Goal: Task Accomplishment & Management: Complete application form

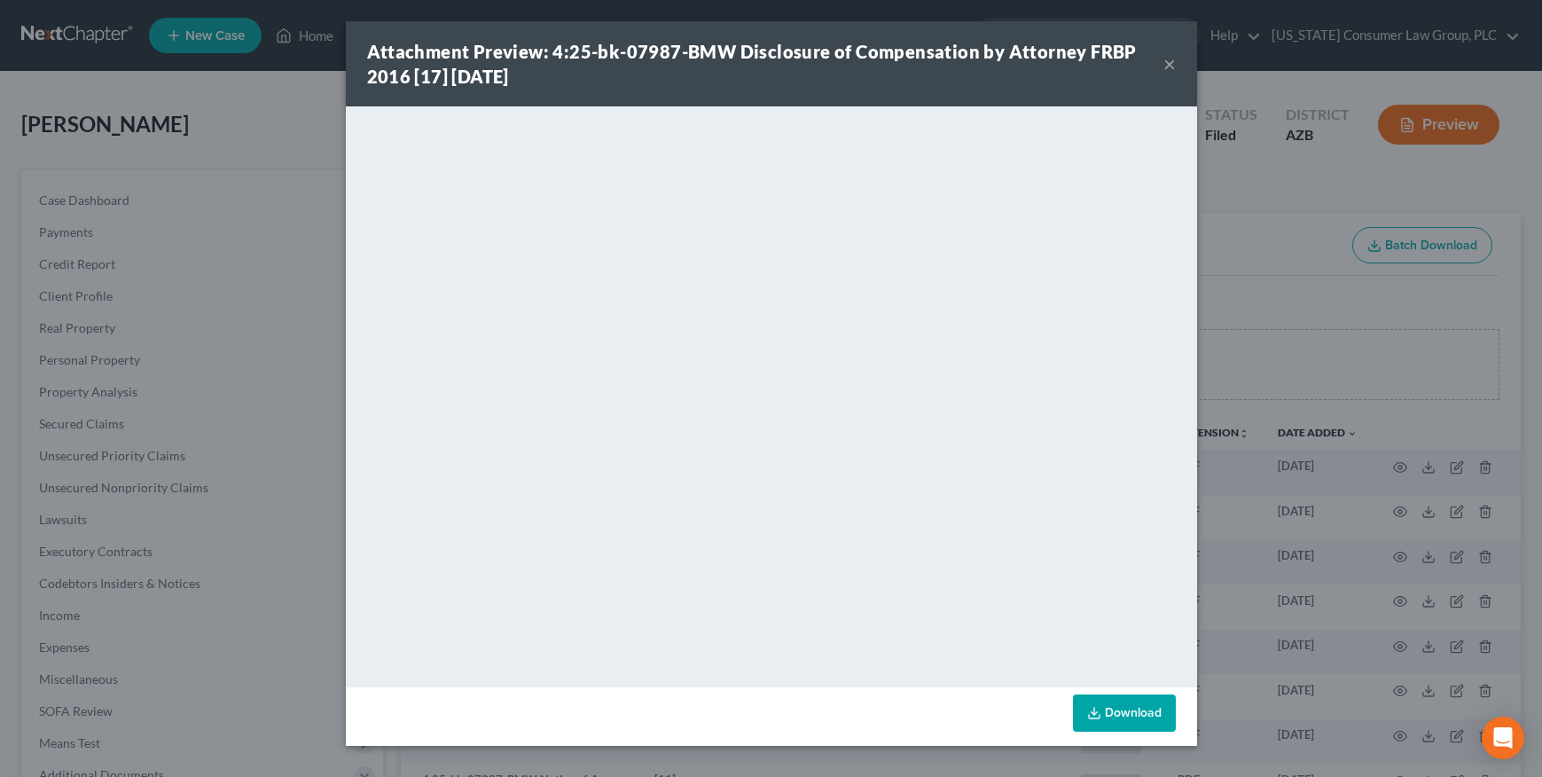
drag, startPoint x: 1172, startPoint y: 67, endPoint x: 1133, endPoint y: 66, distance: 39.9
click at [1172, 66] on button "×" at bounding box center [1170, 63] width 12 height 21
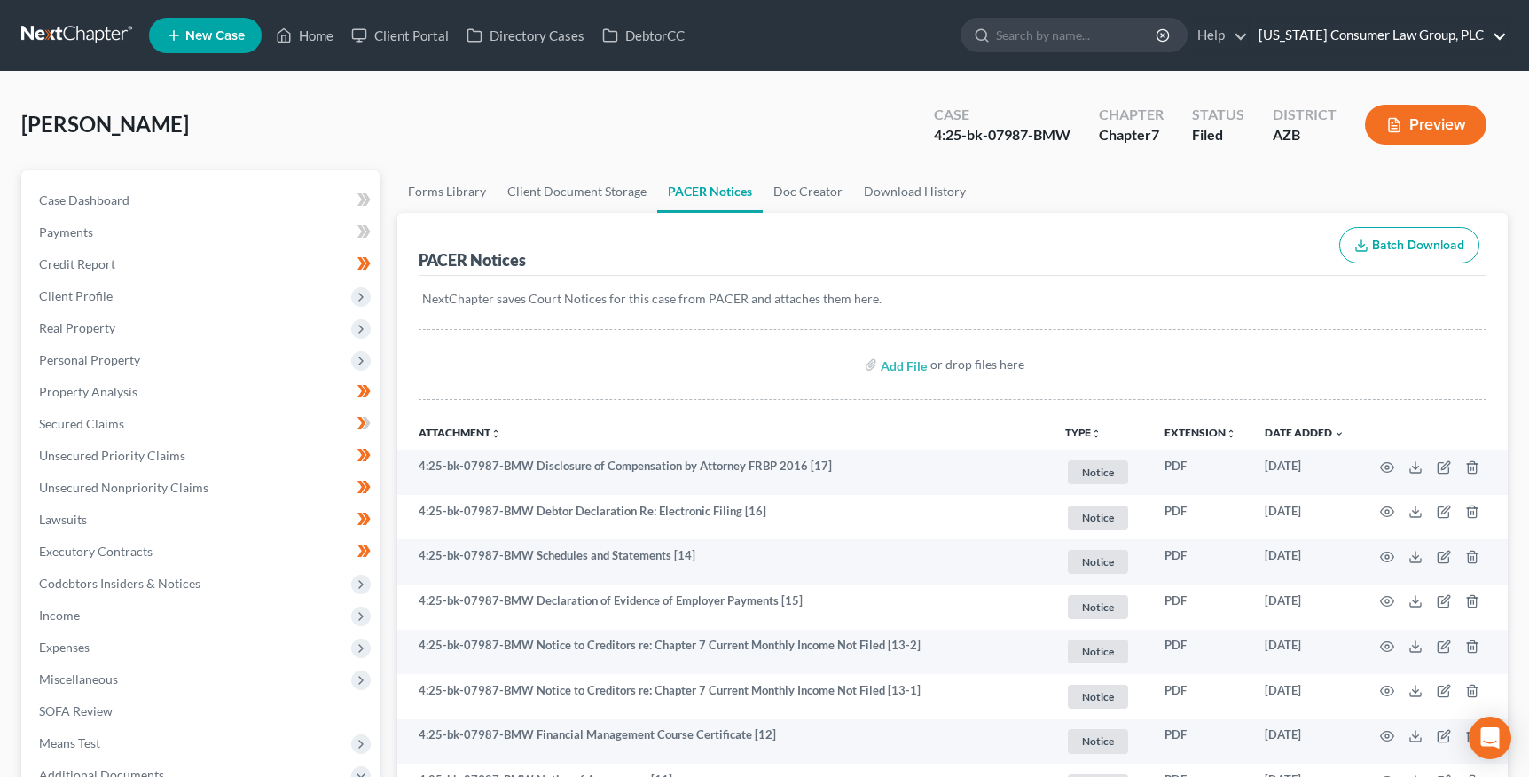
drag, startPoint x: 1378, startPoint y: 40, endPoint x: 1369, endPoint y: 43, distance: 9.6
click at [1378, 39] on link "[US_STATE] Consumer Law Group, PLC" at bounding box center [1378, 36] width 257 height 32
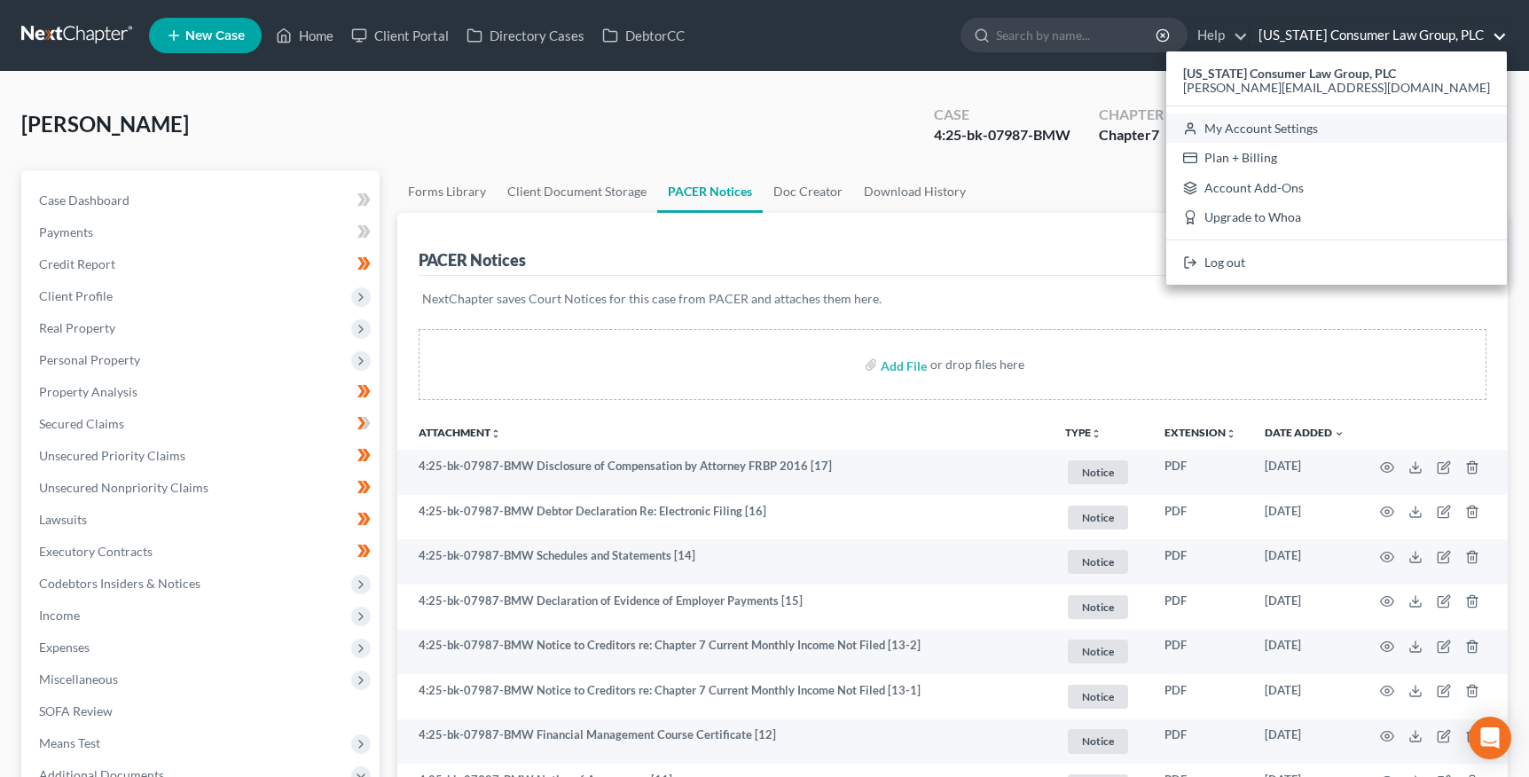
click at [1333, 130] on link "My Account Settings" at bounding box center [1336, 129] width 341 height 30
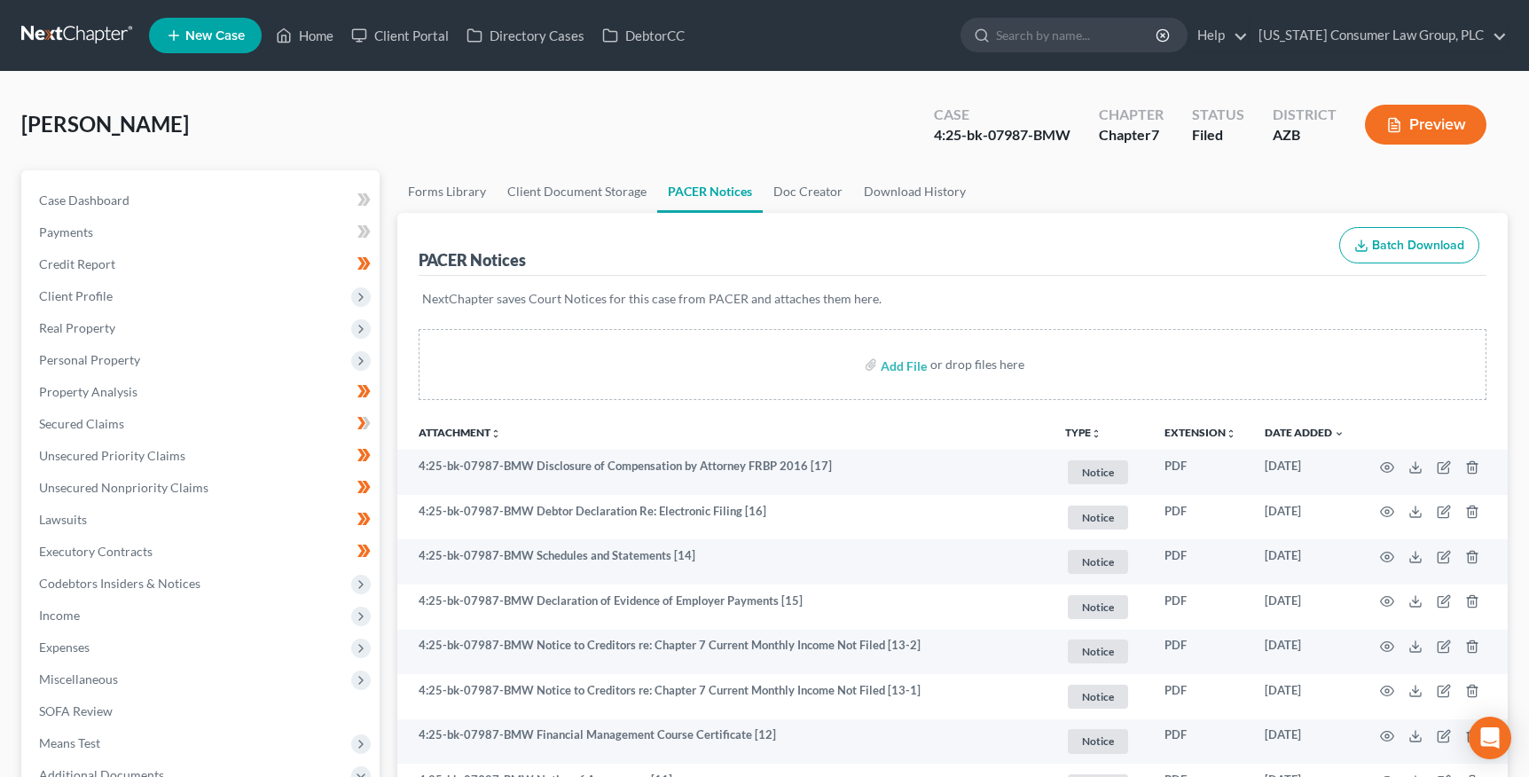
select select "22"
select select "3"
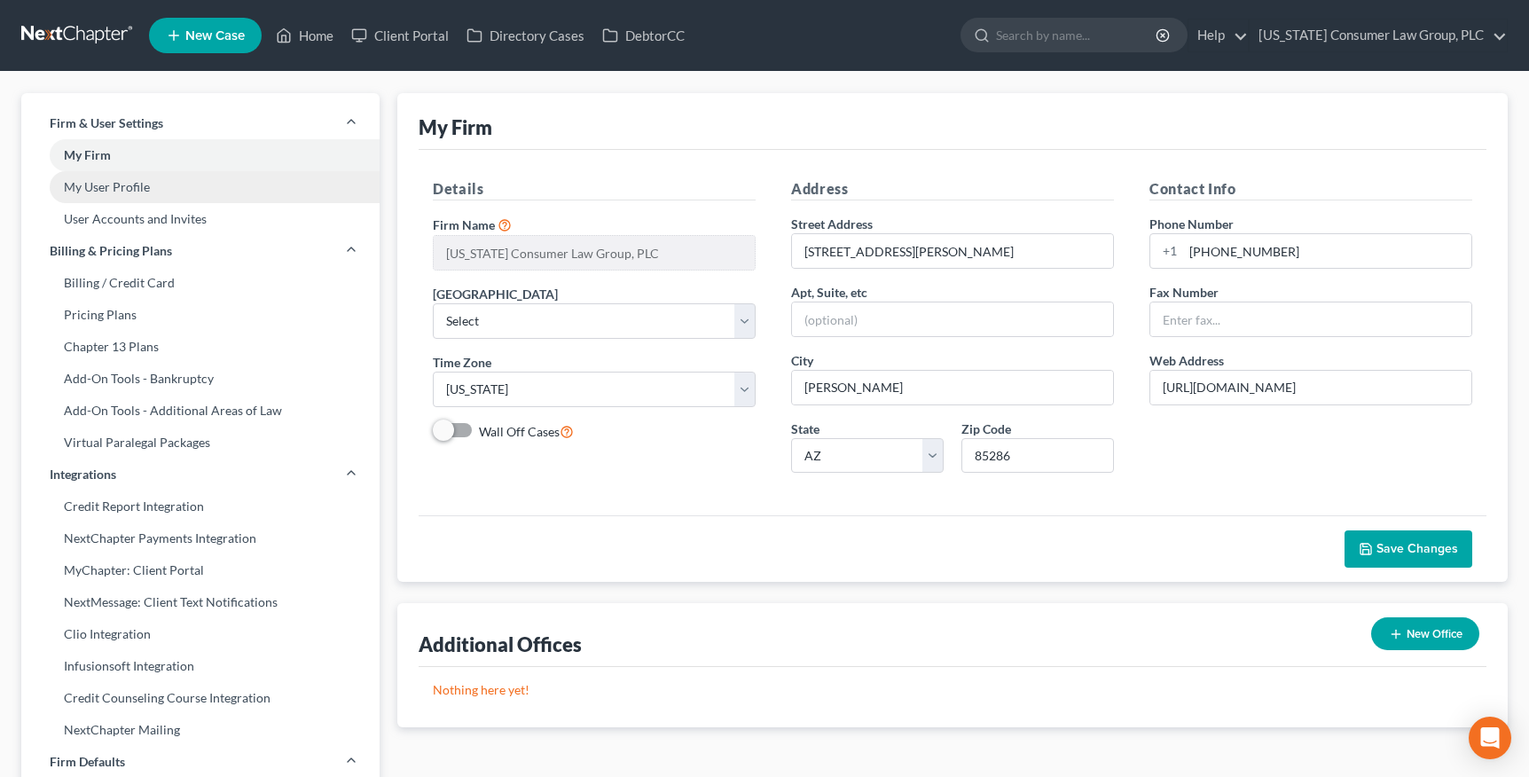
click at [130, 193] on link "My User Profile" at bounding box center [200, 187] width 358 height 32
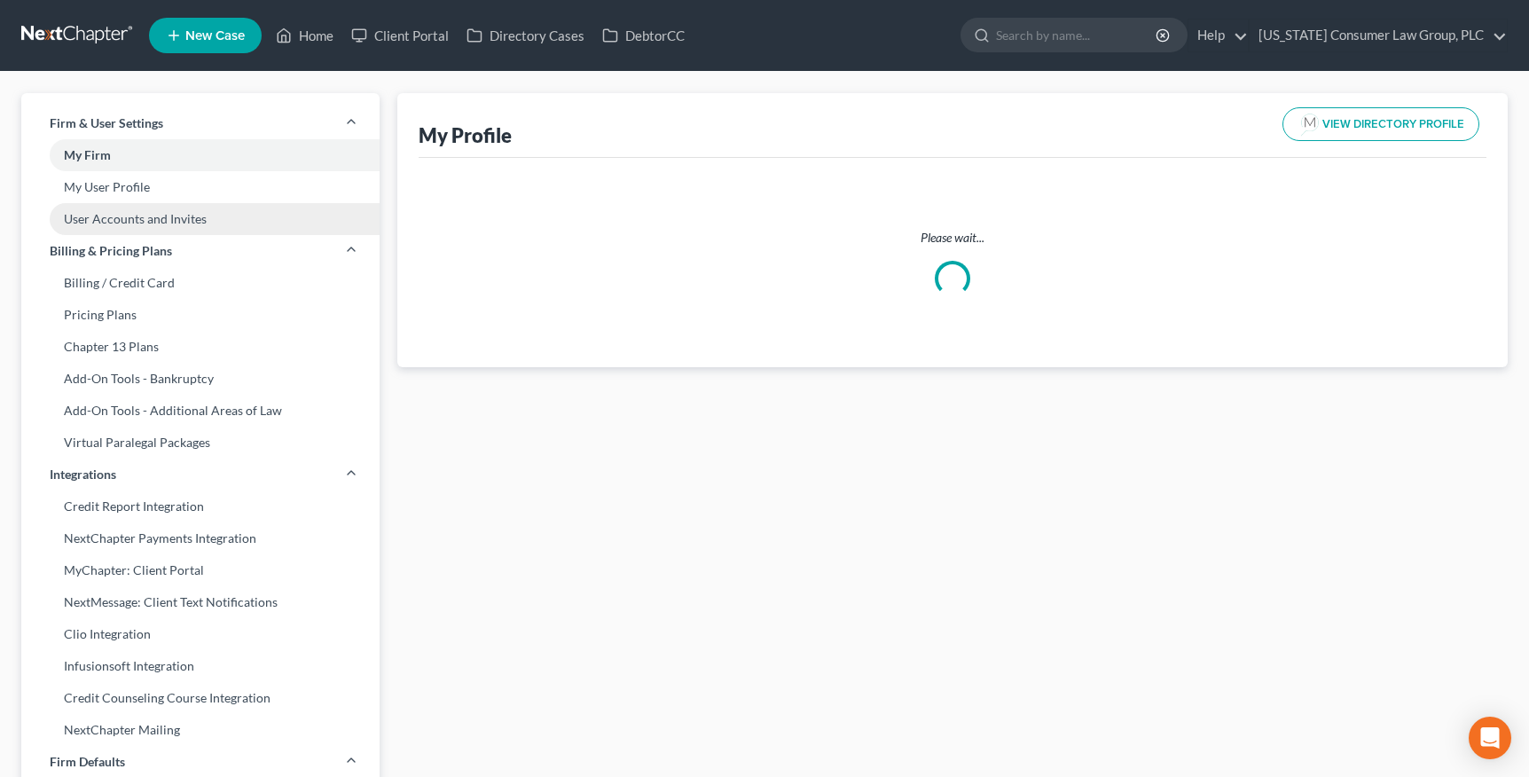
select select "3"
select select "4"
select select "attorney"
select select "1"
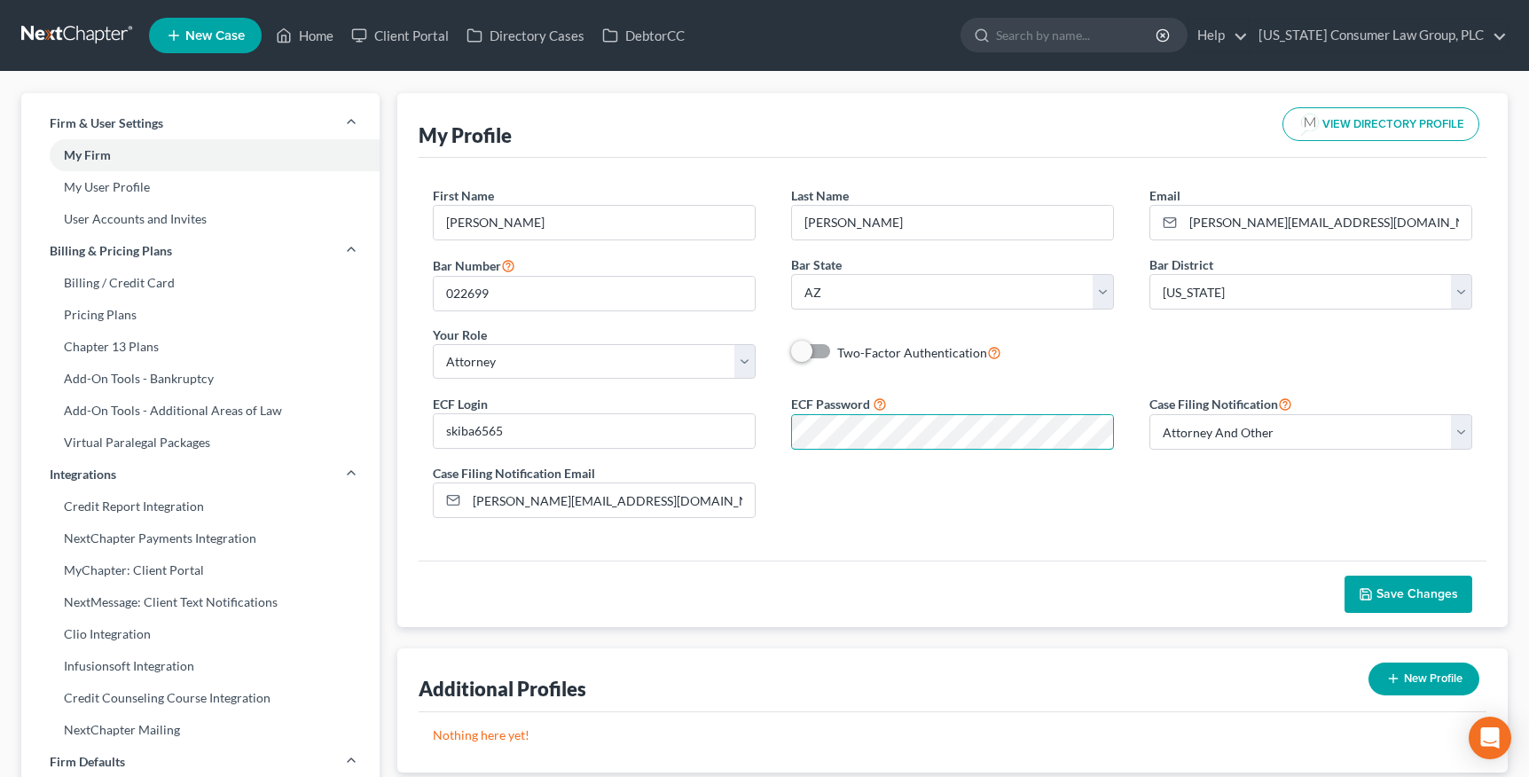
click at [729, 412] on div "ECF Login skiba6565 ECF Password Case Filing Notification Select Attorney Only …" at bounding box center [952, 462] width 1075 height 139
click at [1219, 521] on div "ECF Login skiba6565 ECF Password Case Filing Notification Select Attorney Only …" at bounding box center [952, 462] width 1075 height 139
click at [1388, 592] on span "Save Changes" at bounding box center [1417, 593] width 82 height 15
click at [1073, 41] on input "search" at bounding box center [1077, 35] width 162 height 33
type input "[PERSON_NAME]"
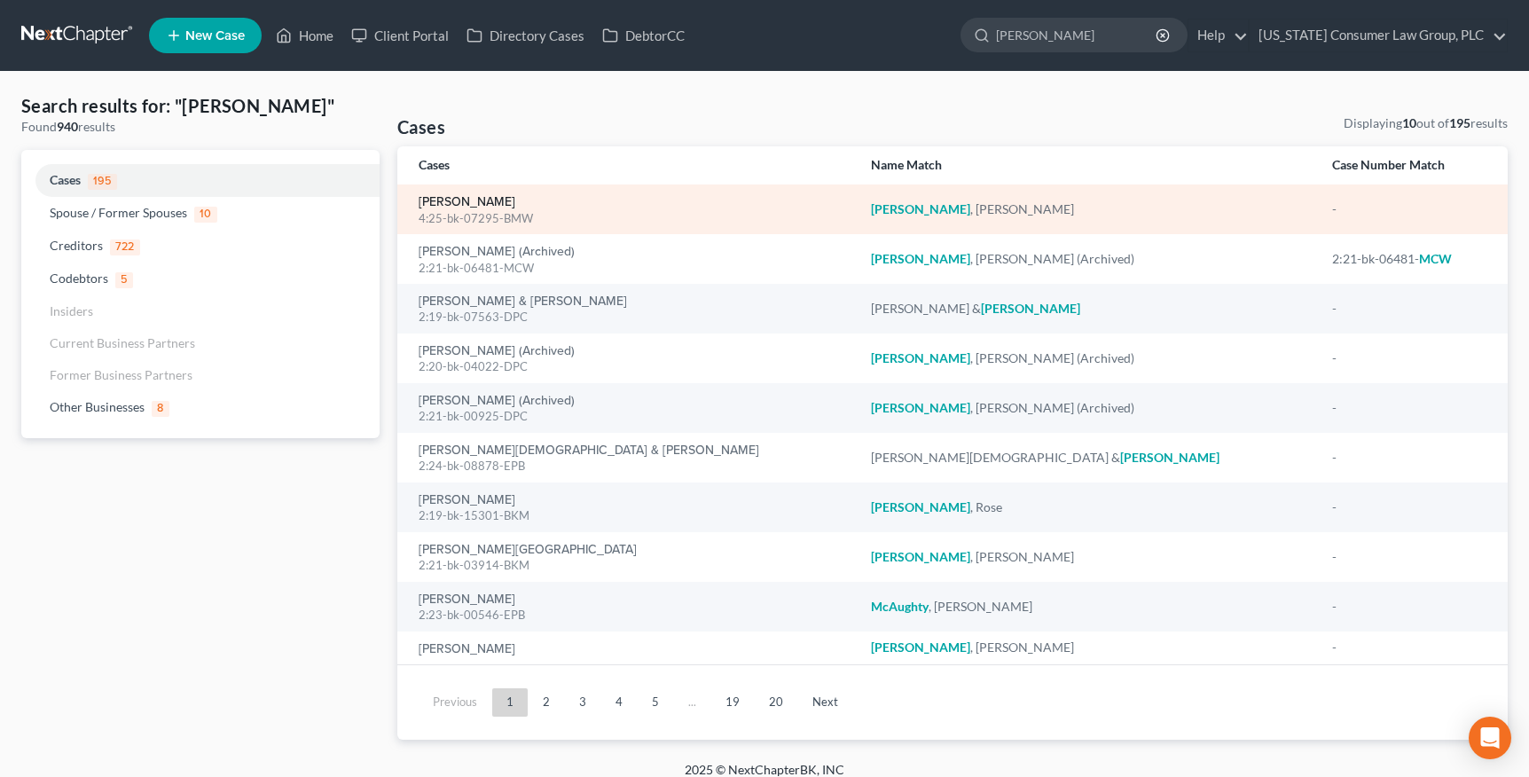
click at [462, 203] on link "[PERSON_NAME]" at bounding box center [467, 202] width 97 height 12
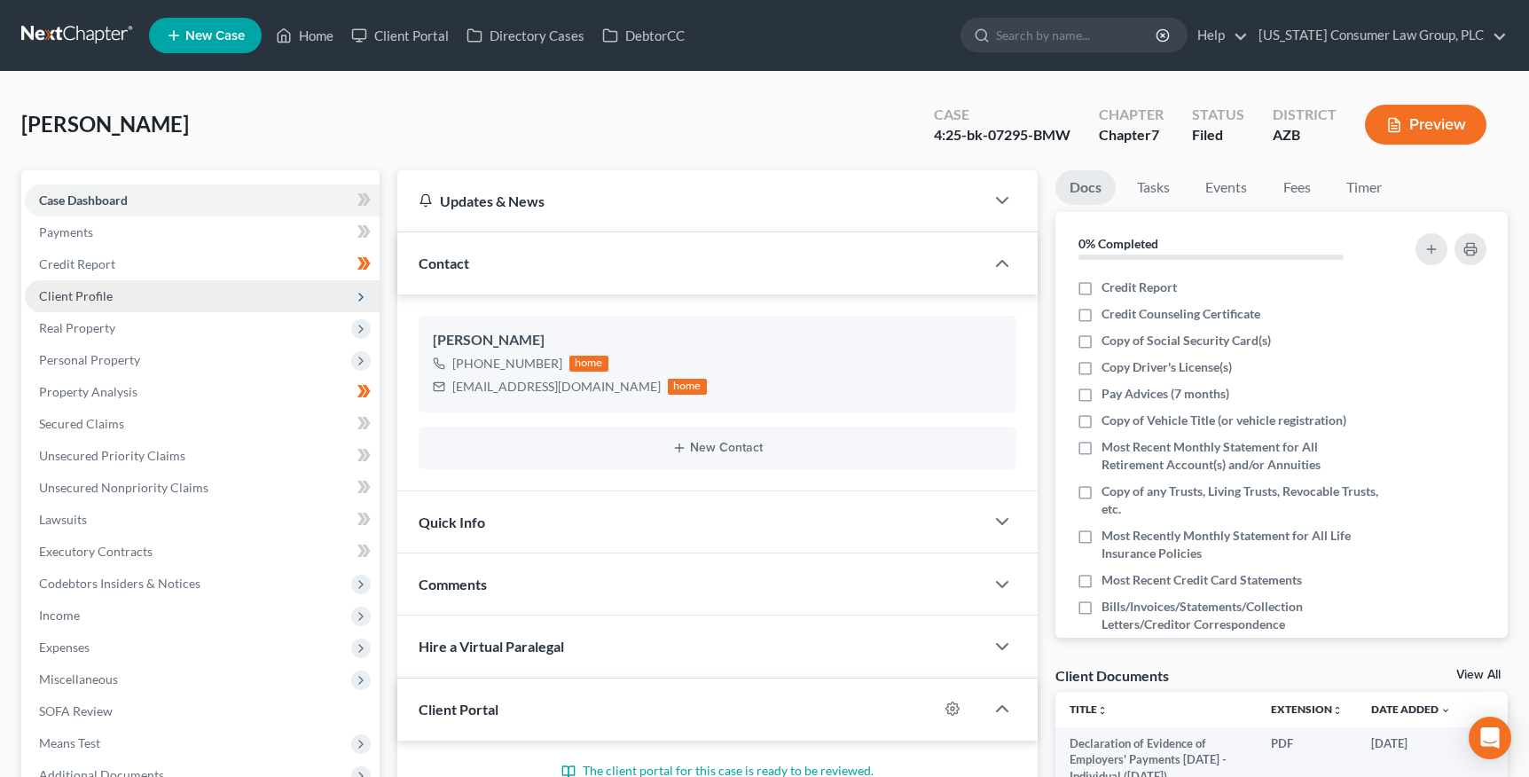
click at [120, 302] on span "Client Profile" at bounding box center [202, 296] width 355 height 32
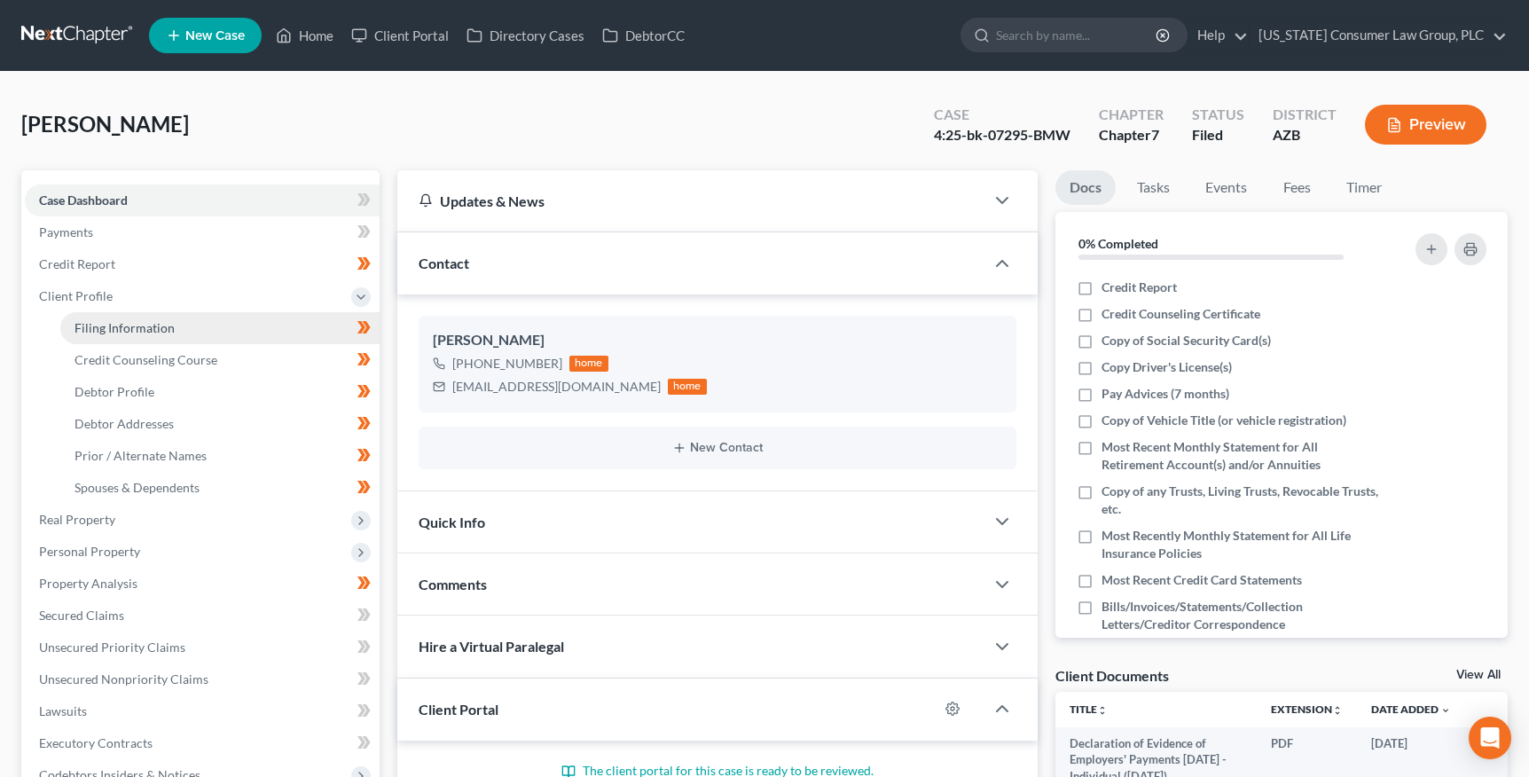
click at [130, 320] on span "Filing Information" at bounding box center [124, 327] width 100 height 15
select select "1"
select select "0"
select select "4"
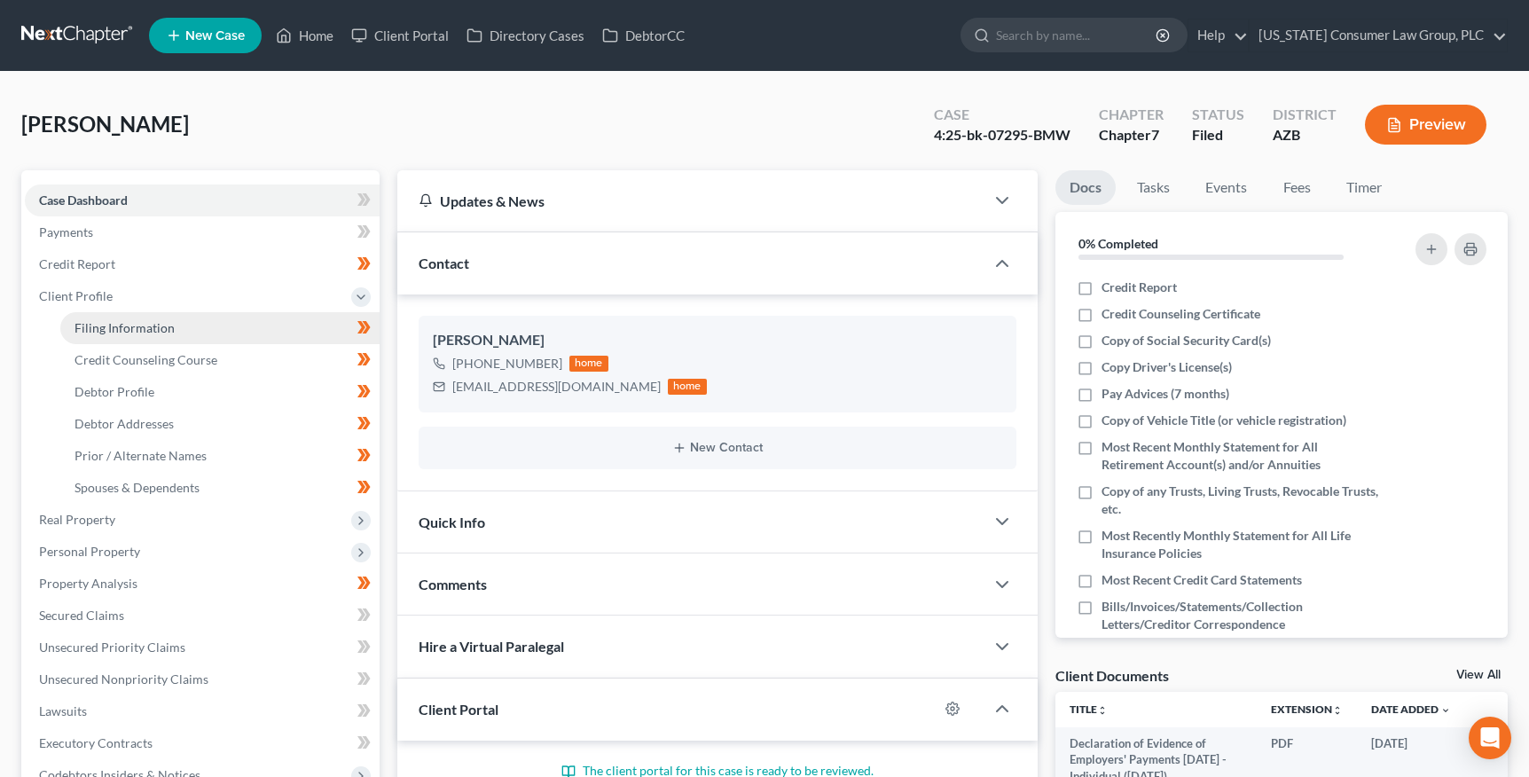
select select "3"
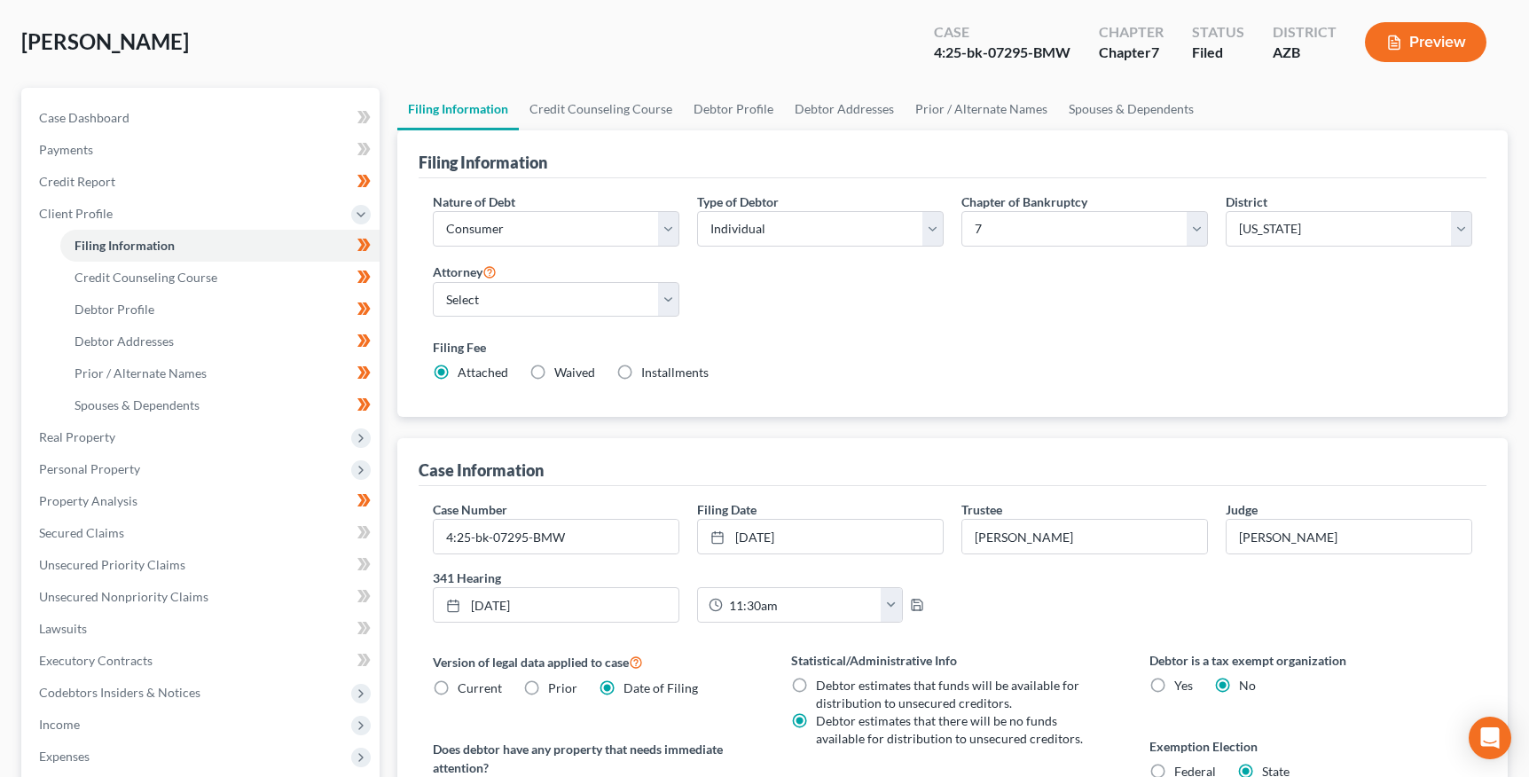
scroll to position [83, 0]
click at [615, 111] on link "Credit Counseling Course" at bounding box center [601, 108] width 164 height 43
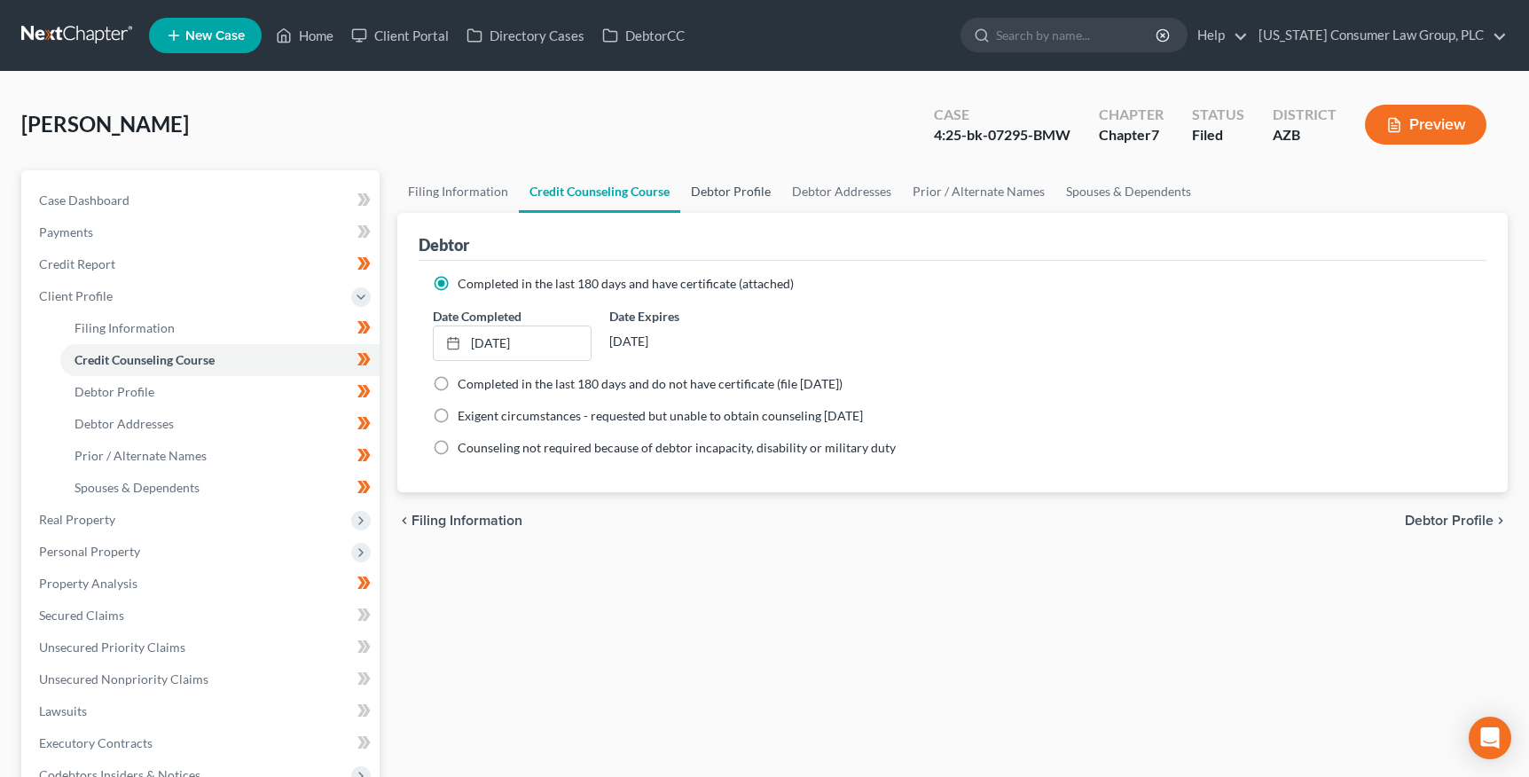
click at [725, 184] on link "Debtor Profile" at bounding box center [730, 191] width 101 height 43
select select "0"
select select "1"
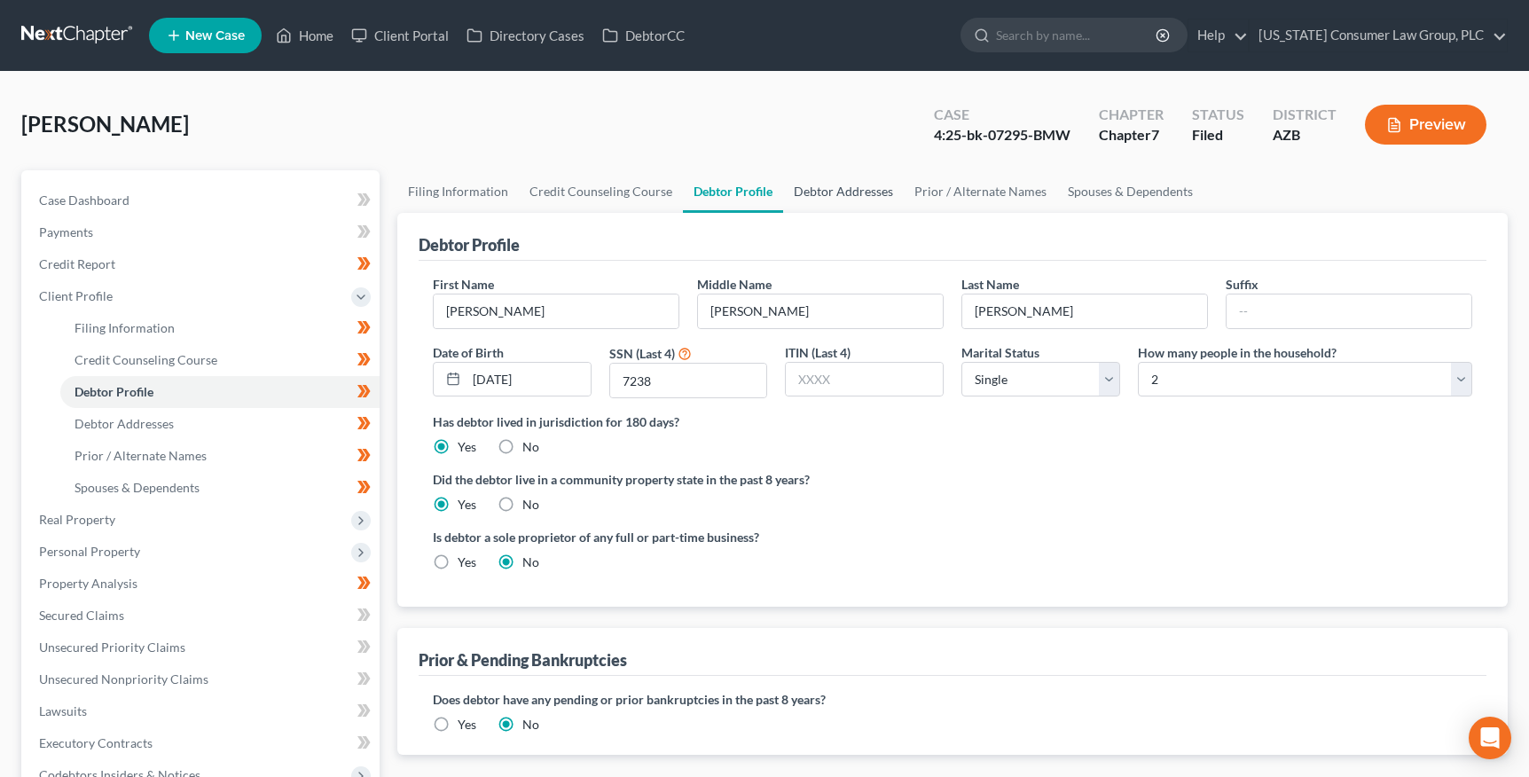
drag, startPoint x: 835, startPoint y: 189, endPoint x: 852, endPoint y: 191, distance: 16.9
click at [835, 190] on link "Debtor Addresses" at bounding box center [843, 191] width 121 height 43
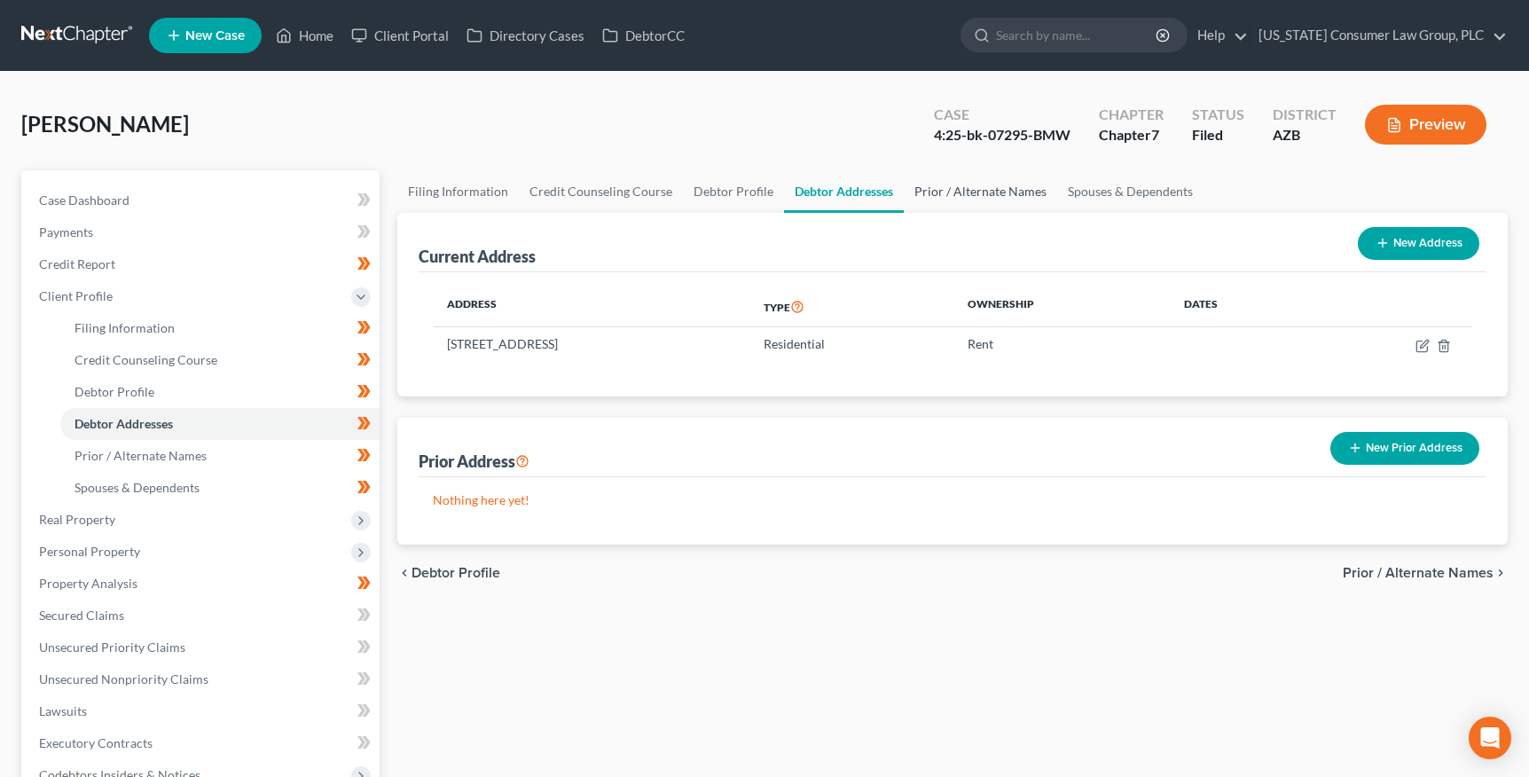
drag, startPoint x: 965, startPoint y: 193, endPoint x: 1020, endPoint y: 197, distance: 55.1
click at [965, 193] on link "Prior / Alternate Names" at bounding box center [980, 191] width 153 height 43
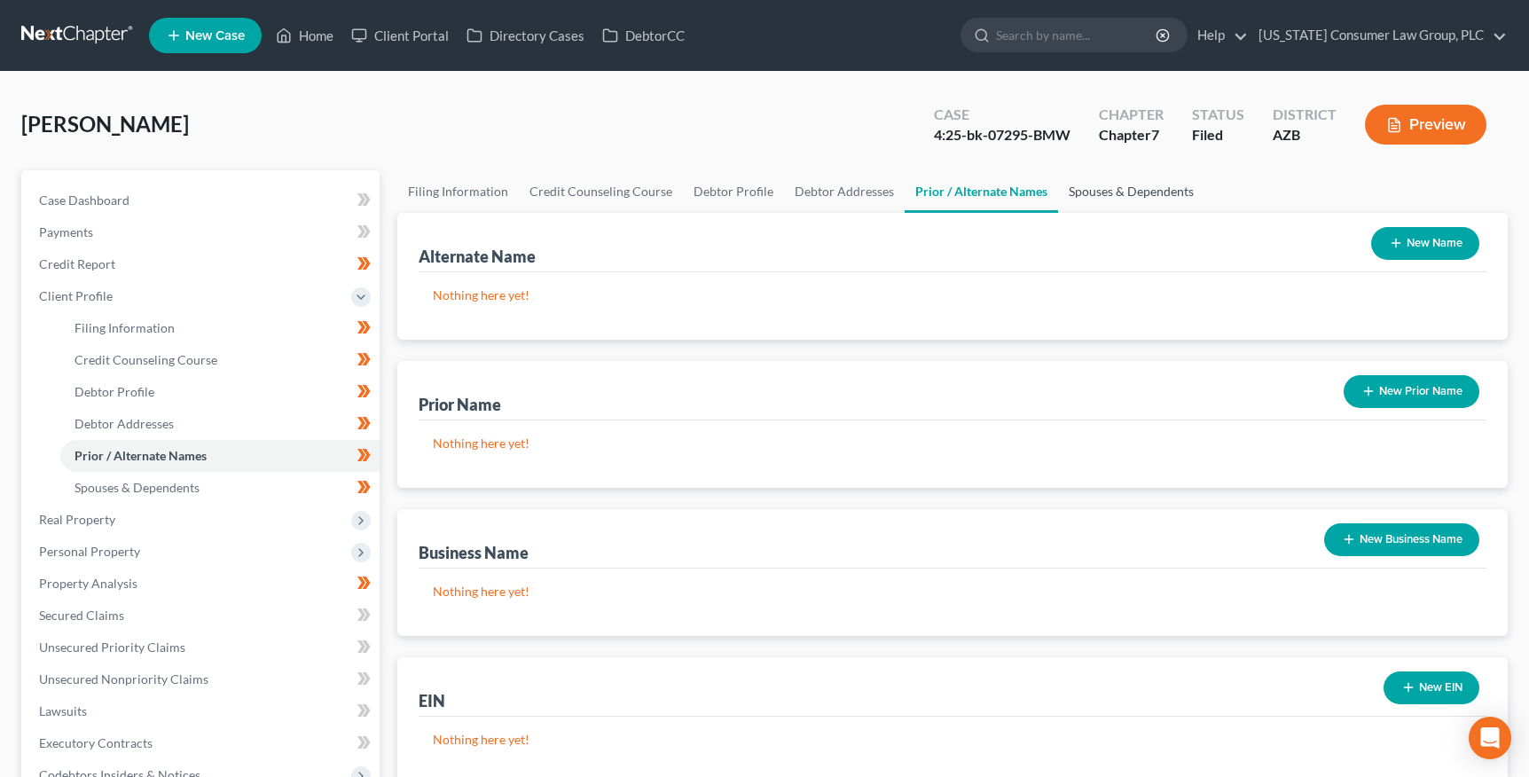
click at [1104, 196] on link "Spouses & Dependents" at bounding box center [1131, 191] width 146 height 43
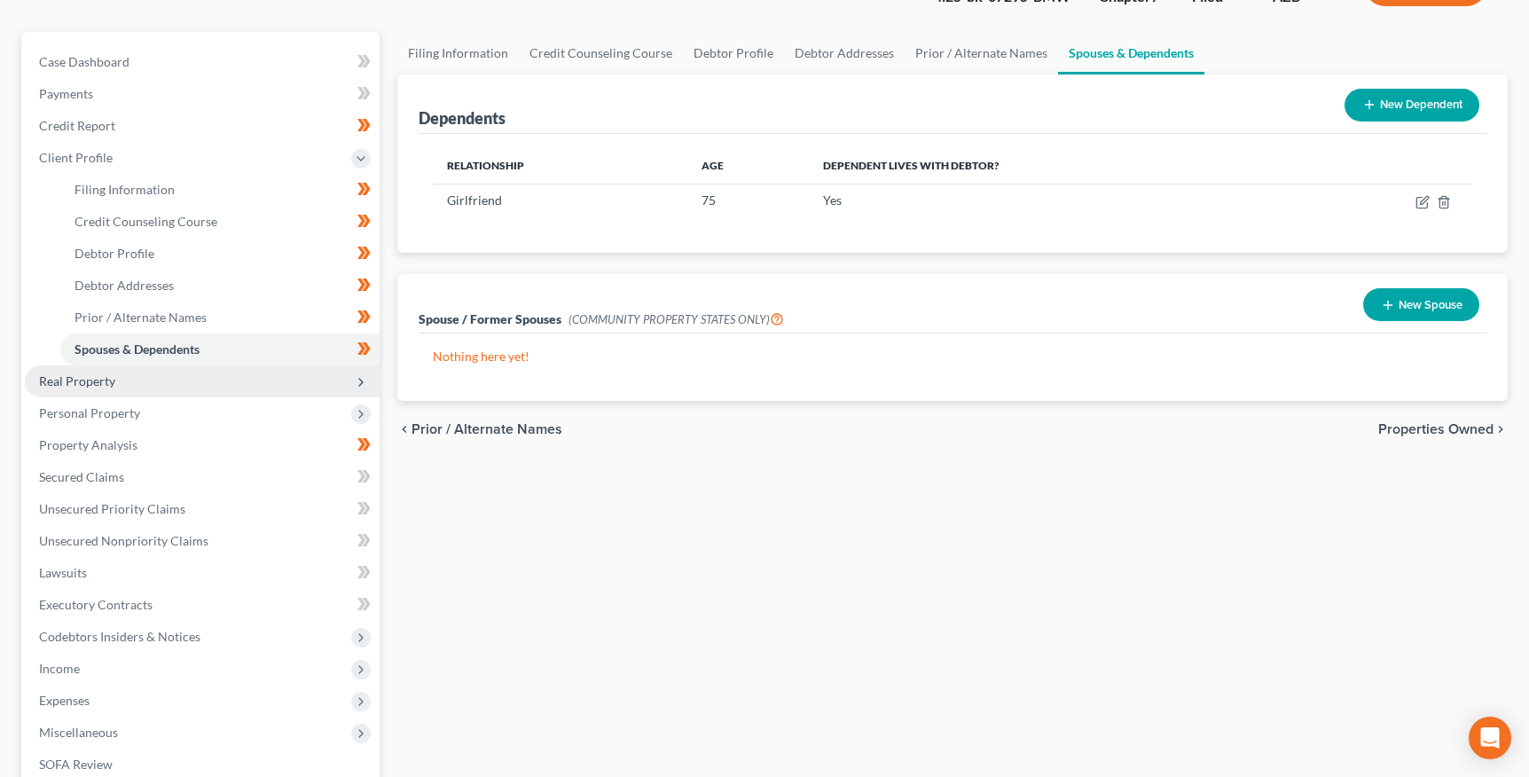
scroll to position [152, 0]
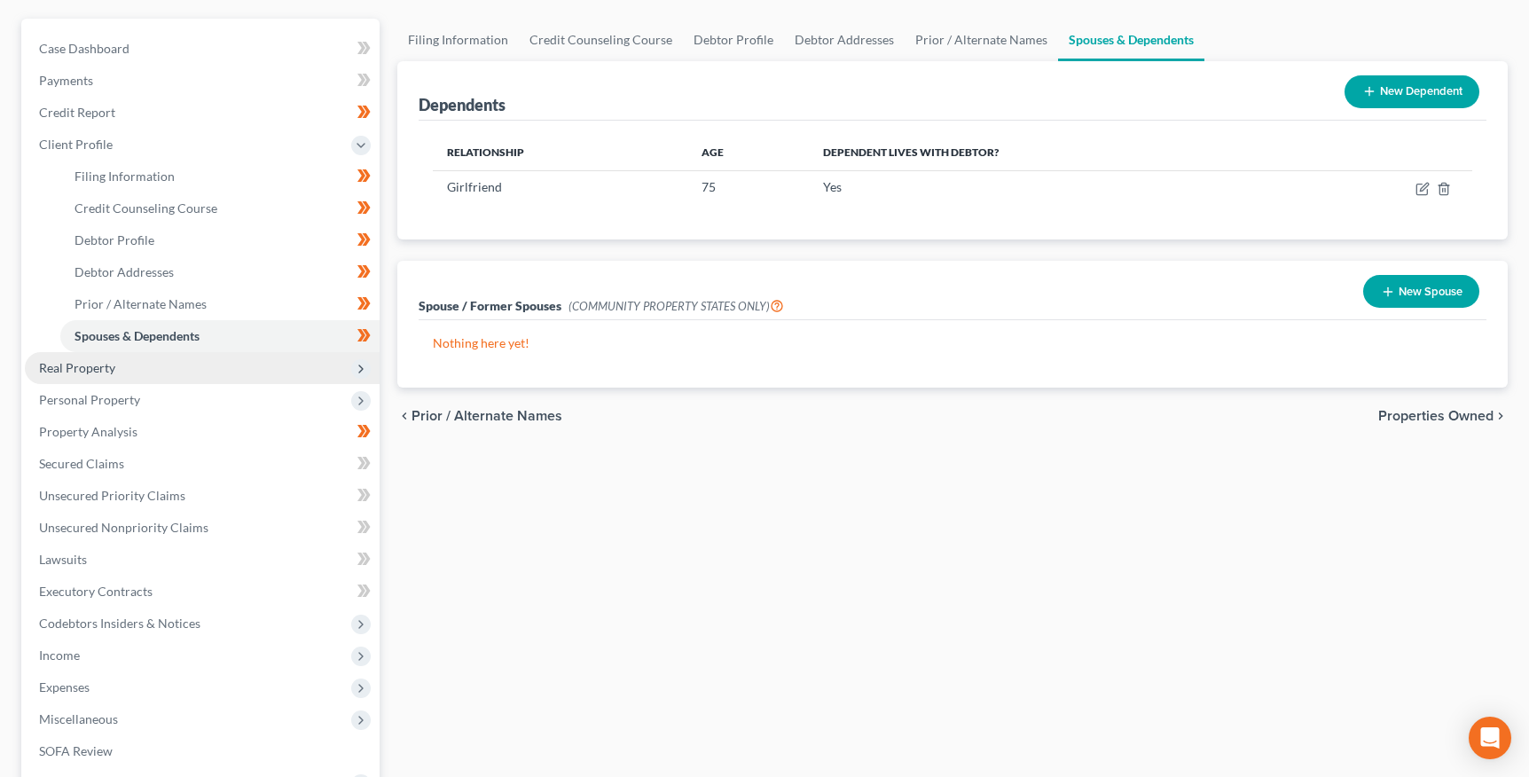
click at [80, 366] on span "Real Property" at bounding box center [77, 367] width 76 height 15
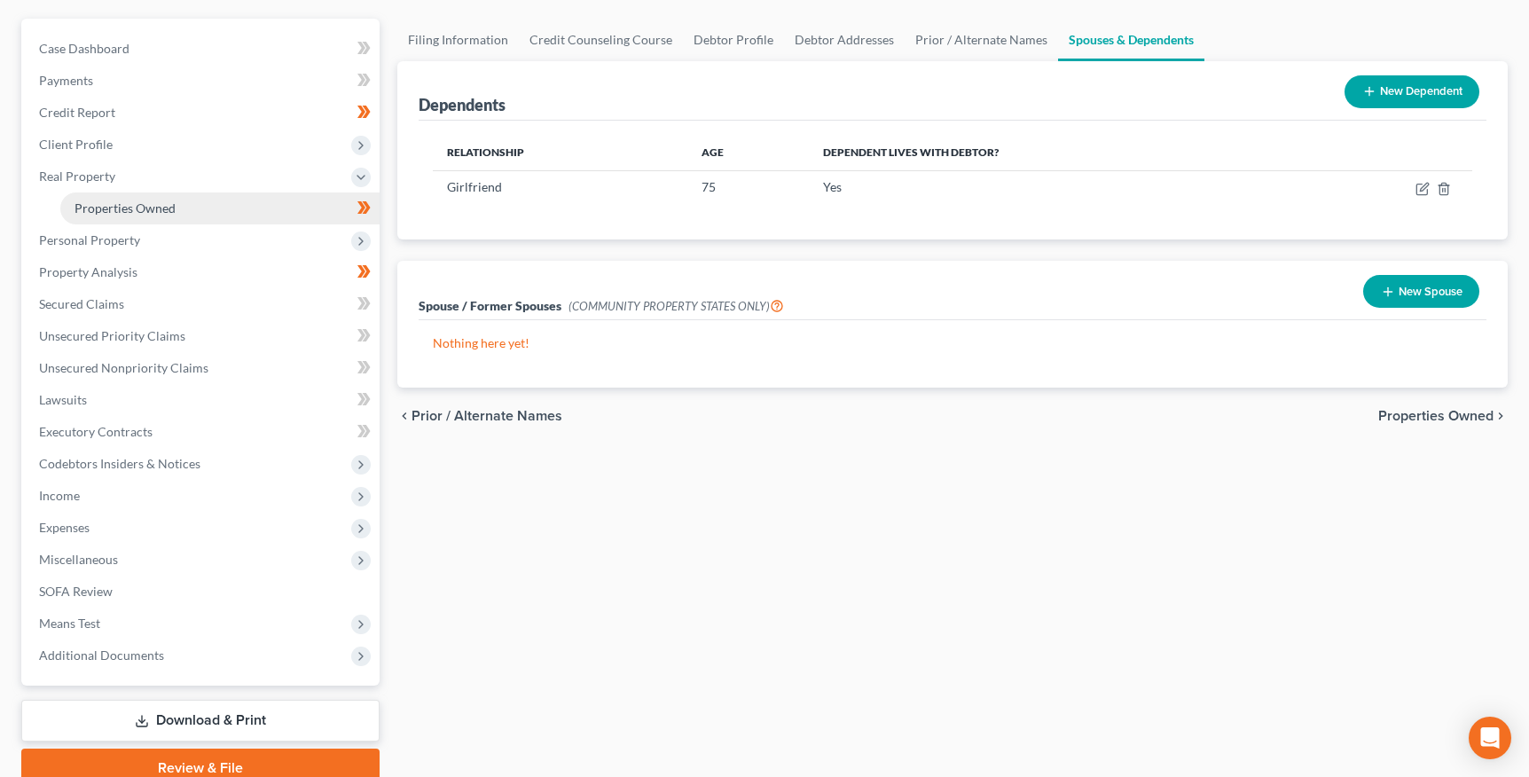
click at [140, 205] on span "Properties Owned" at bounding box center [124, 207] width 101 height 15
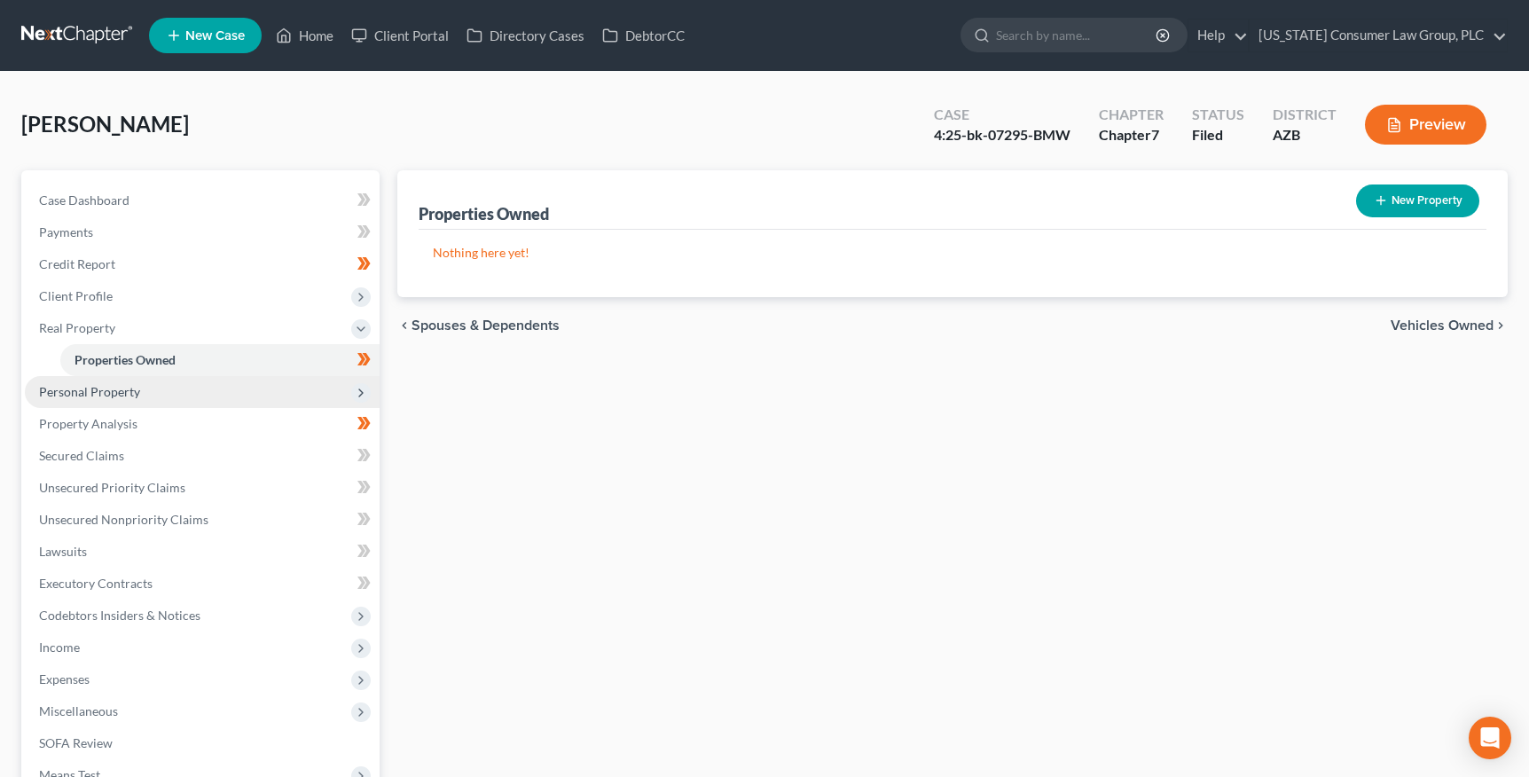
click at [155, 386] on span "Personal Property" at bounding box center [202, 392] width 355 height 32
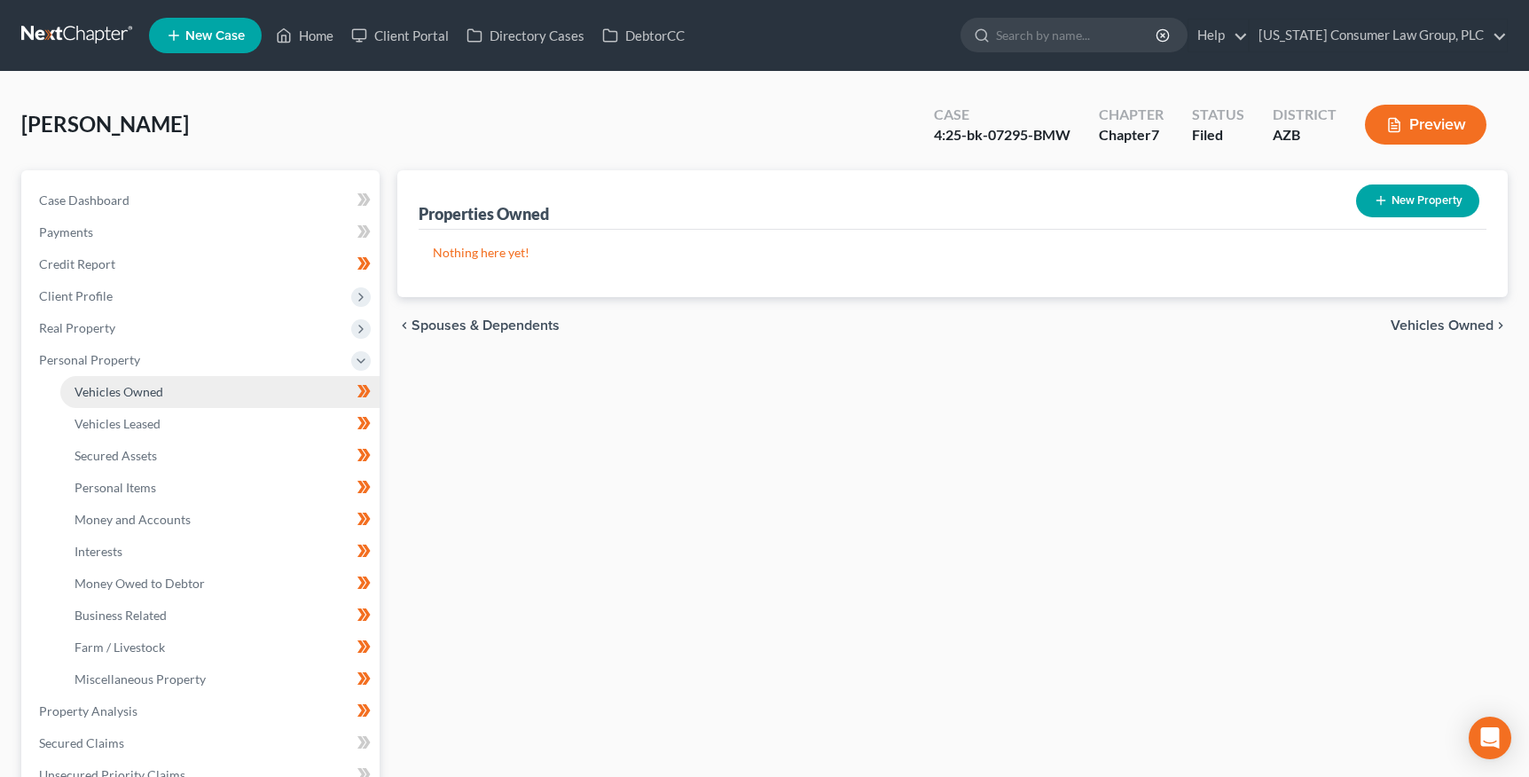
click at [151, 391] on span "Vehicles Owned" at bounding box center [118, 391] width 89 height 15
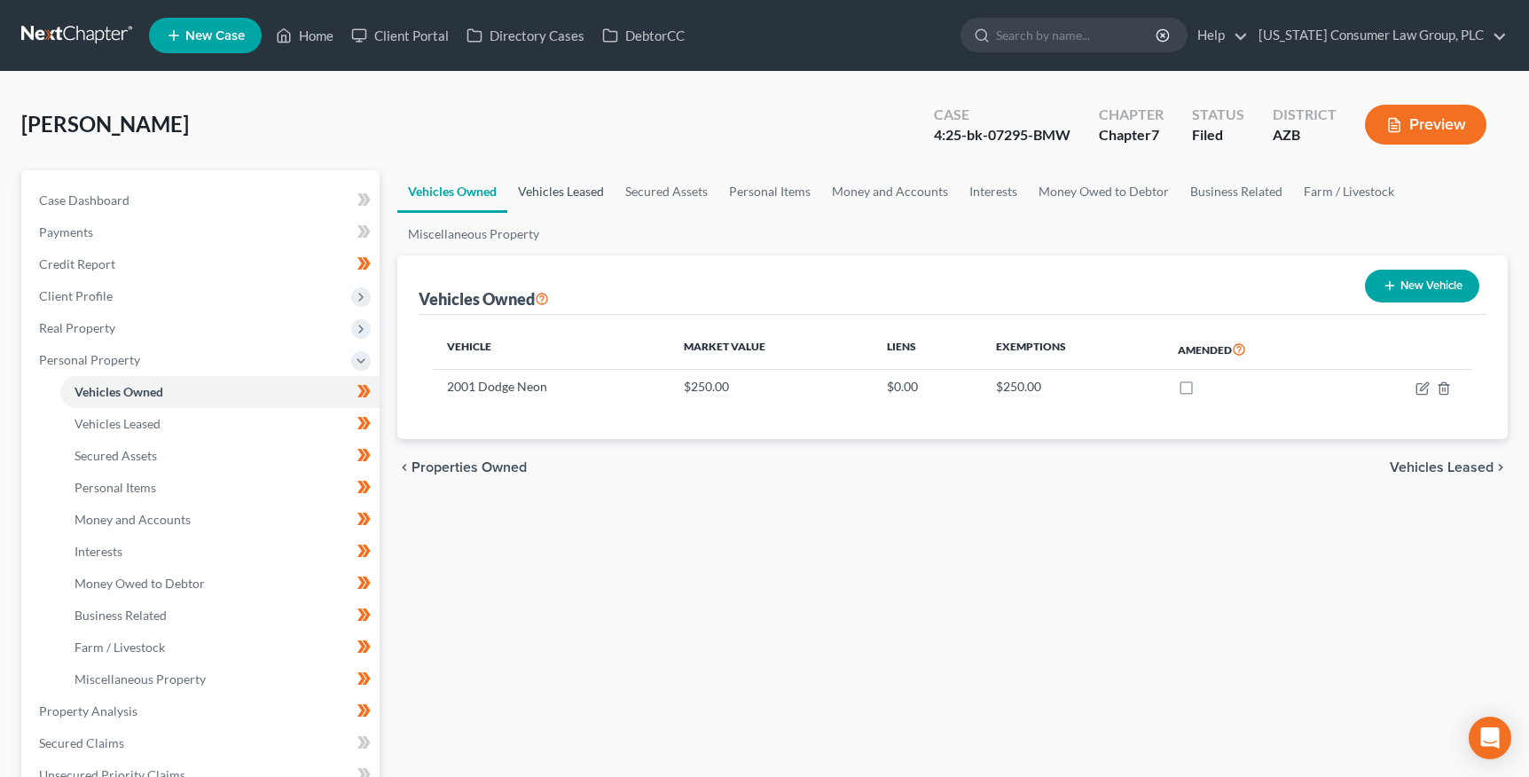
click at [602, 196] on link "Vehicles Leased" at bounding box center [560, 191] width 107 height 43
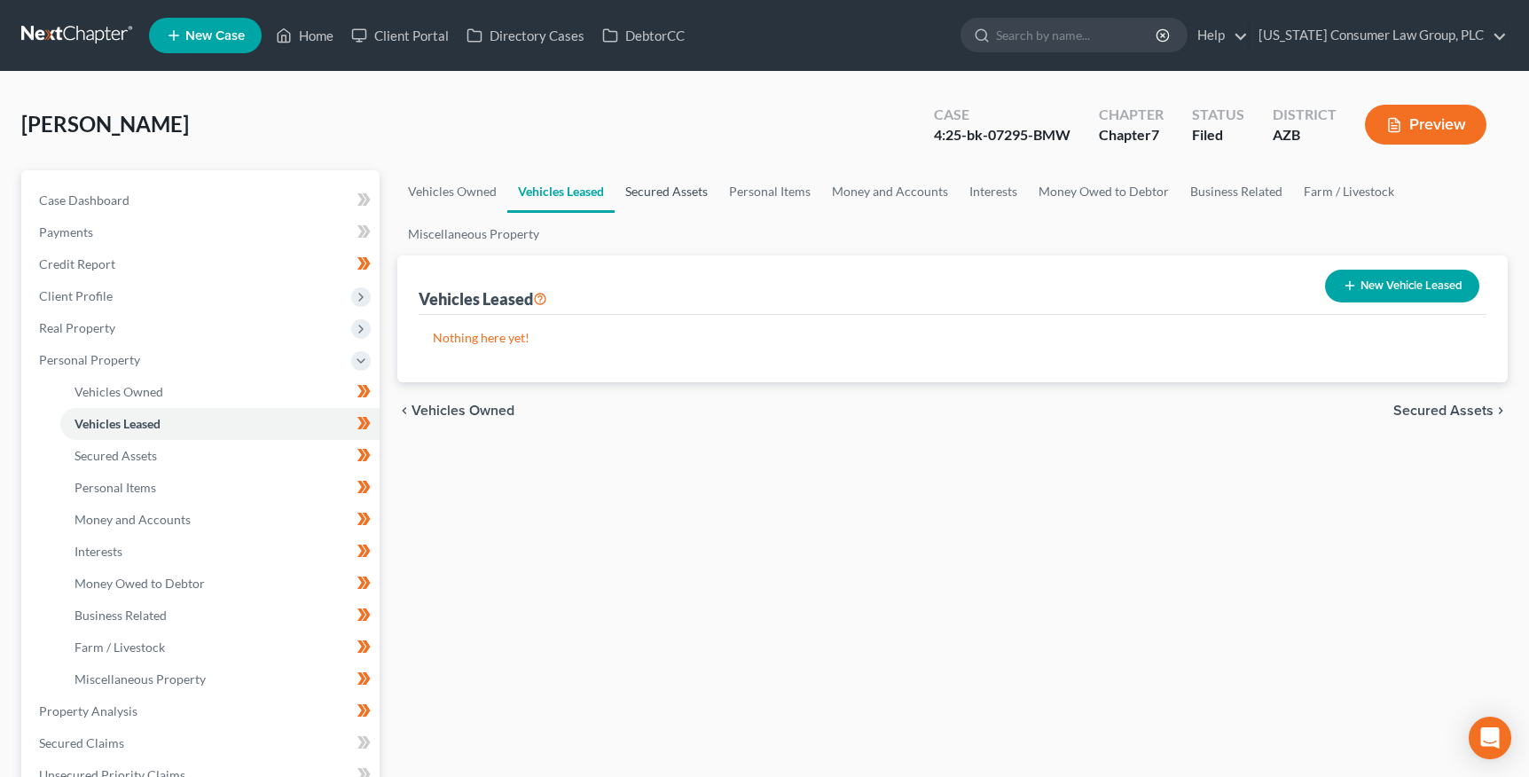
click at [678, 196] on link "Secured Assets" at bounding box center [667, 191] width 104 height 43
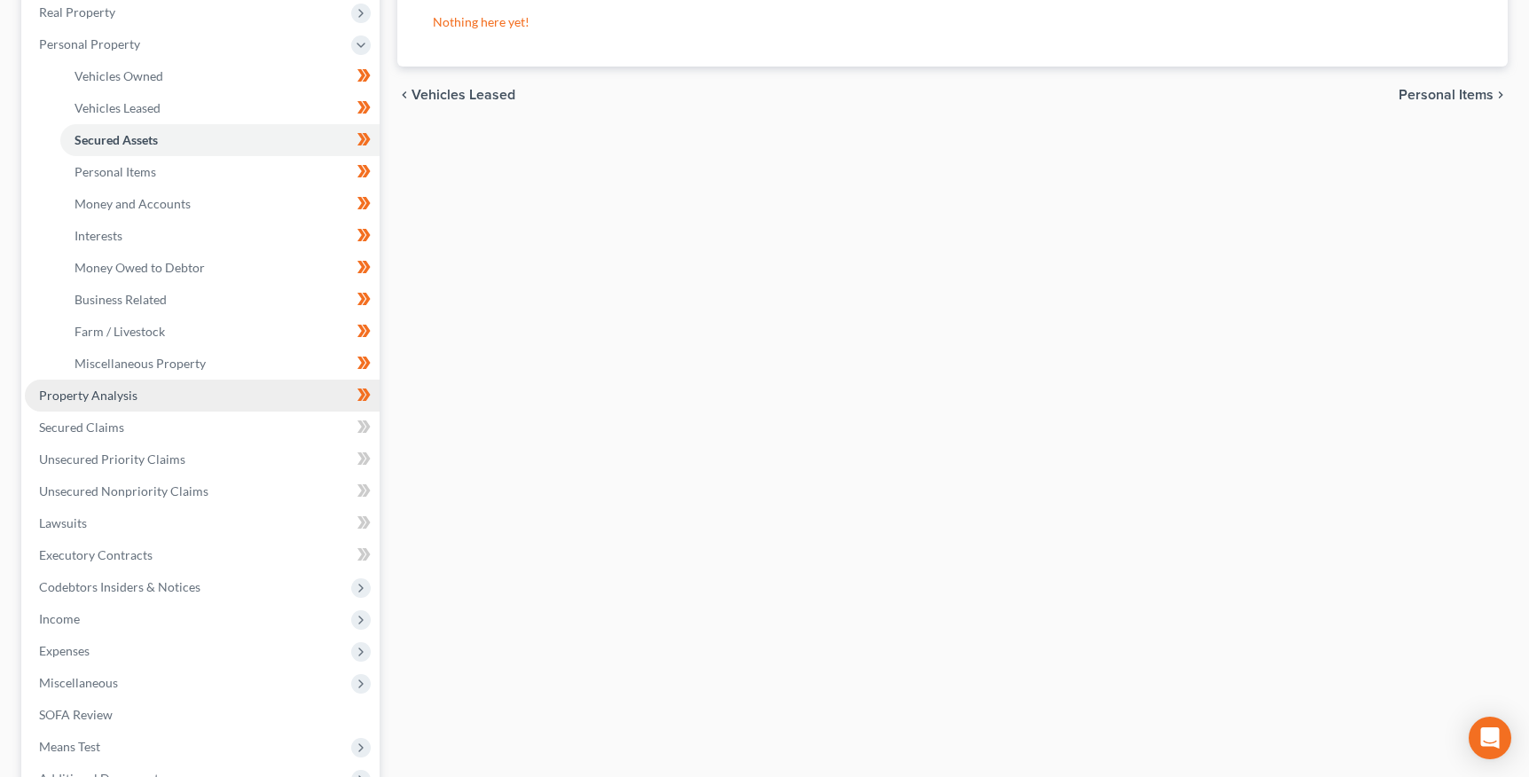
scroll to position [355, 0]
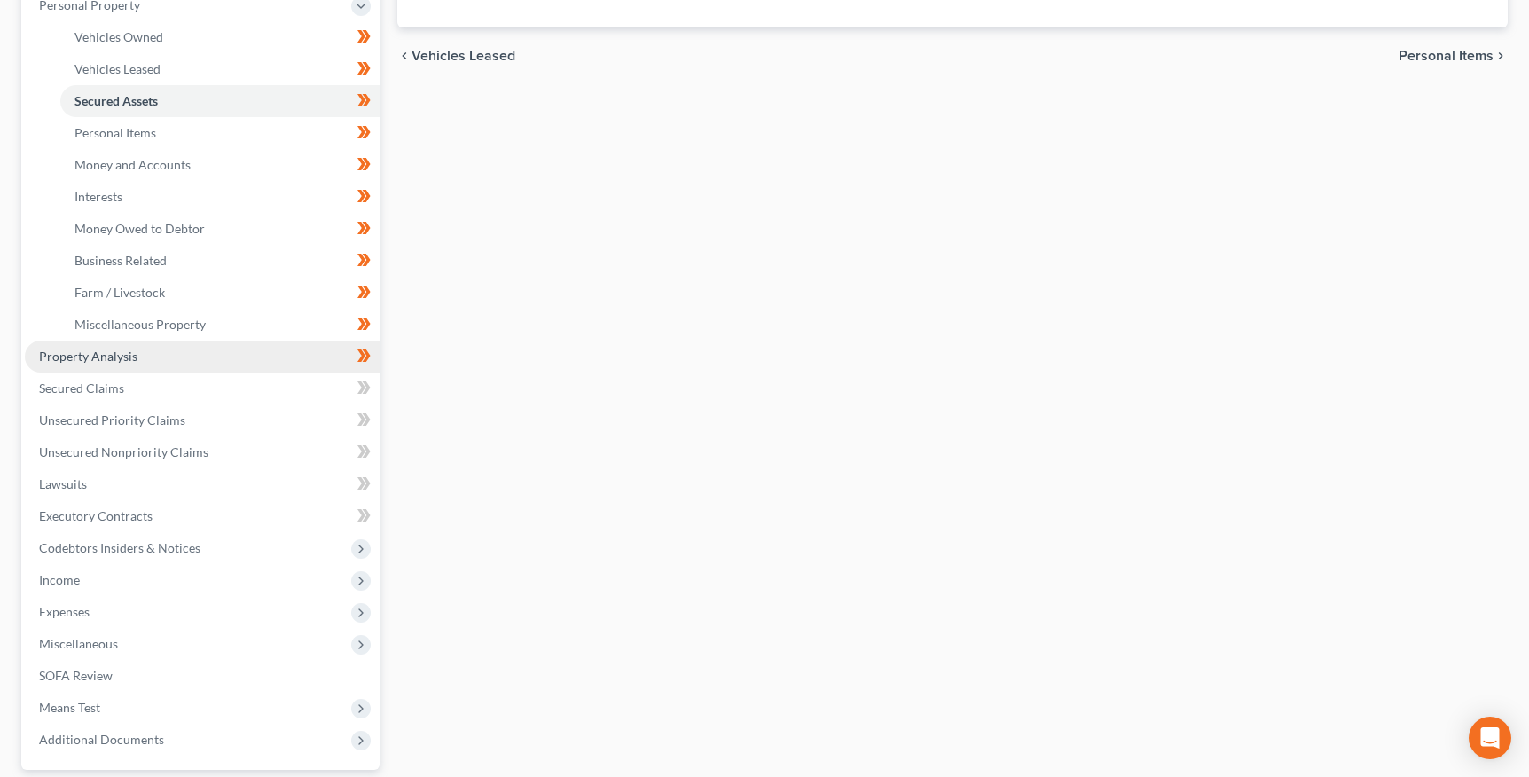
click at [99, 354] on span "Property Analysis" at bounding box center [88, 356] width 98 height 15
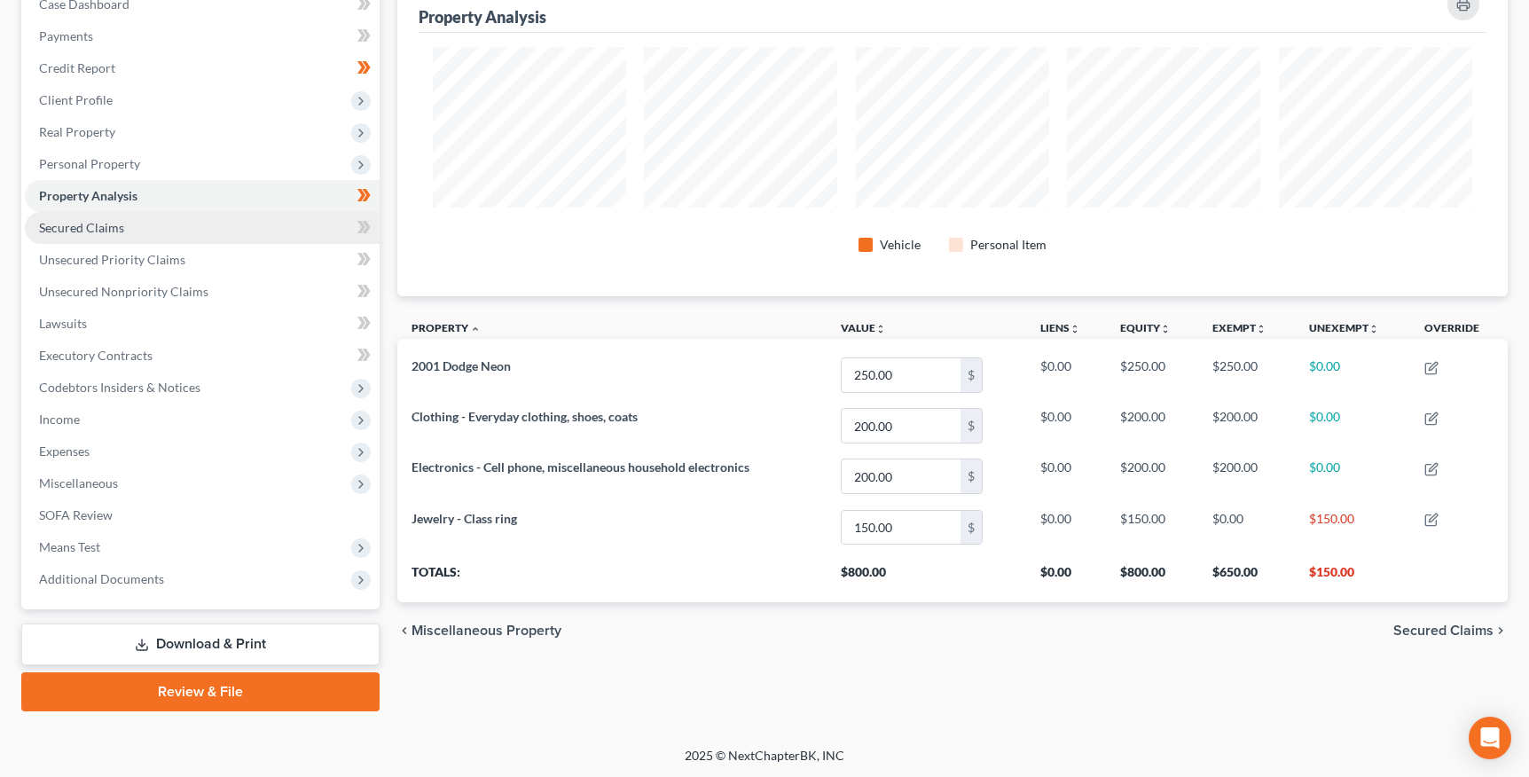
click at [85, 228] on span "Secured Claims" at bounding box center [81, 227] width 85 height 15
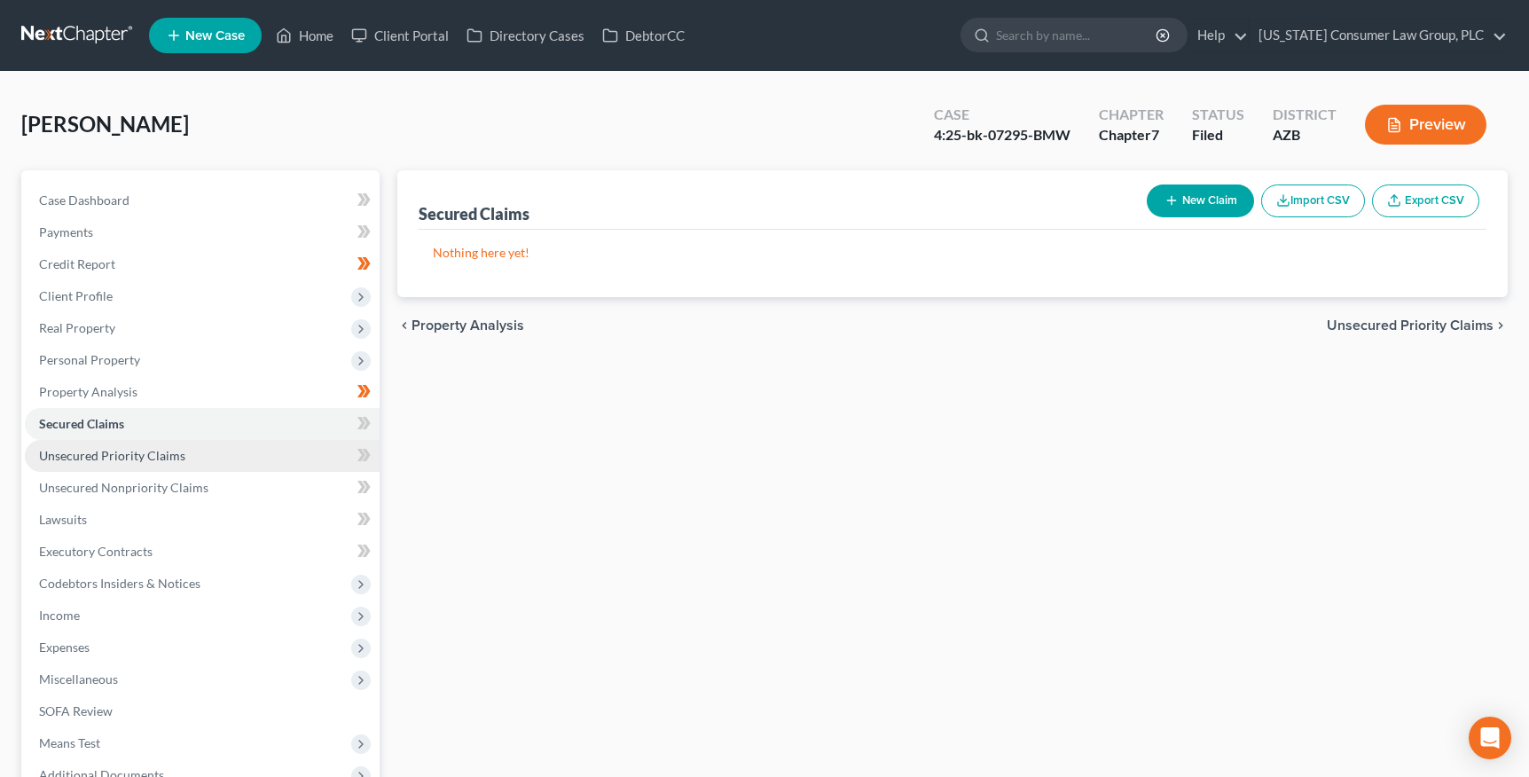
click at [99, 455] on span "Unsecured Priority Claims" at bounding box center [112, 455] width 146 height 15
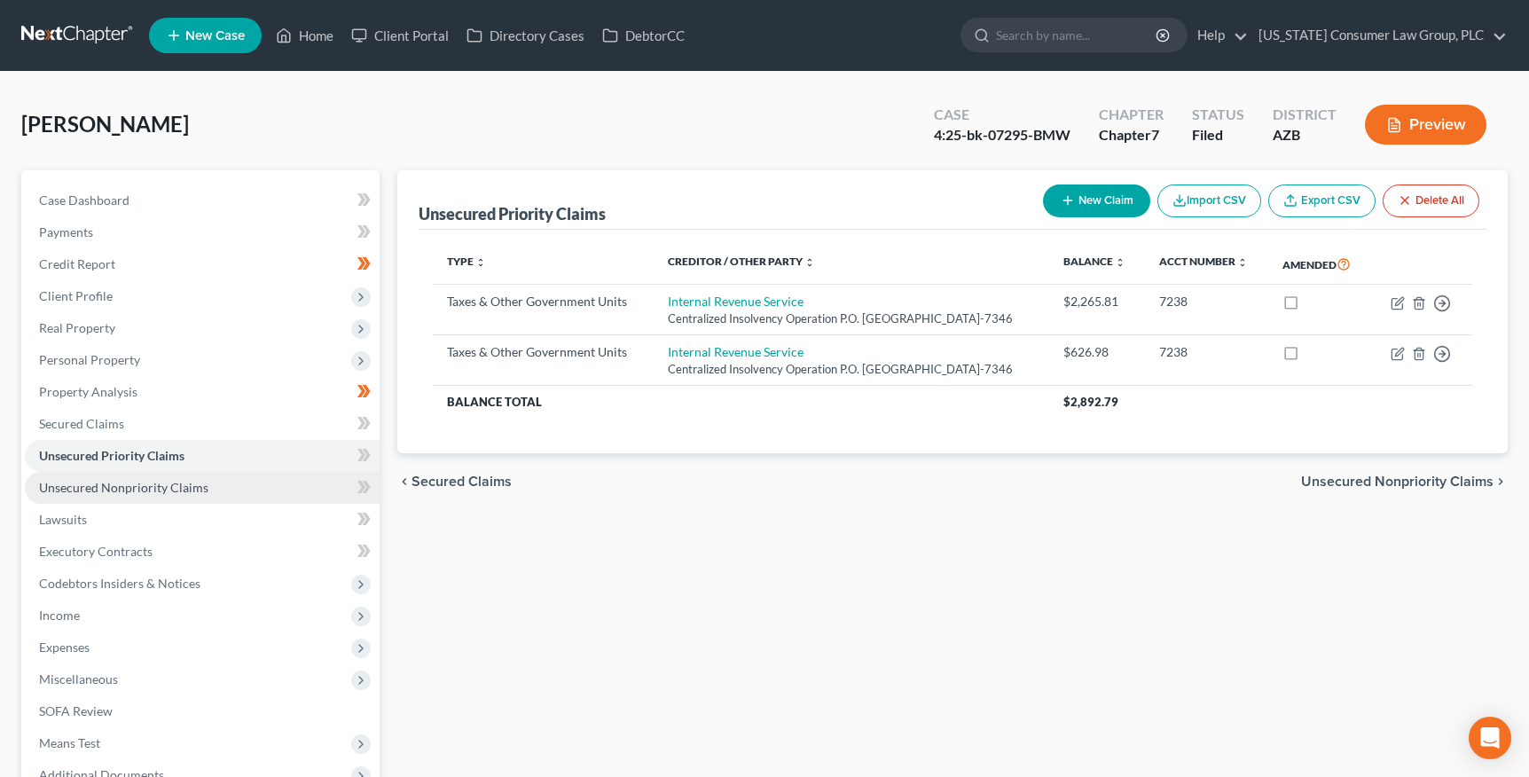
click at [106, 491] on span "Unsecured Nonpriority Claims" at bounding box center [123, 487] width 169 height 15
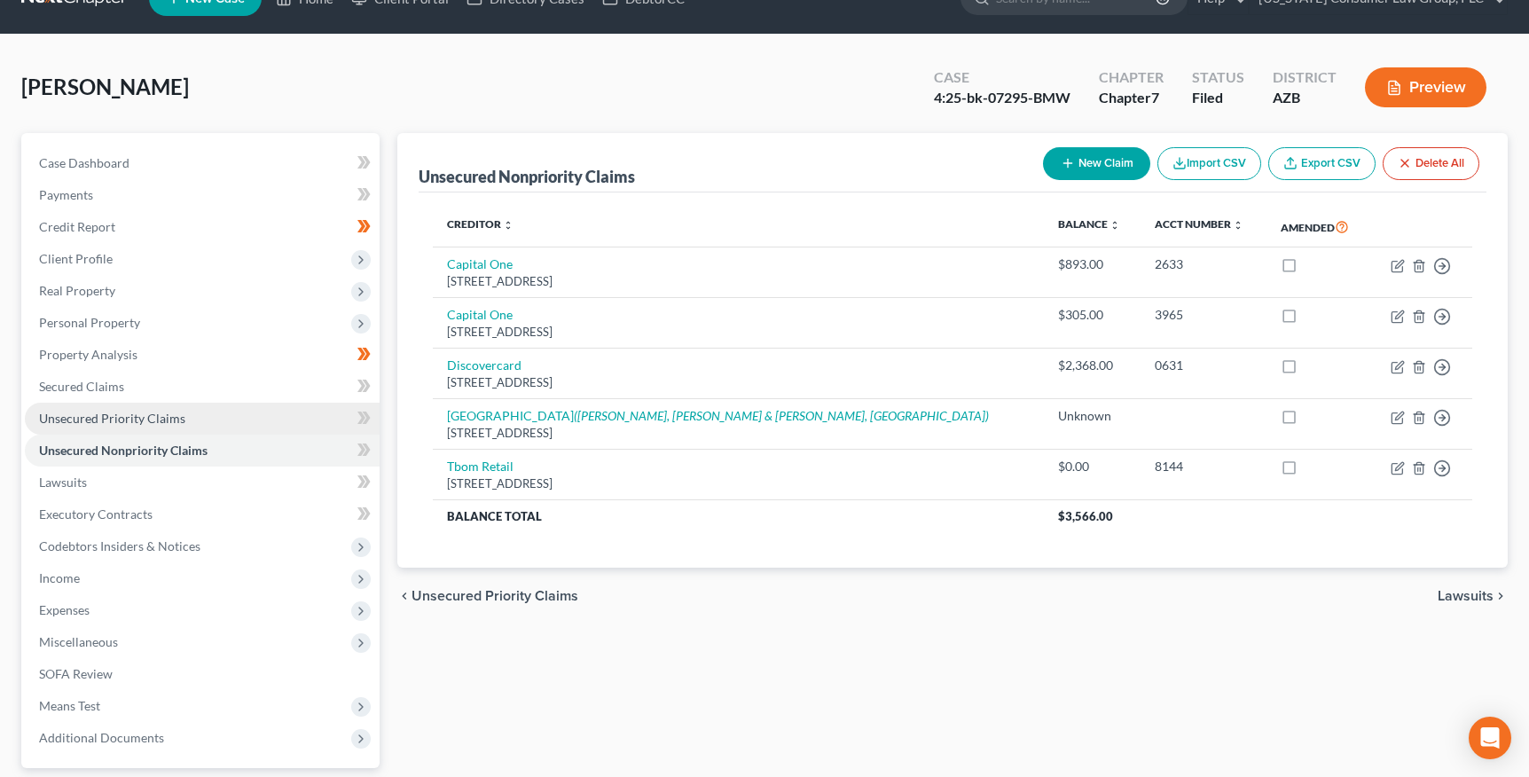
scroll to position [73, 0]
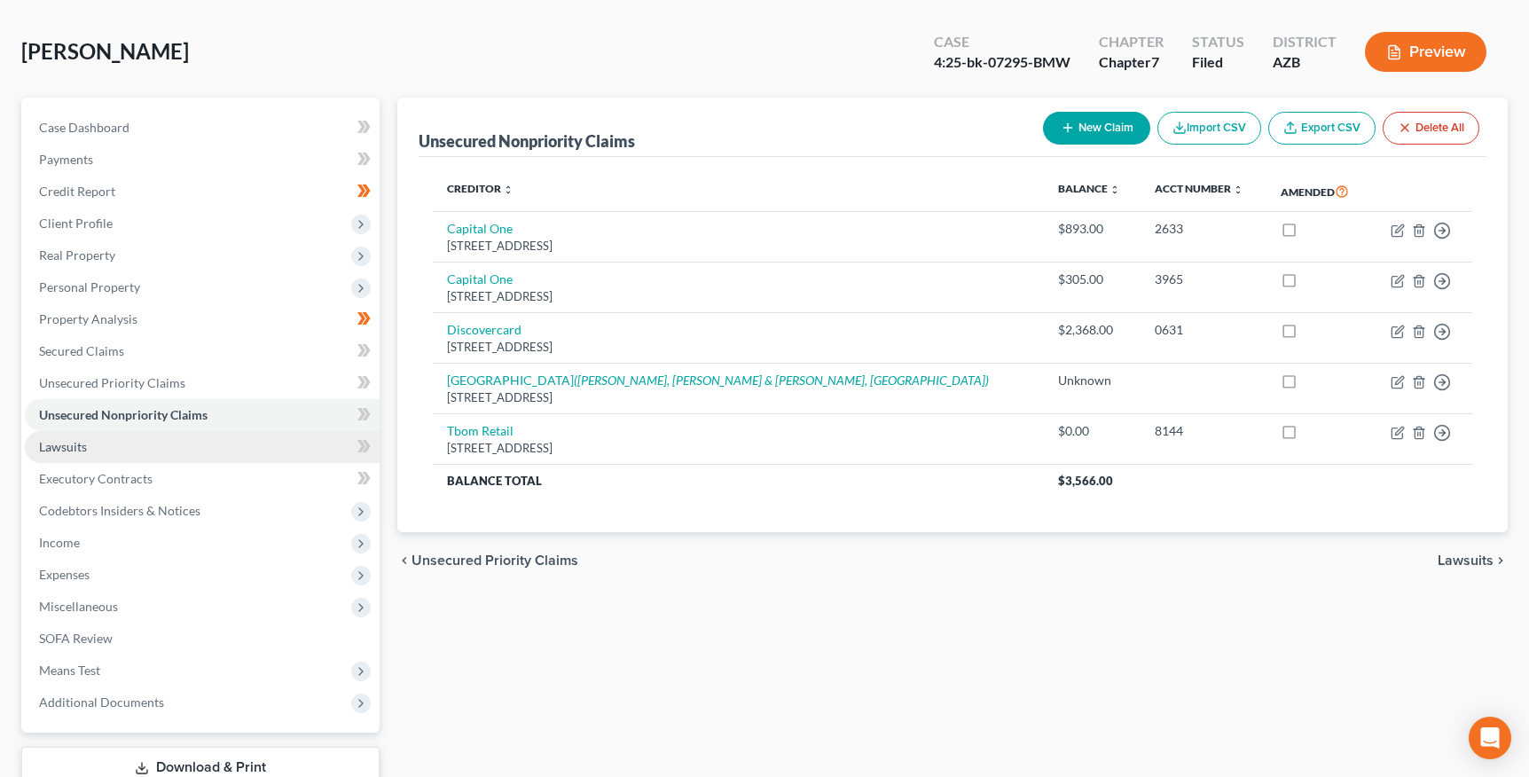
click at [85, 445] on span "Lawsuits" at bounding box center [63, 446] width 48 height 15
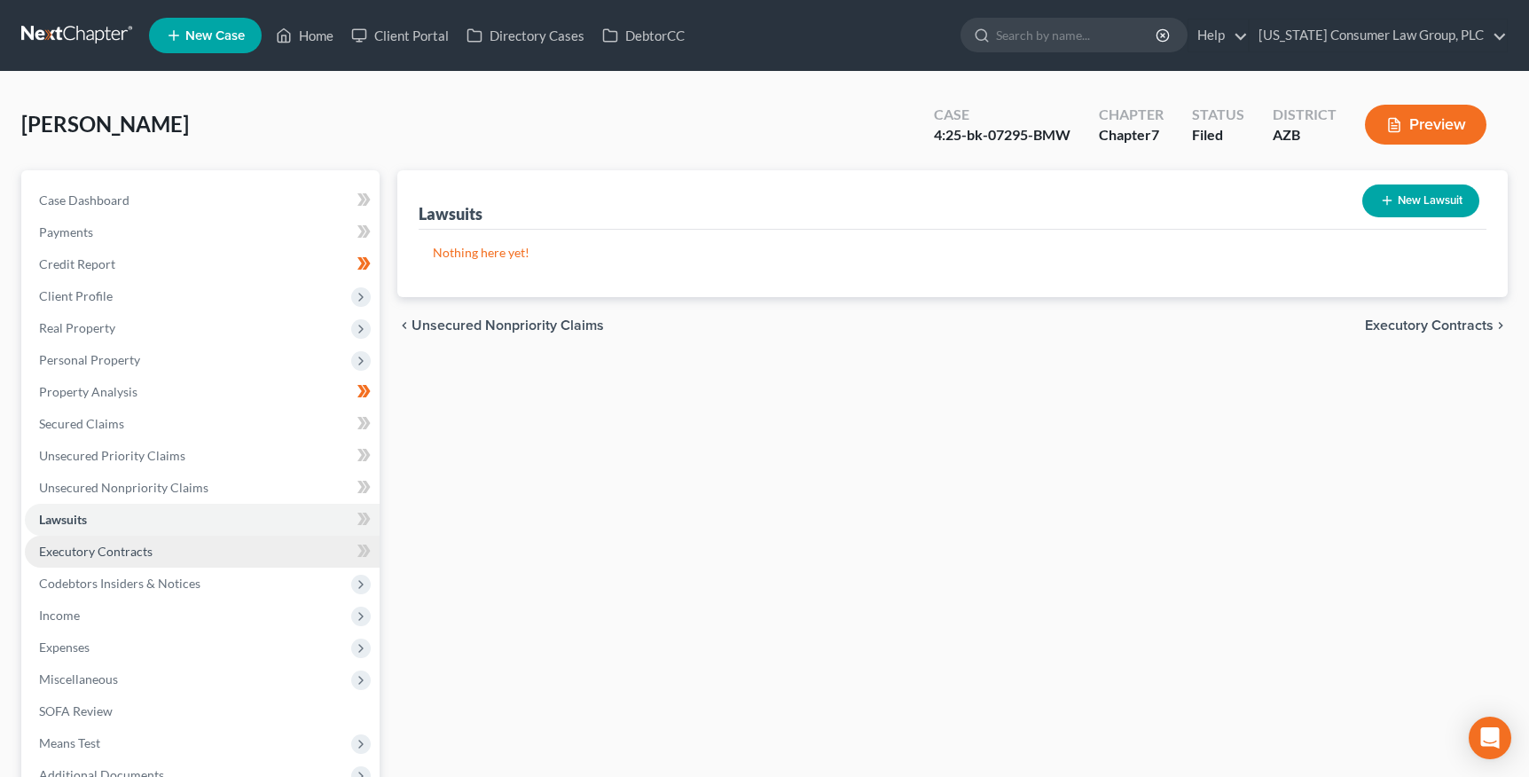
click at [76, 553] on span "Executory Contracts" at bounding box center [96, 551] width 114 height 15
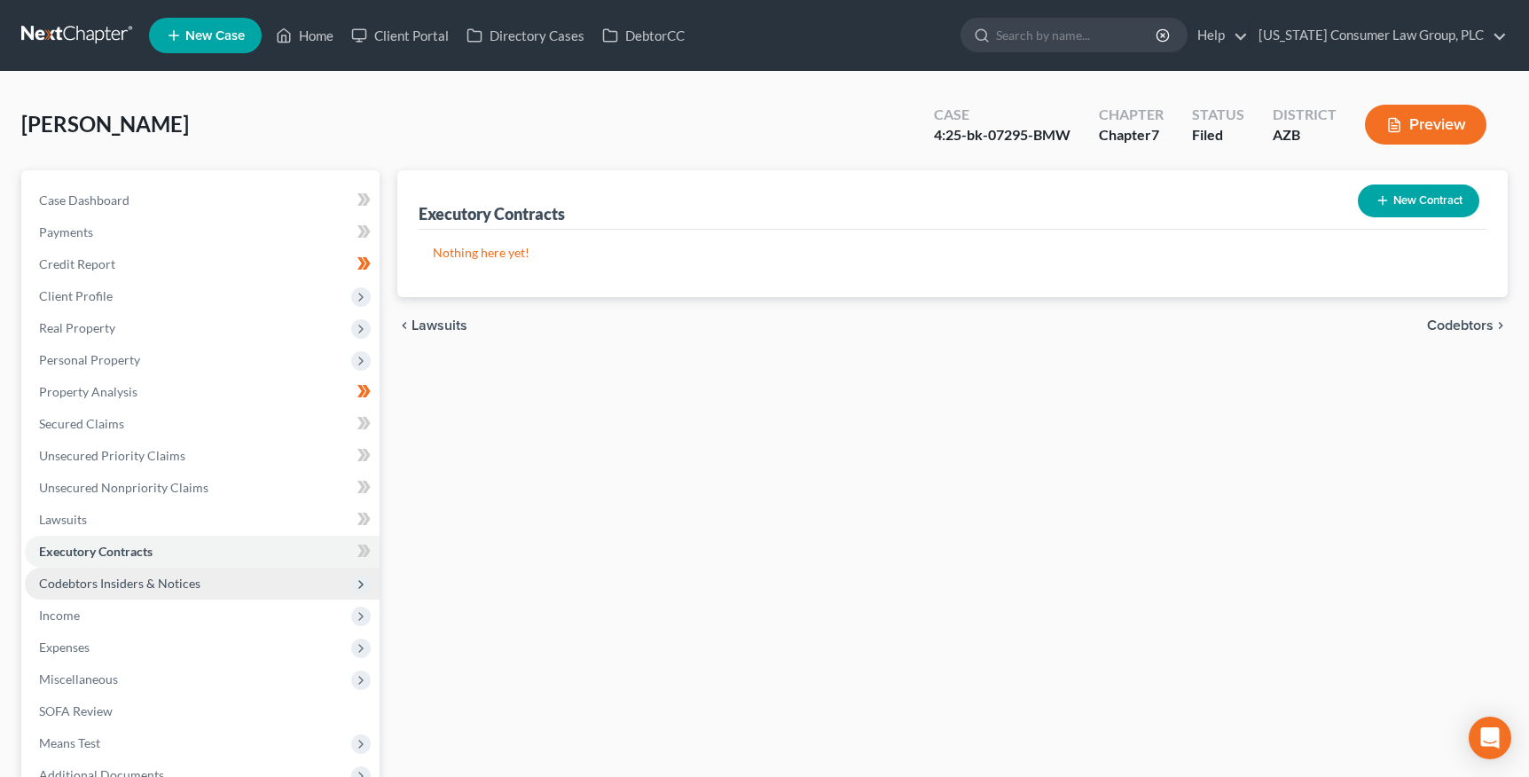
click at [90, 583] on span "Codebtors Insiders & Notices" at bounding box center [119, 583] width 161 height 15
drag, startPoint x: 90, startPoint y: 606, endPoint x: 97, endPoint y: 589, distance: 18.3
click at [90, 606] on link "Codebtors" at bounding box center [219, 616] width 319 height 32
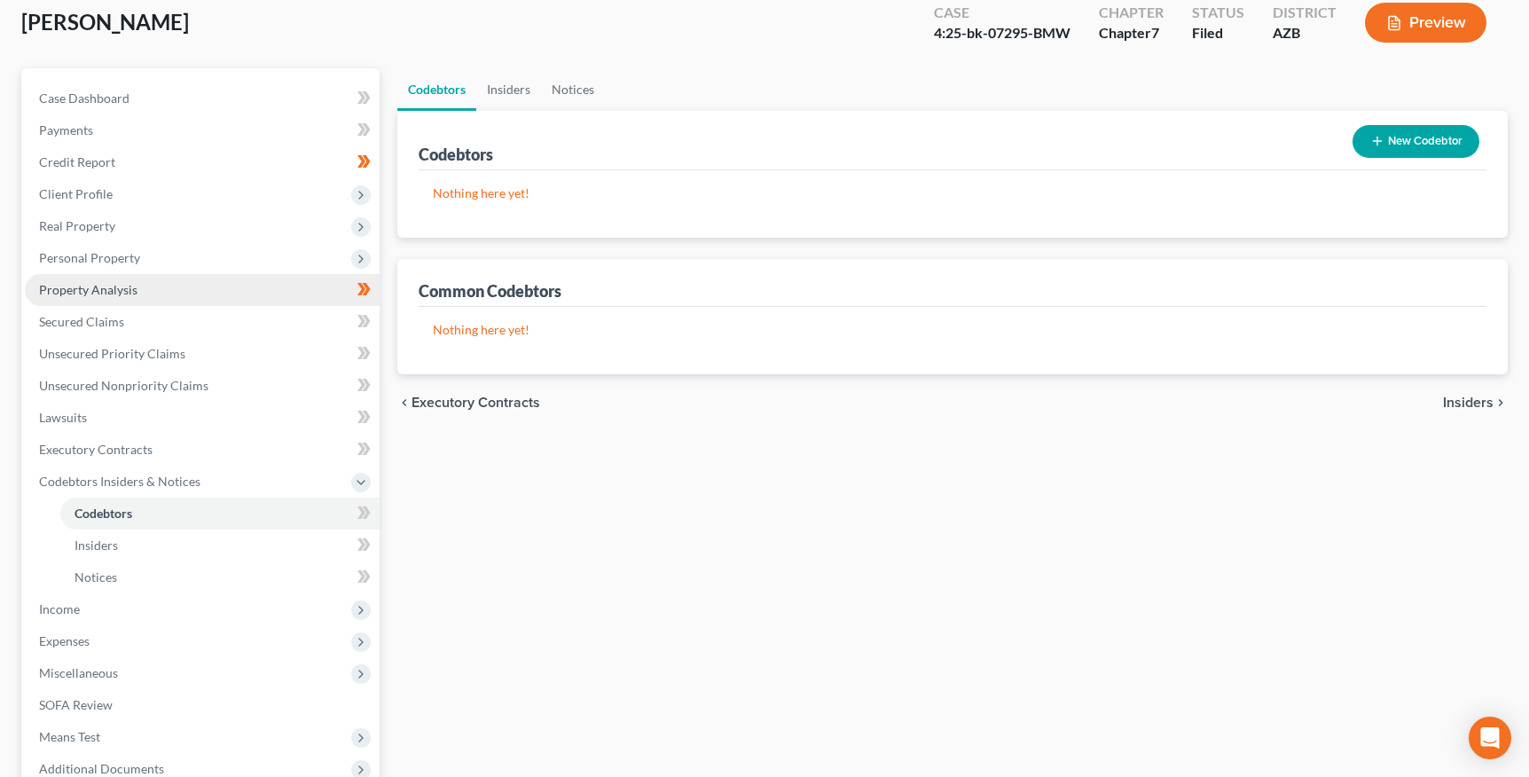
scroll to position [139, 0]
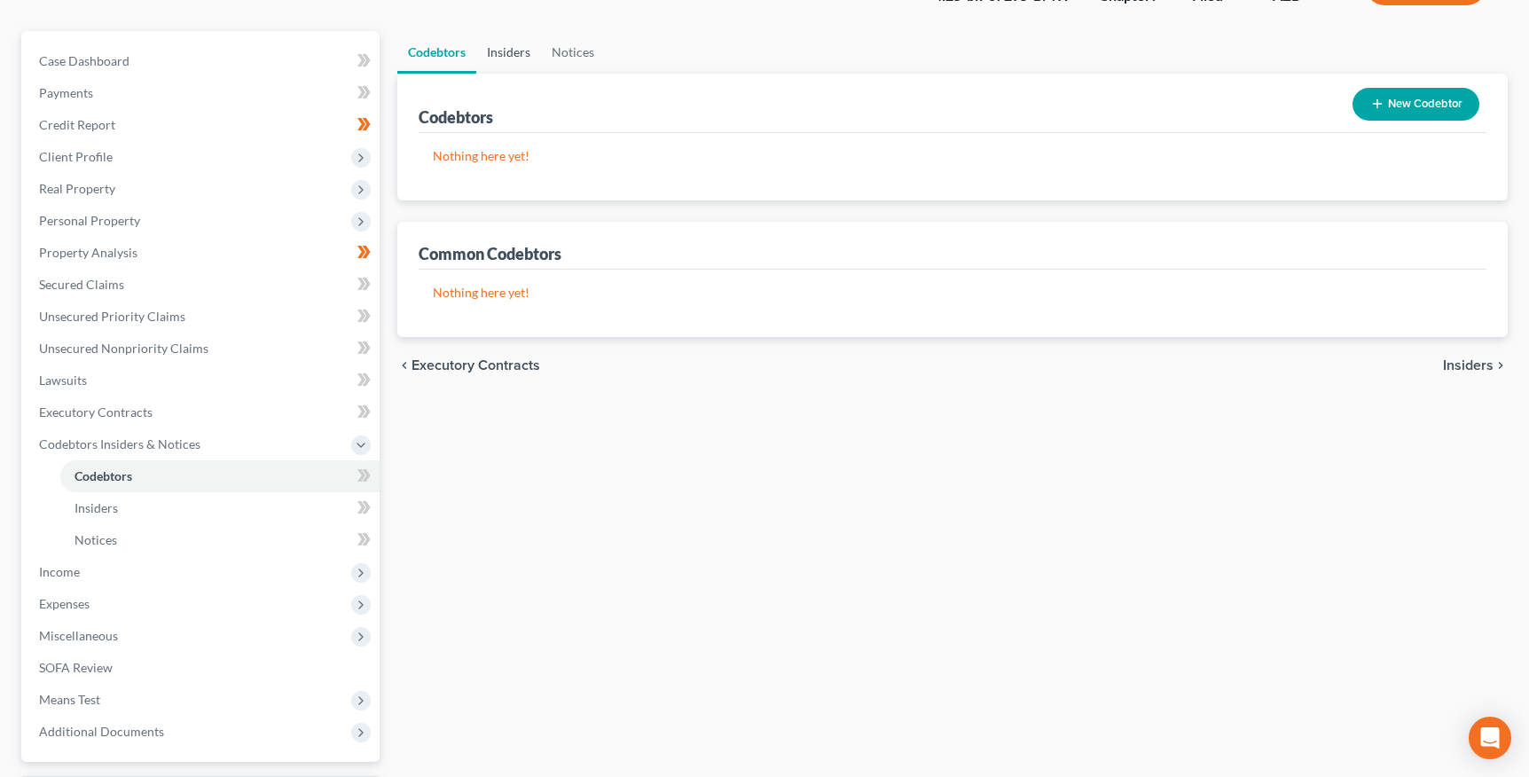
click at [498, 48] on link "Insiders" at bounding box center [508, 52] width 65 height 43
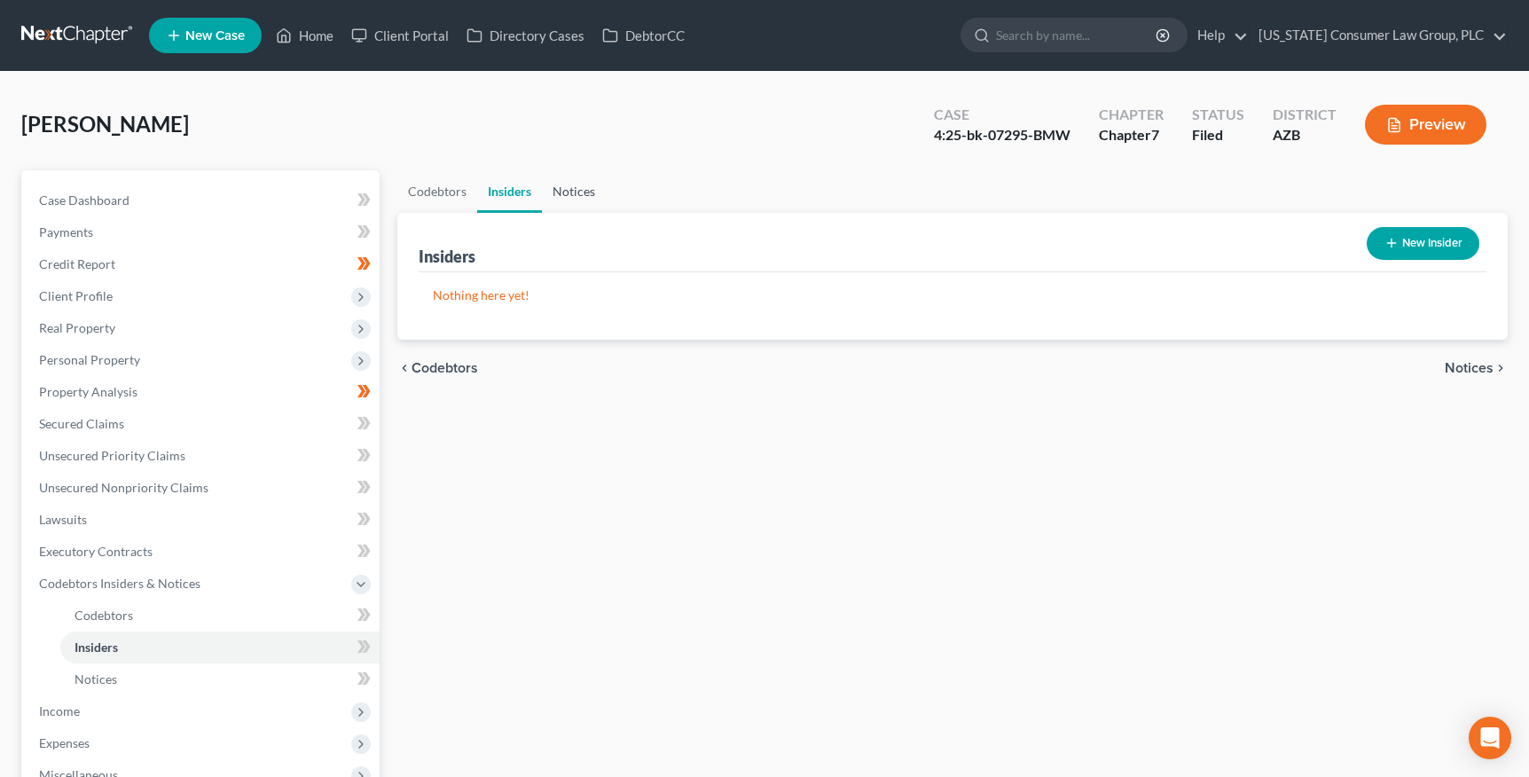
drag, startPoint x: 579, startPoint y: 188, endPoint x: 505, endPoint y: 176, distance: 75.4
click at [579, 188] on link "Notices" at bounding box center [574, 191] width 64 height 43
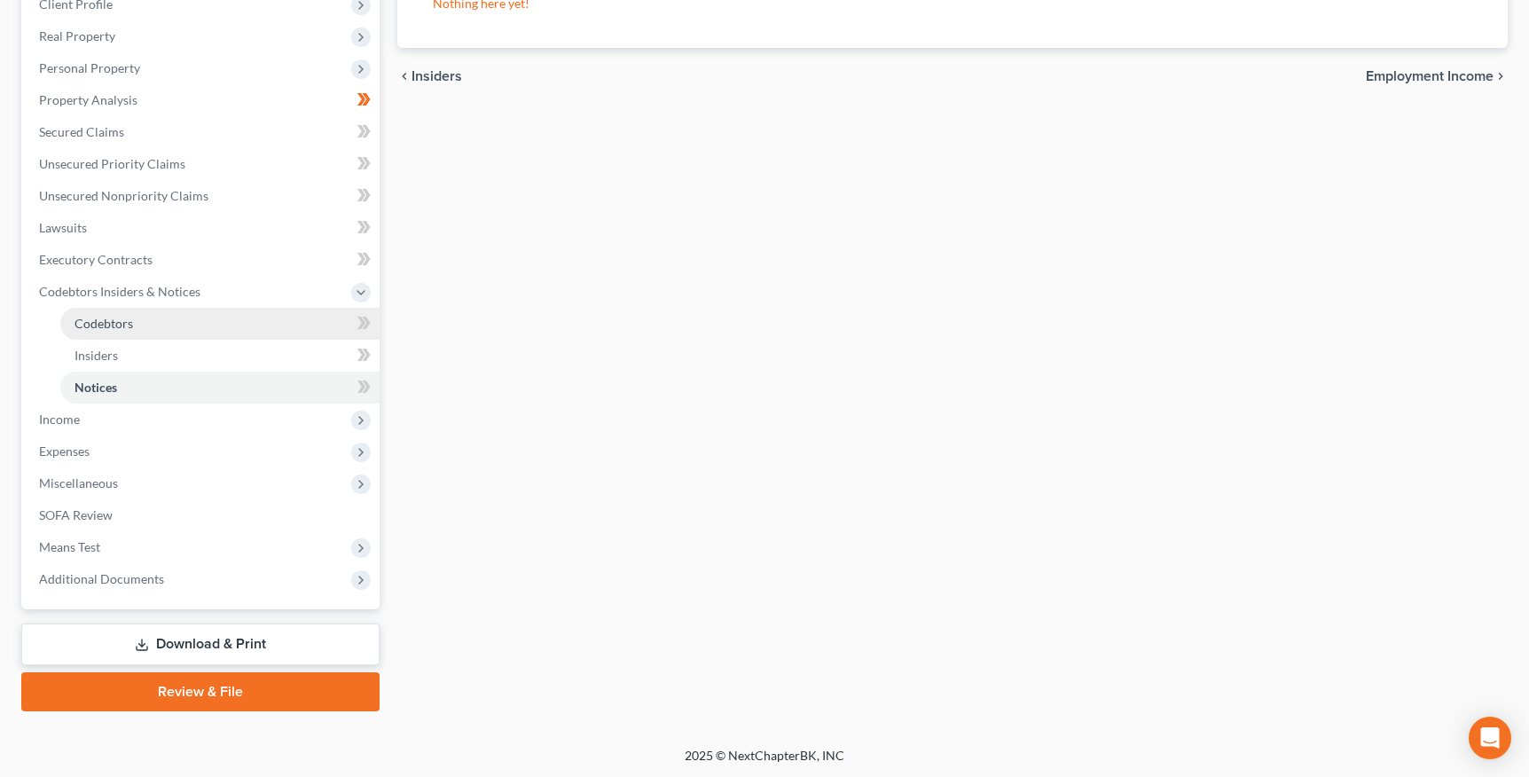
scroll to position [292, 0]
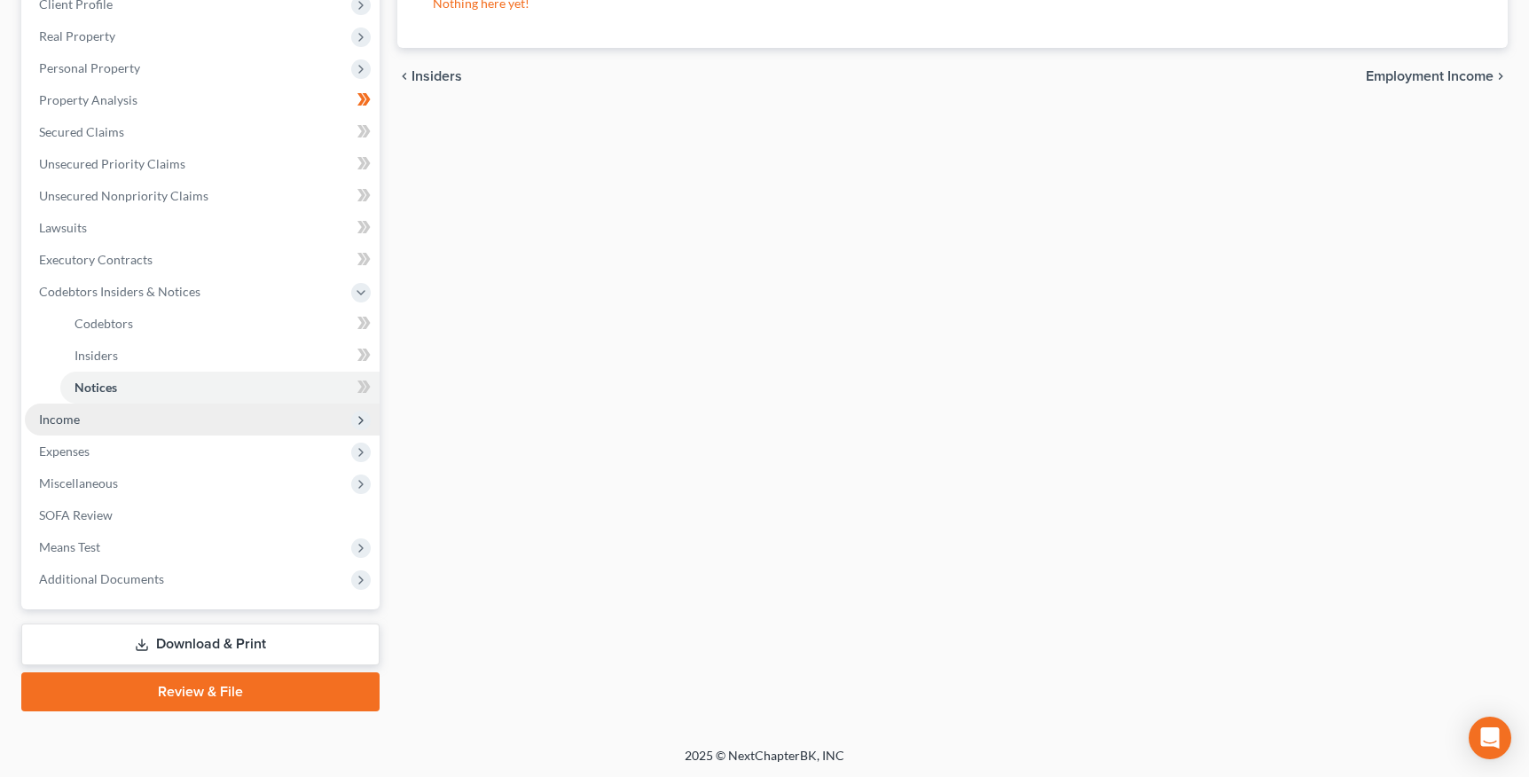
click at [67, 419] on span "Income" at bounding box center [59, 419] width 41 height 15
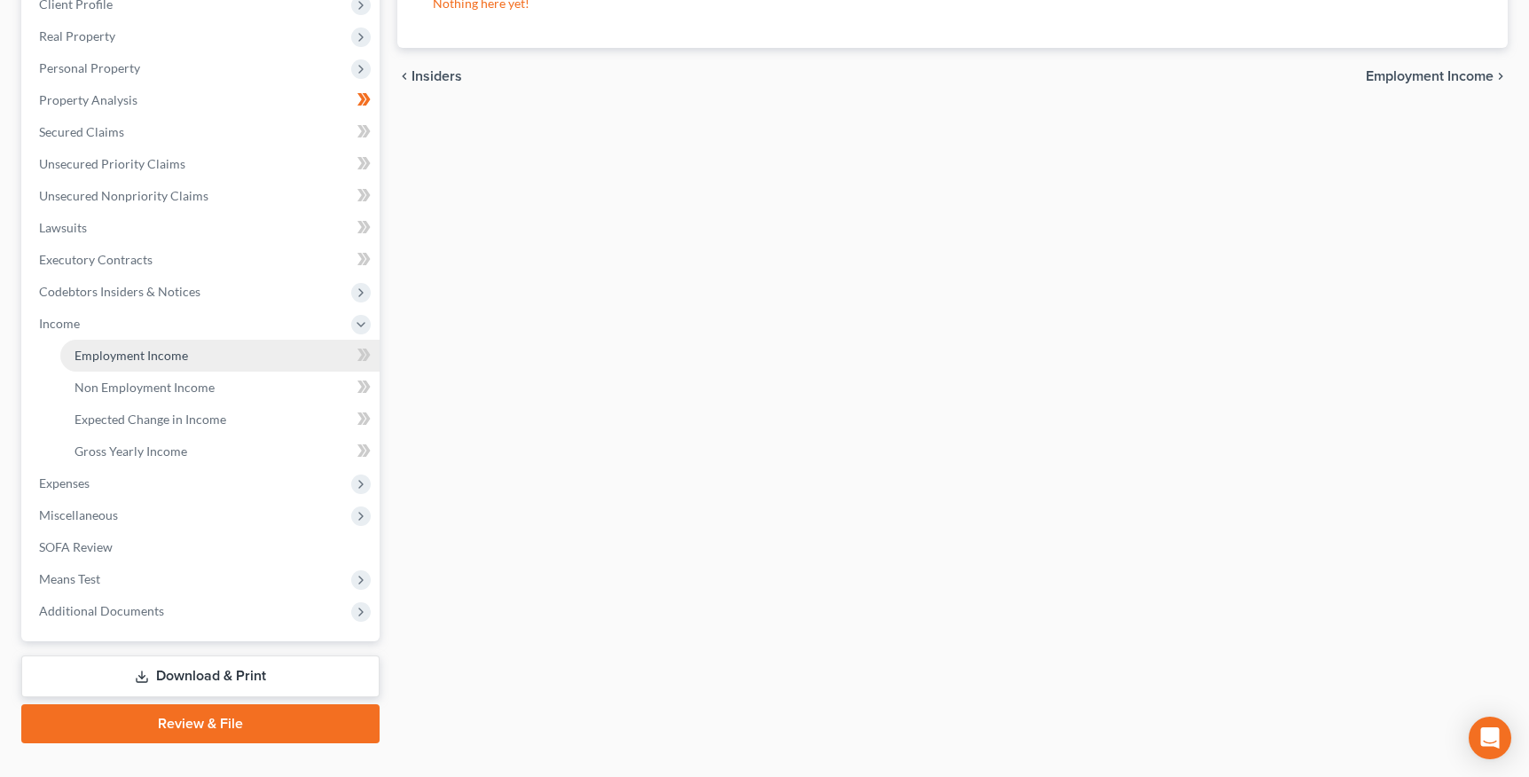
click at [134, 356] on span "Employment Income" at bounding box center [131, 355] width 114 height 15
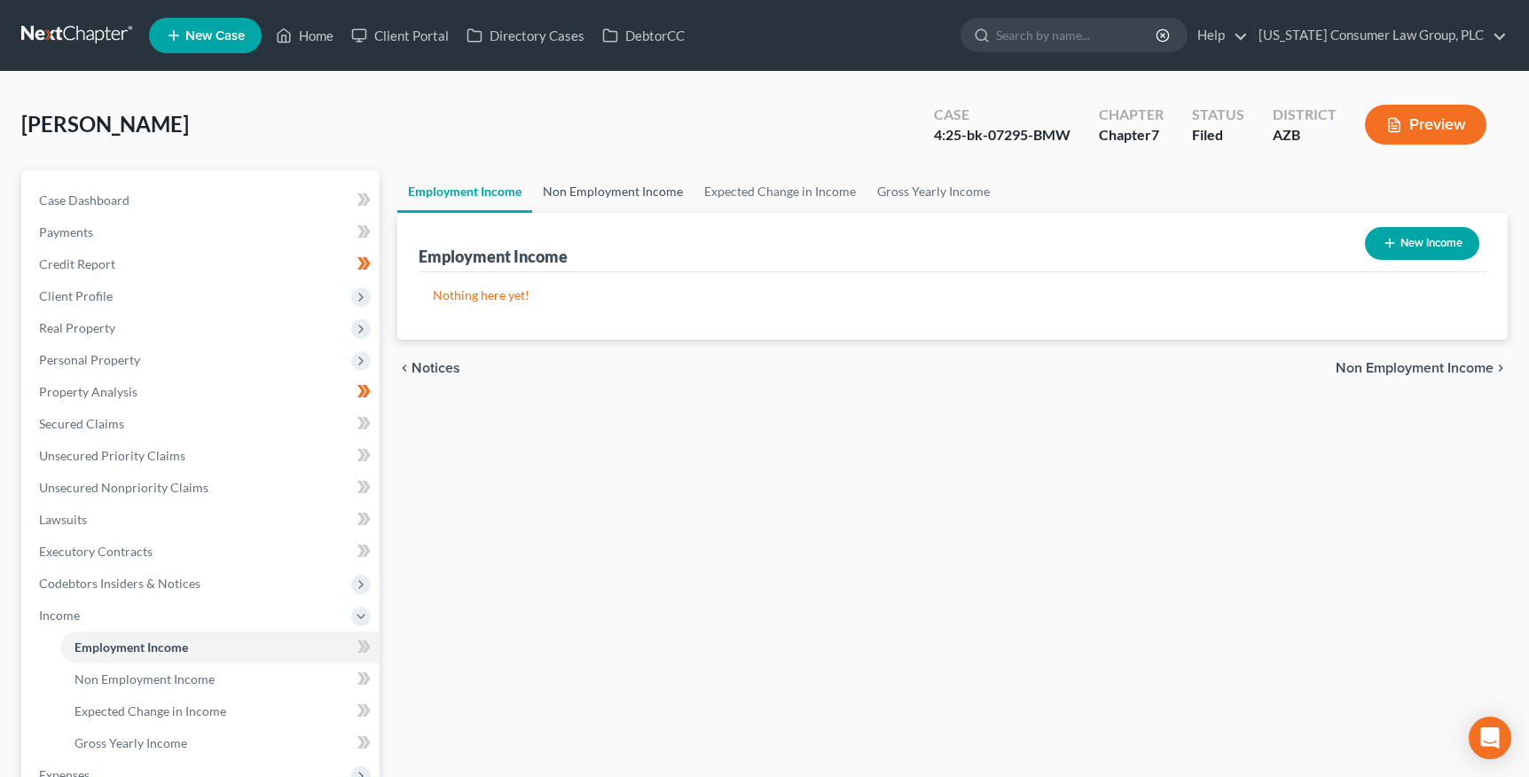
drag, startPoint x: 617, startPoint y: 184, endPoint x: 639, endPoint y: 184, distance: 21.3
click at [618, 184] on link "Non Employment Income" at bounding box center [612, 191] width 161 height 43
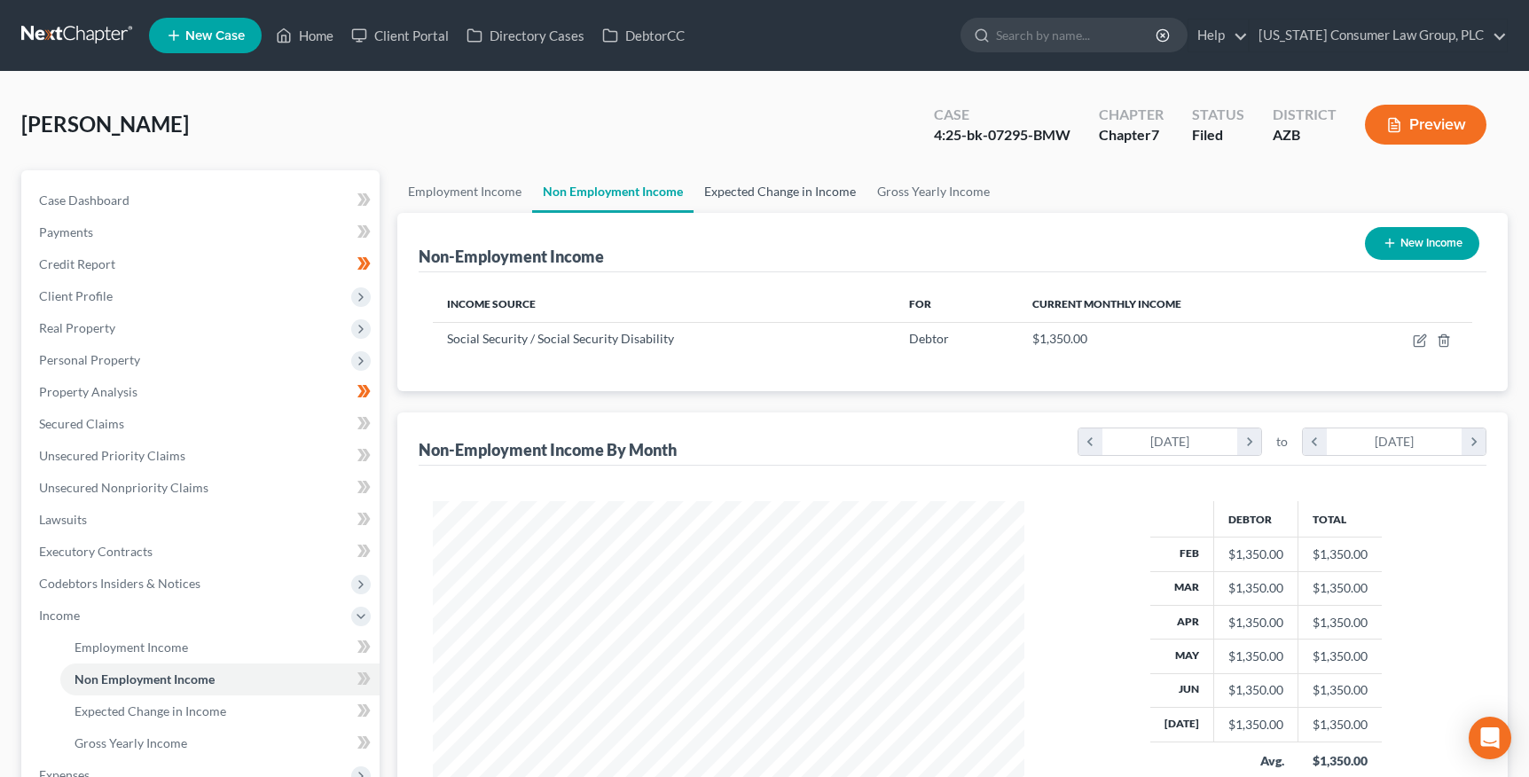
click at [756, 191] on link "Expected Change in Income" at bounding box center [780, 191] width 173 height 43
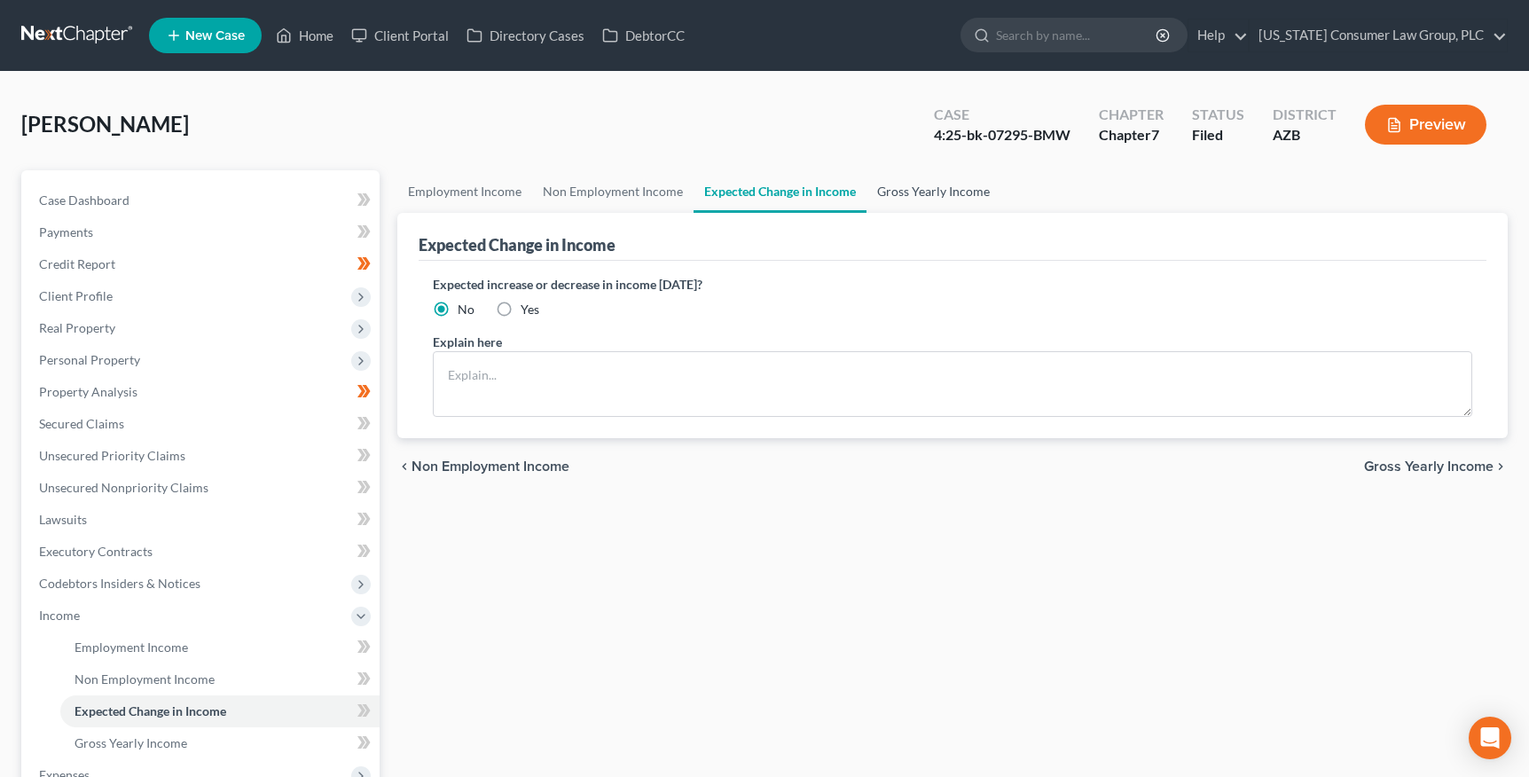
click at [897, 192] on link "Gross Yearly Income" at bounding box center [933, 191] width 134 height 43
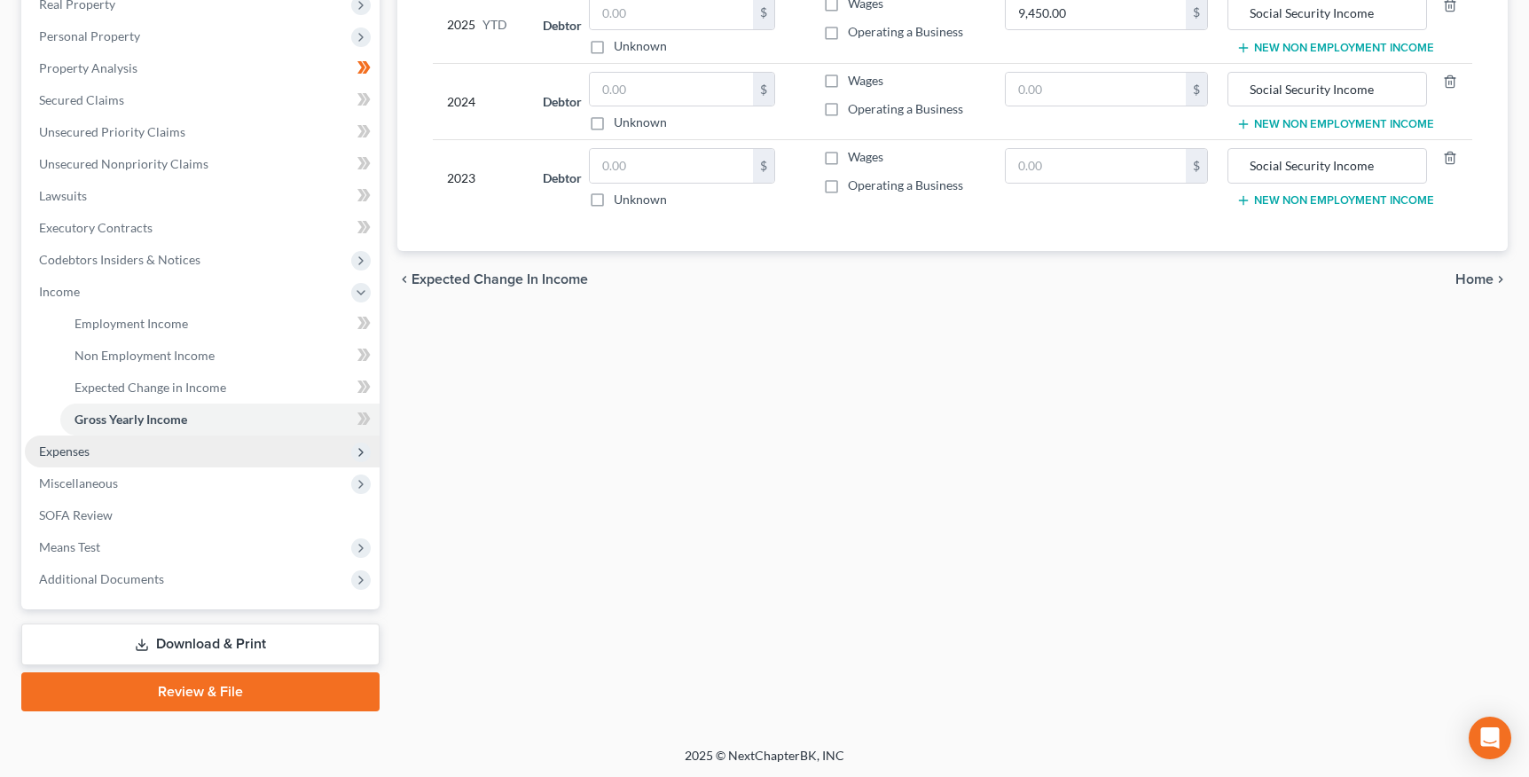
click at [90, 454] on span "Expenses" at bounding box center [64, 450] width 51 height 15
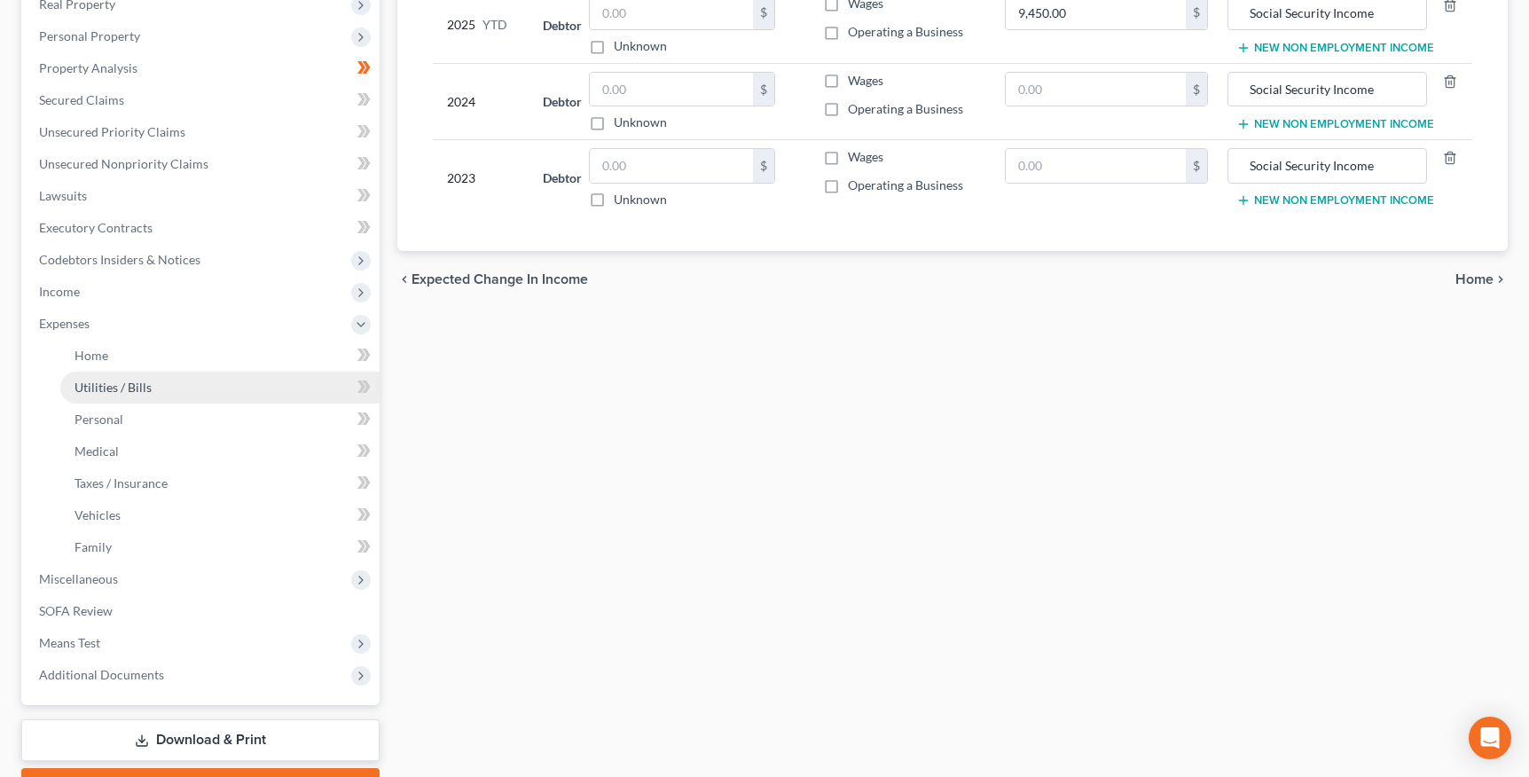
click at [151, 372] on link "Utilities / Bills" at bounding box center [219, 388] width 319 height 32
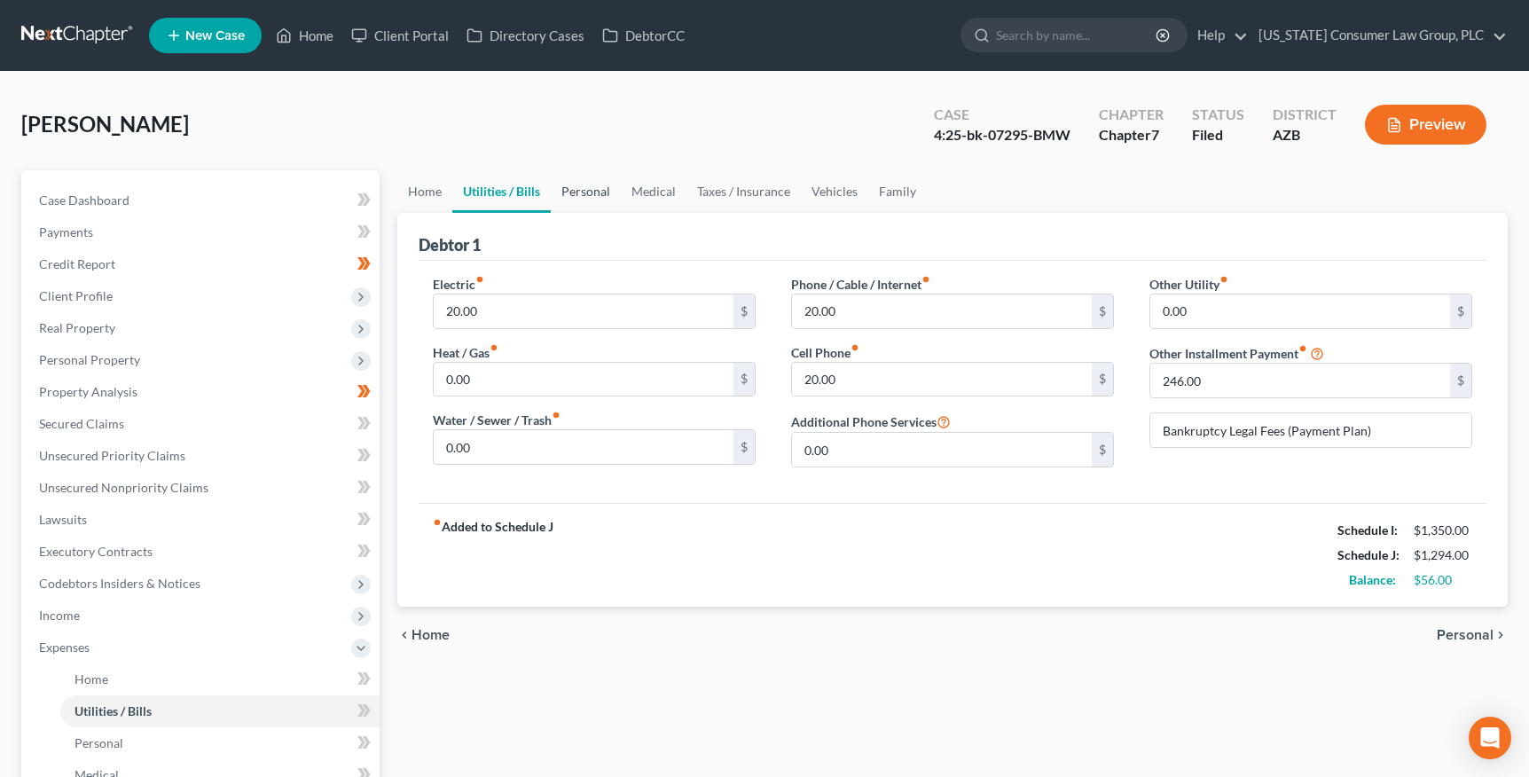
click at [598, 182] on link "Personal" at bounding box center [586, 191] width 70 height 43
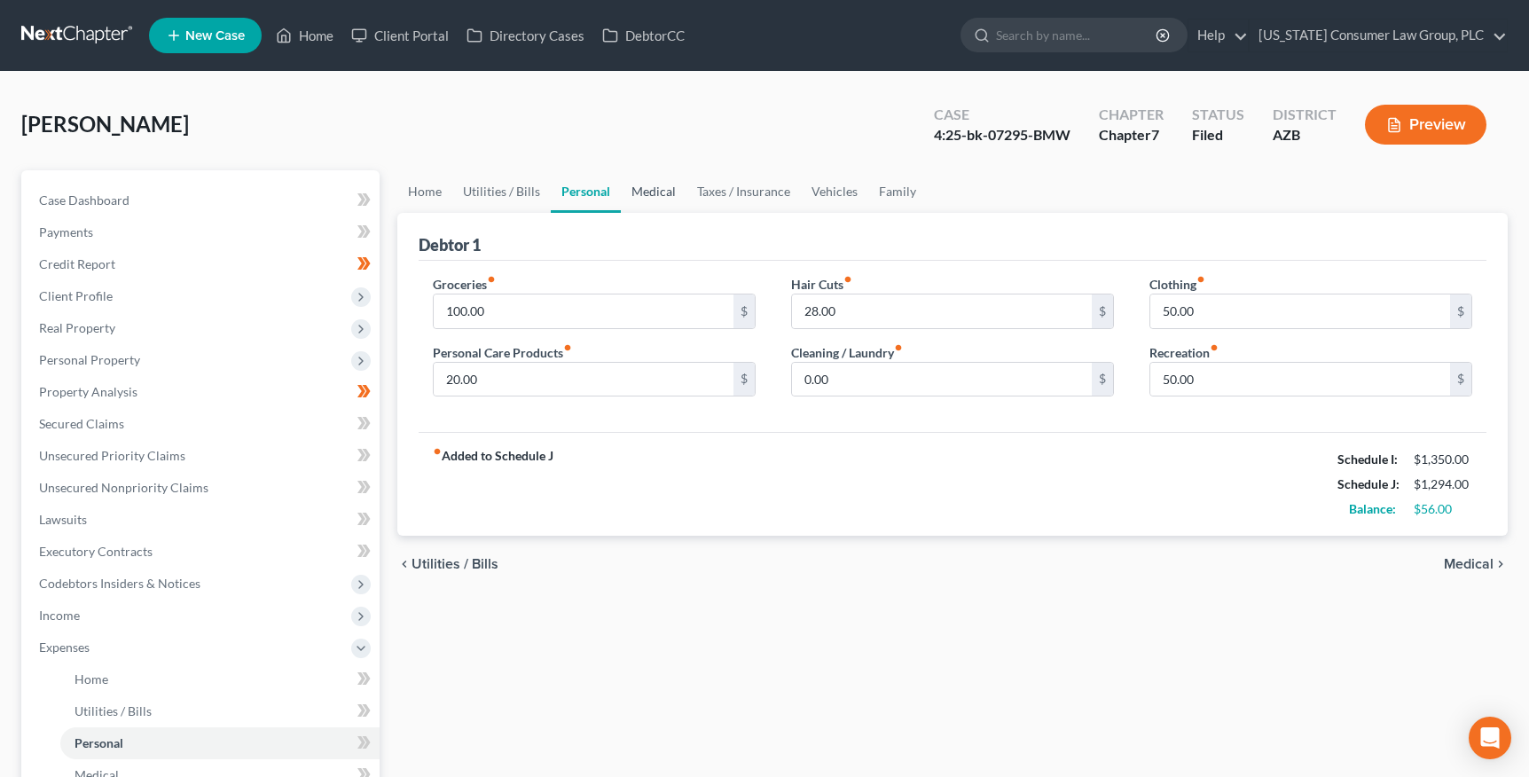
click at [637, 187] on link "Medical" at bounding box center [654, 191] width 66 height 43
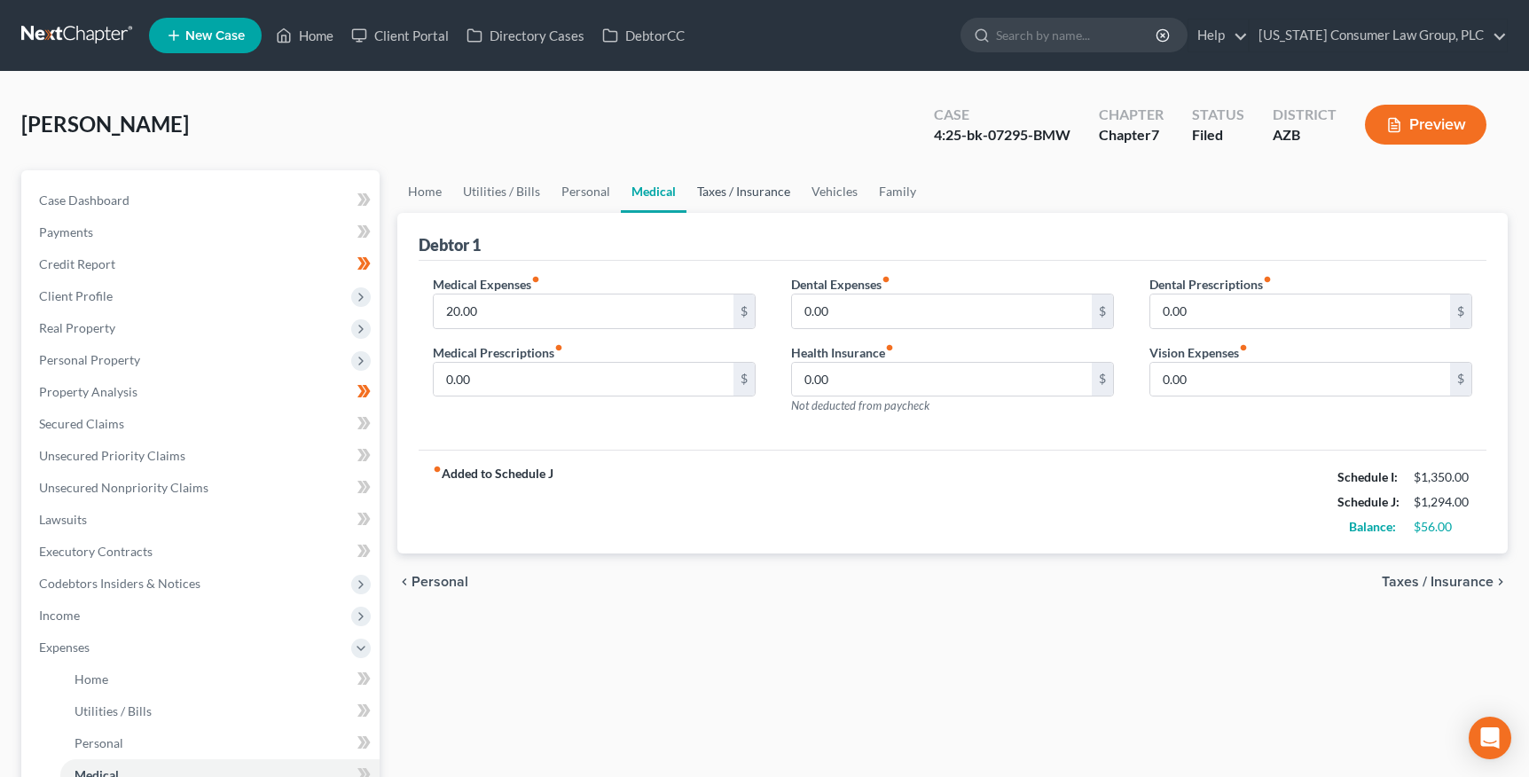
click at [767, 193] on link "Taxes / Insurance" at bounding box center [743, 191] width 114 height 43
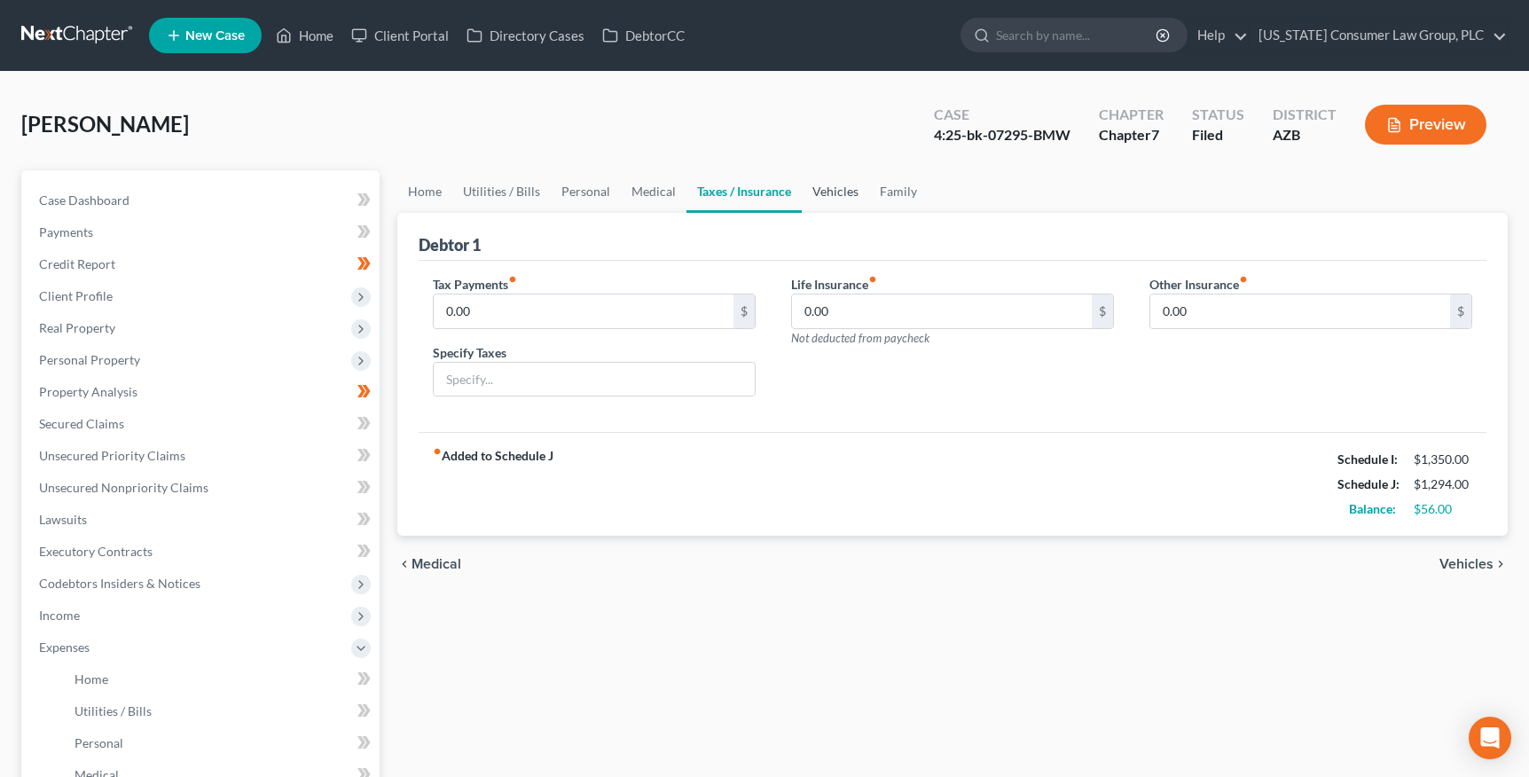
click at [841, 193] on link "Vehicles" at bounding box center [835, 191] width 67 height 43
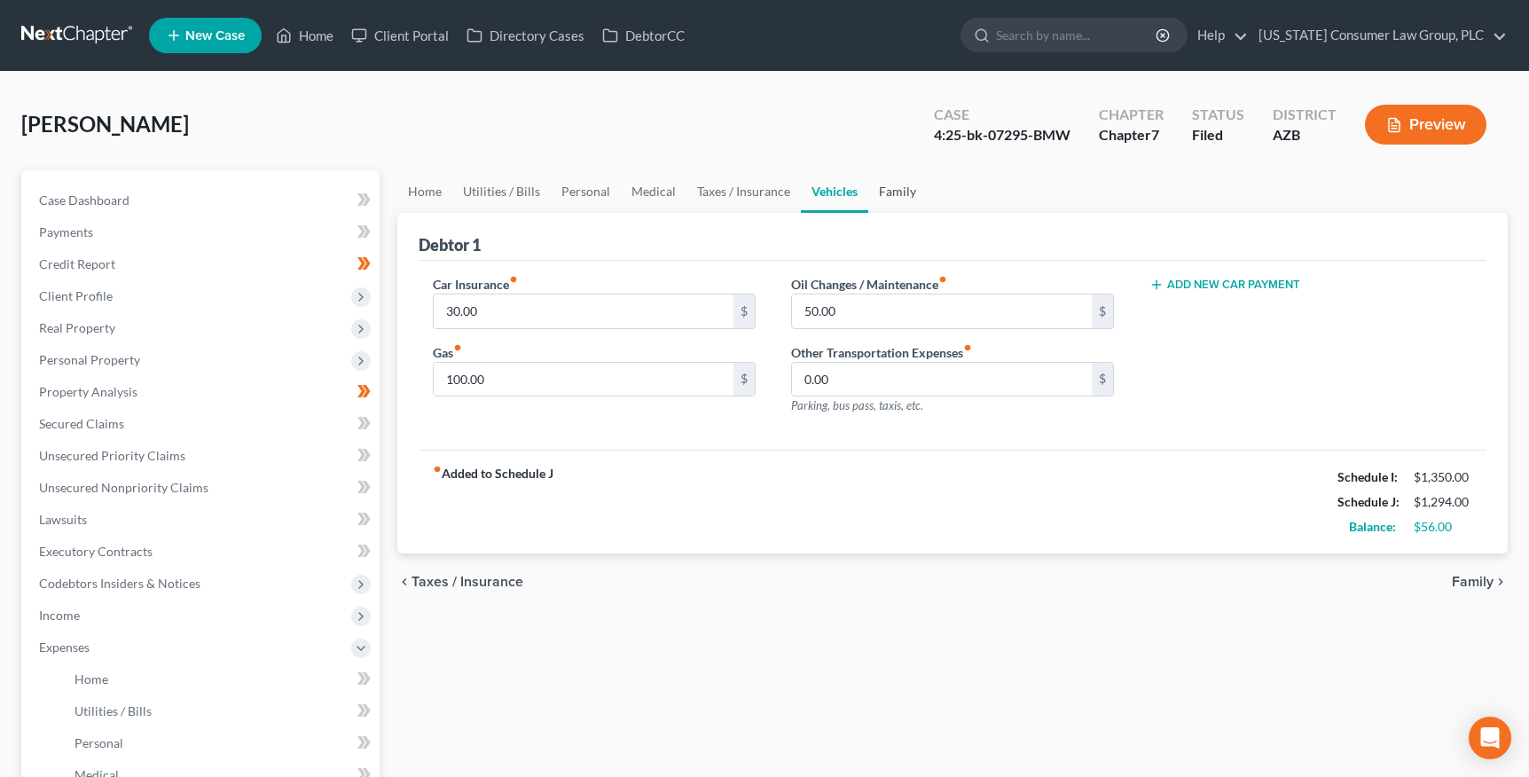
click at [901, 192] on link "Family" at bounding box center [897, 191] width 59 height 43
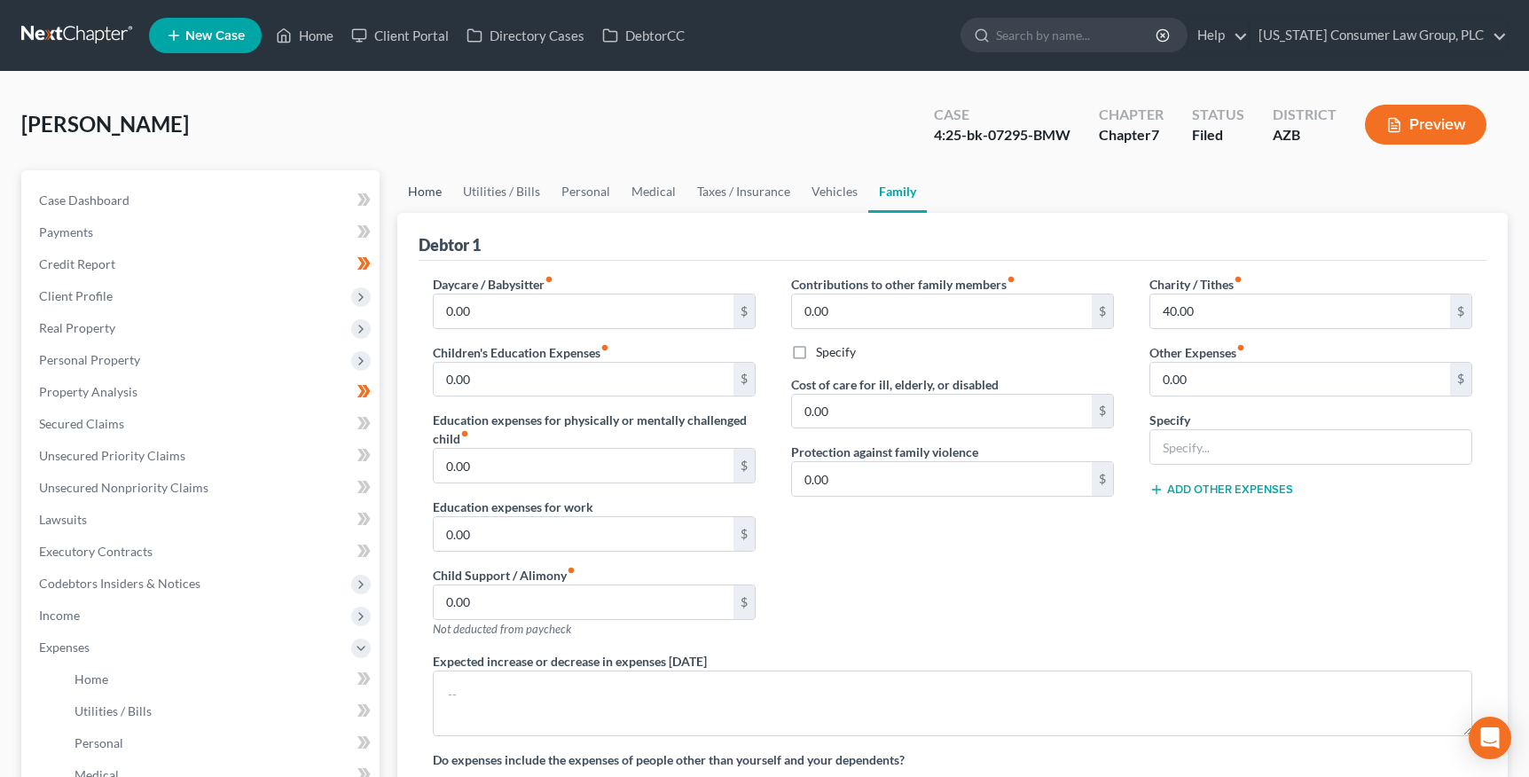
click at [437, 192] on link "Home" at bounding box center [424, 191] width 55 height 43
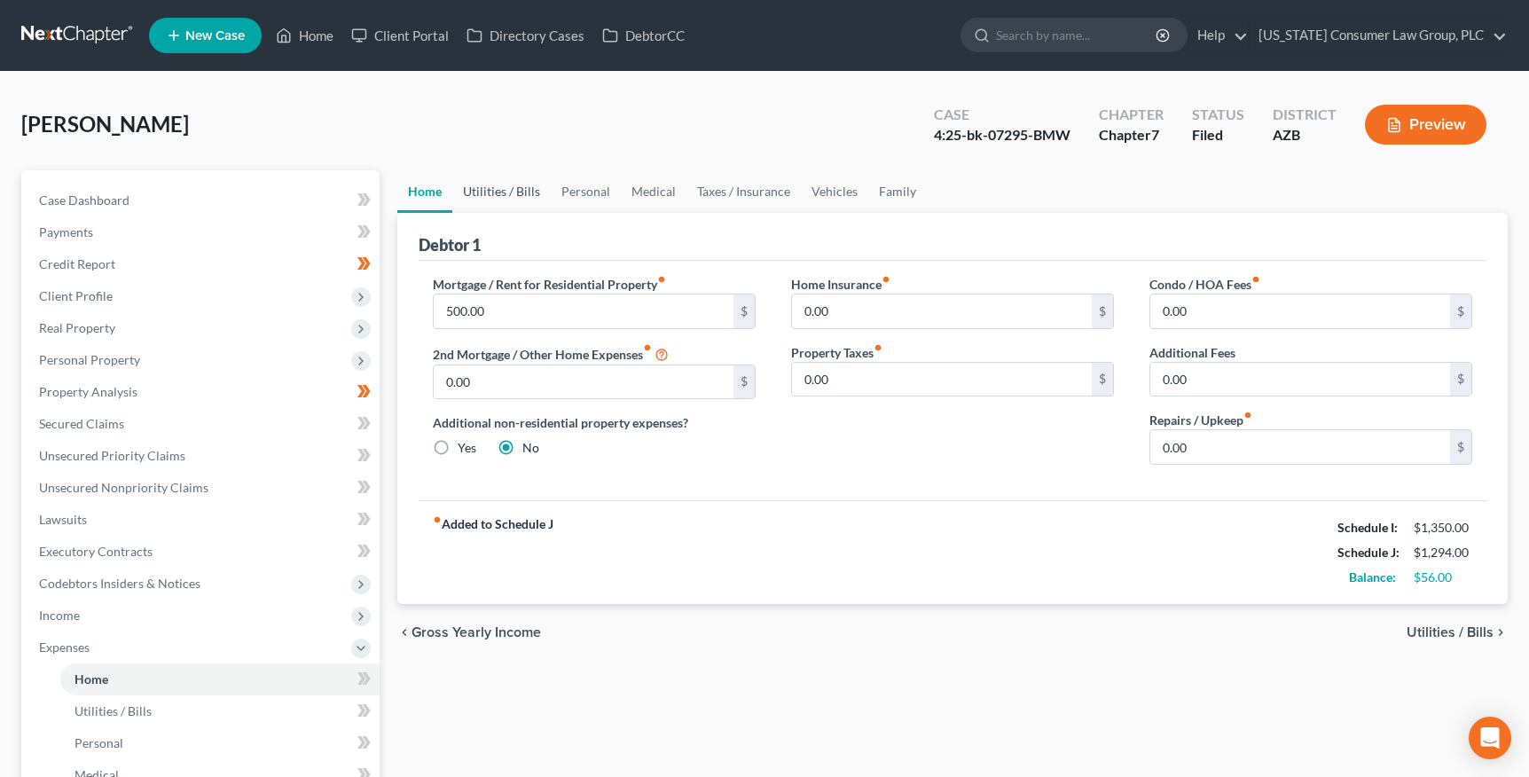
click at [513, 193] on link "Utilities / Bills" at bounding box center [501, 191] width 98 height 43
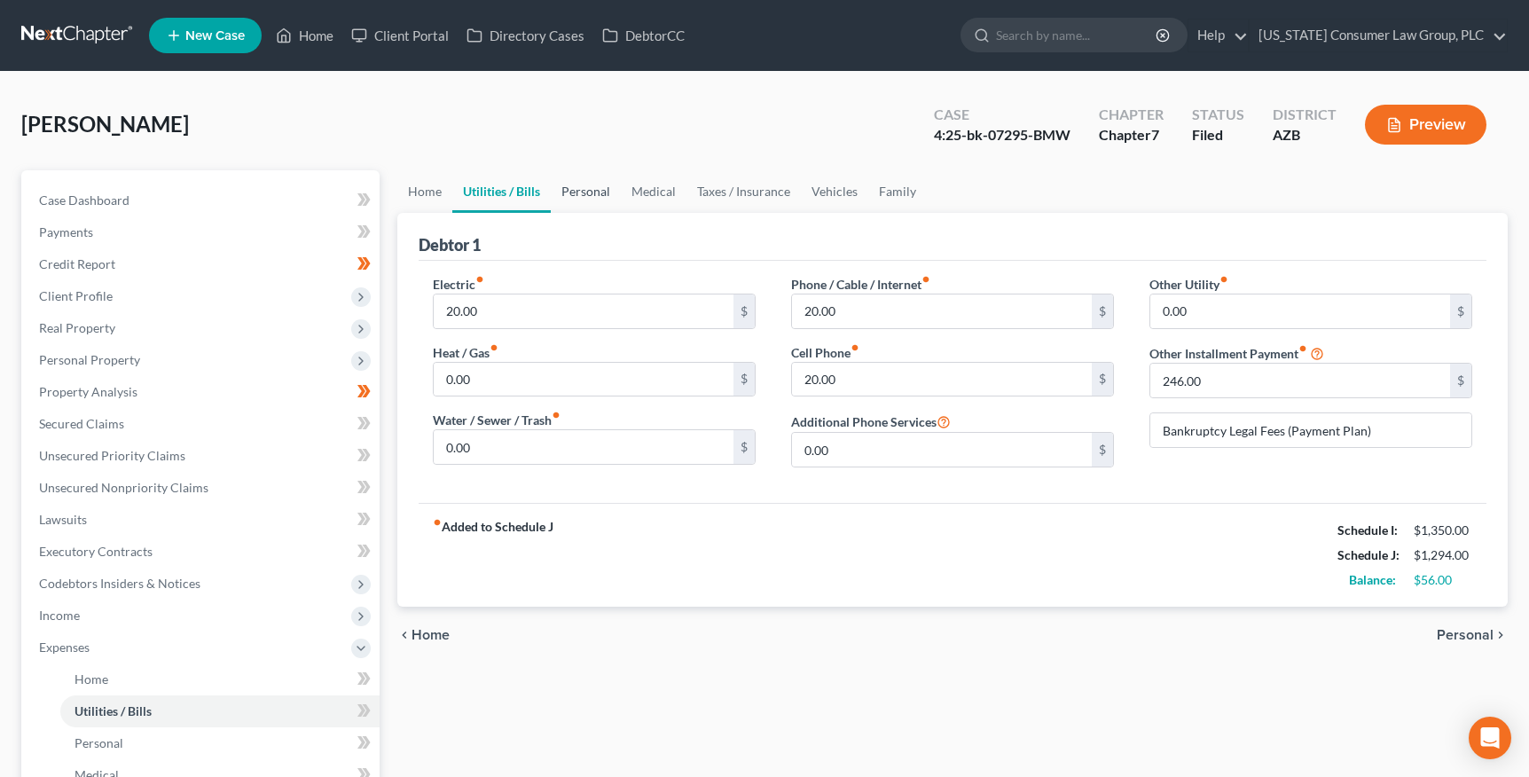
click at [581, 189] on link "Personal" at bounding box center [586, 191] width 70 height 43
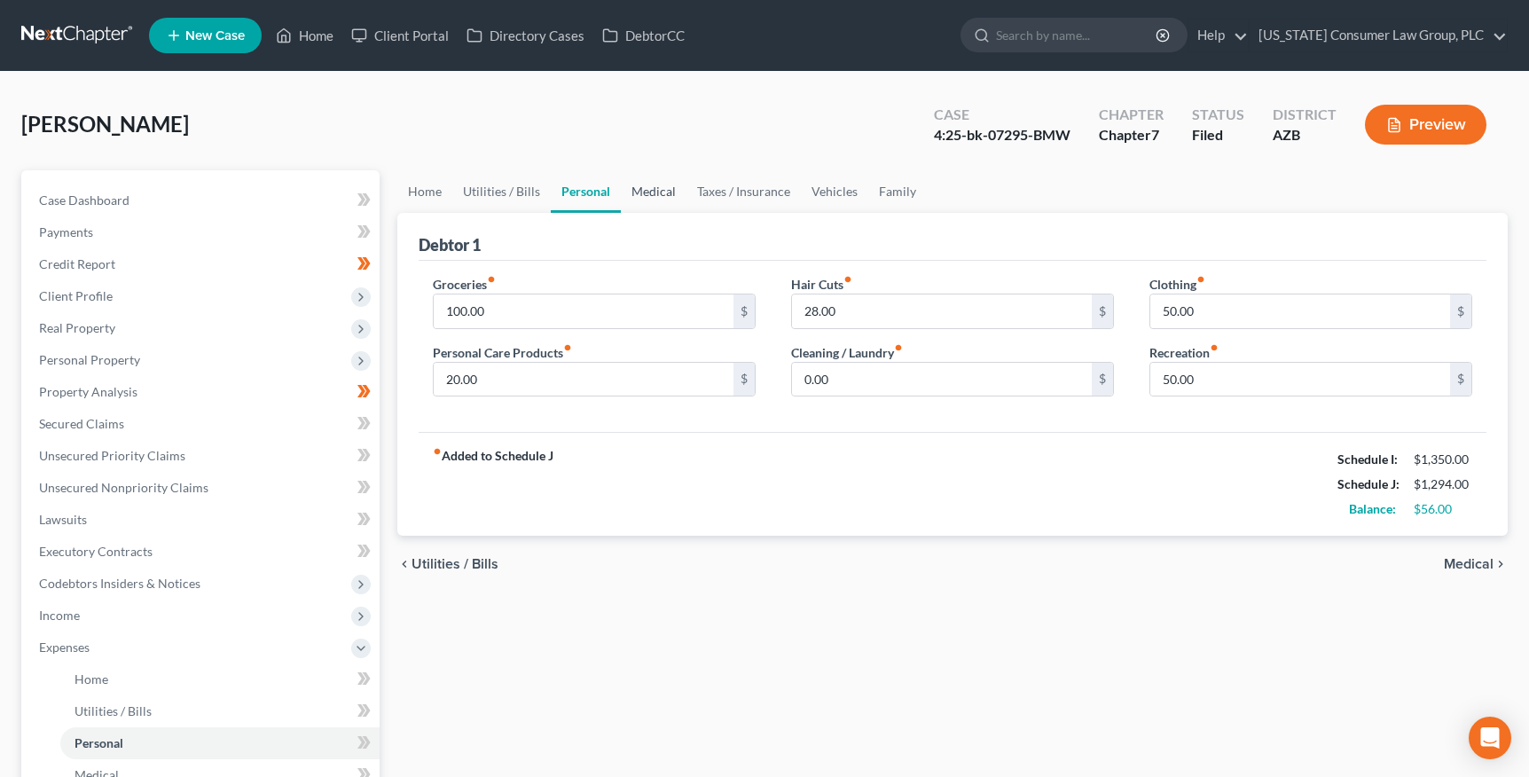
click at [655, 192] on link "Medical" at bounding box center [654, 191] width 66 height 43
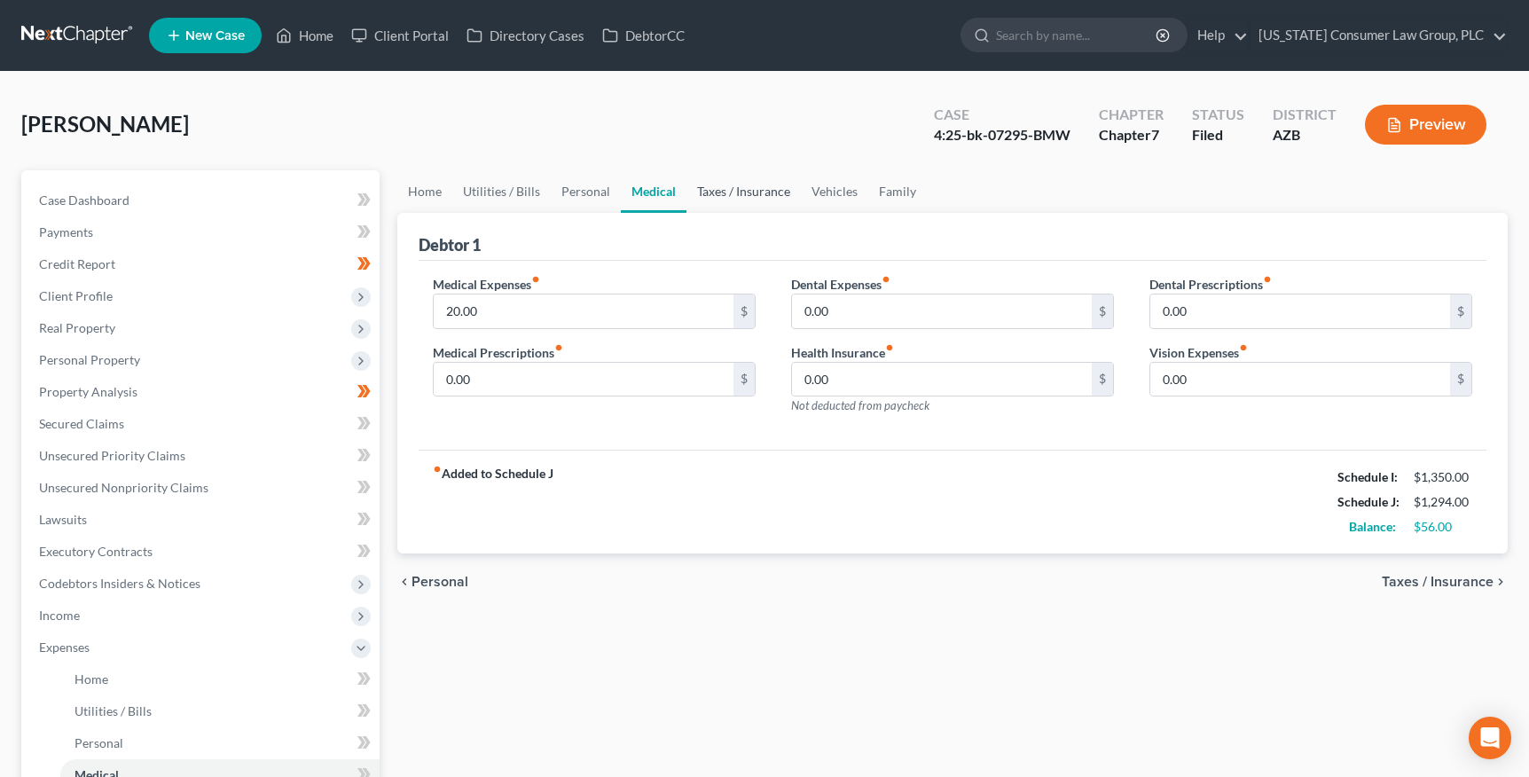
click at [710, 194] on link "Taxes / Insurance" at bounding box center [743, 191] width 114 height 43
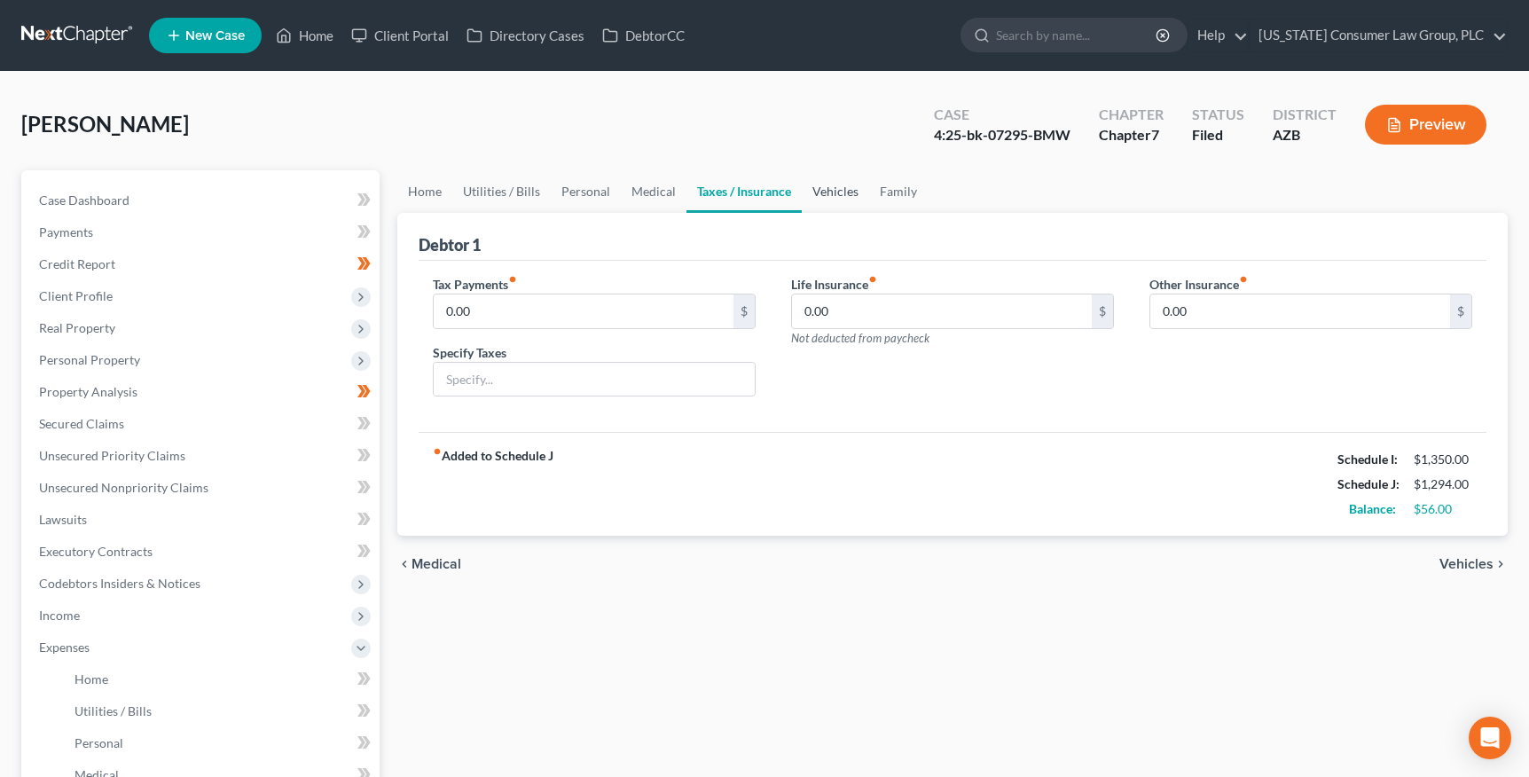
click at [823, 194] on link "Vehicles" at bounding box center [835, 191] width 67 height 43
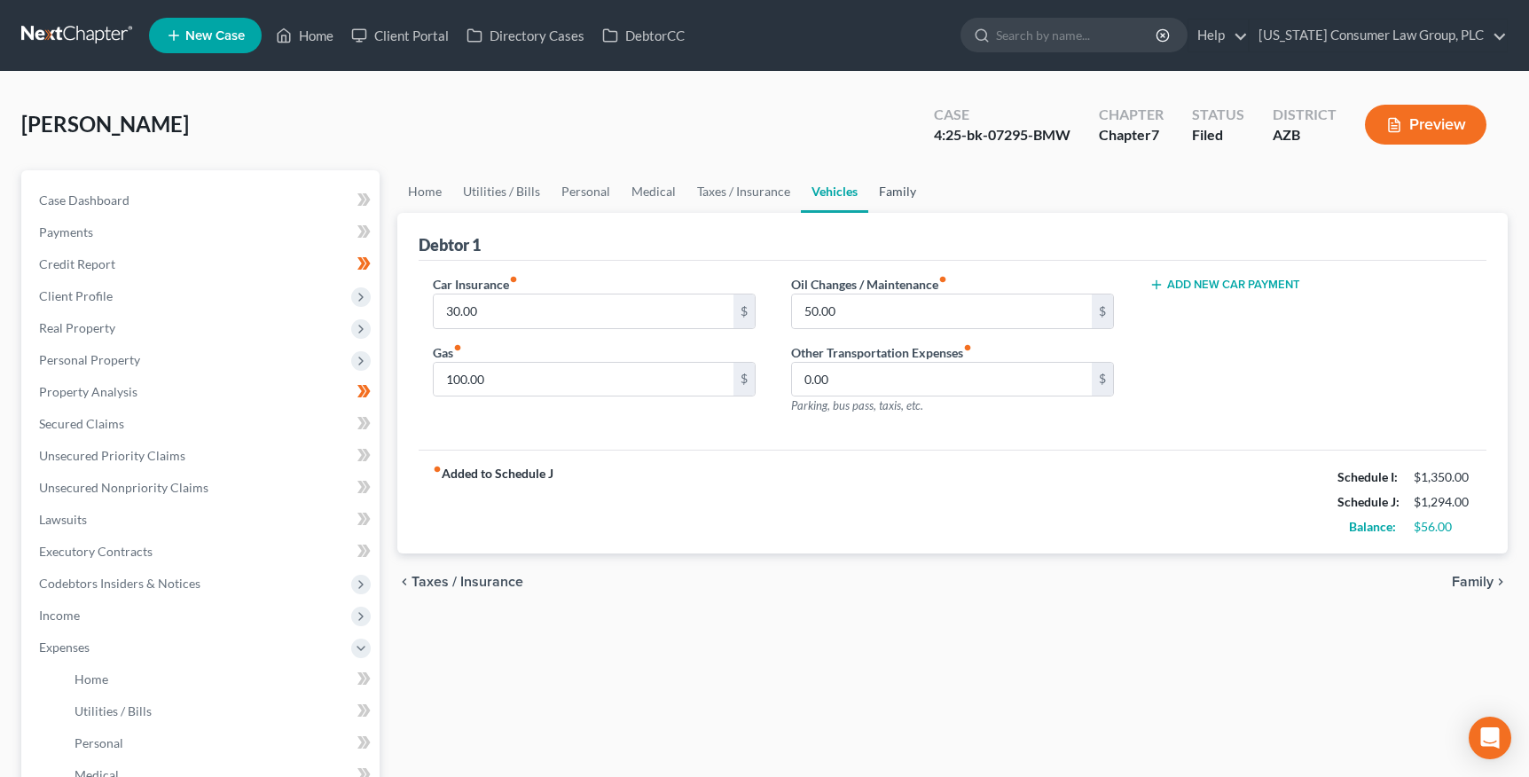
click at [892, 194] on link "Family" at bounding box center [897, 191] width 59 height 43
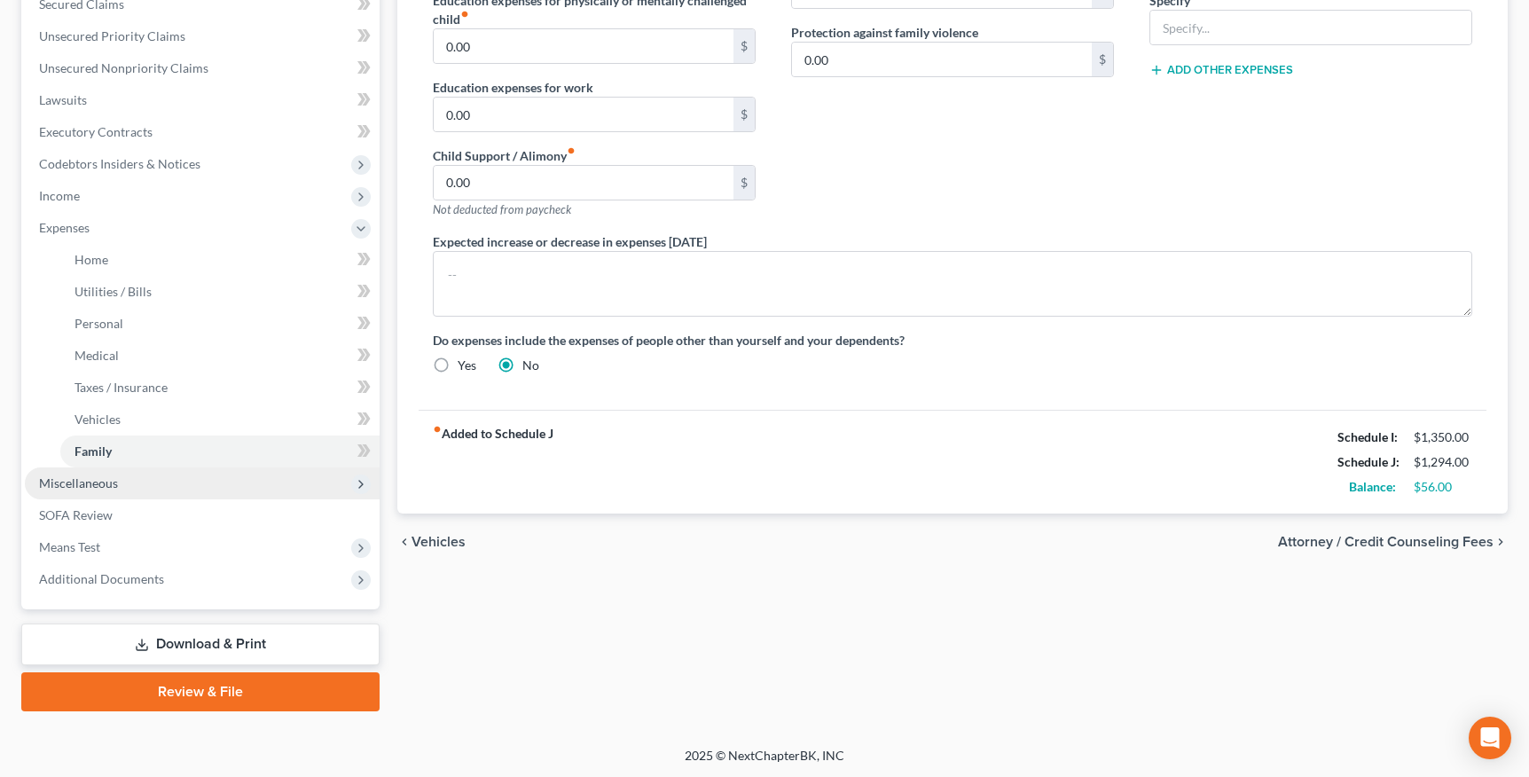
click at [93, 475] on span "Miscellaneous" at bounding box center [78, 482] width 79 height 15
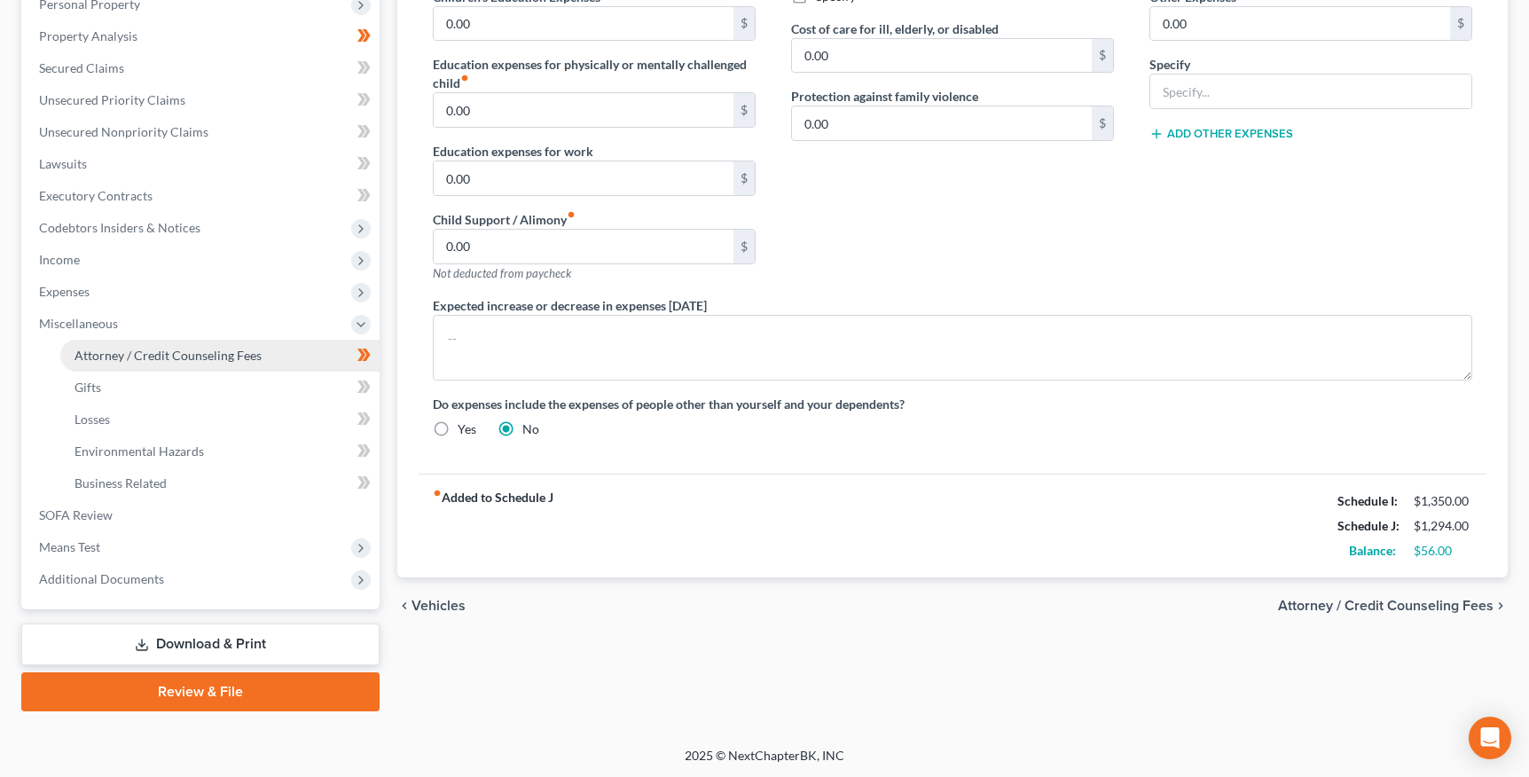
click at [184, 351] on span "Attorney / Credit Counseling Fees" at bounding box center [167, 355] width 187 height 15
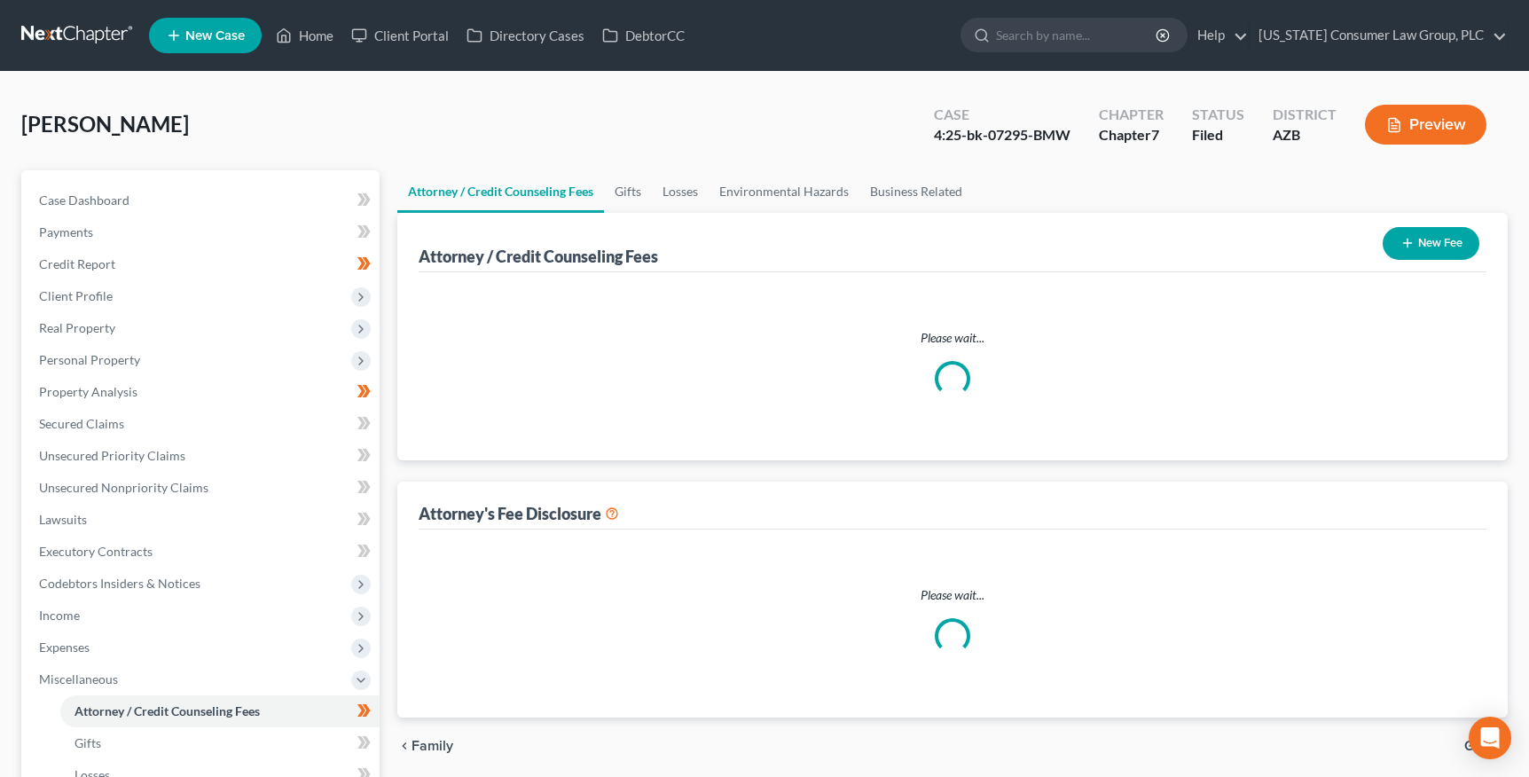
select select "5"
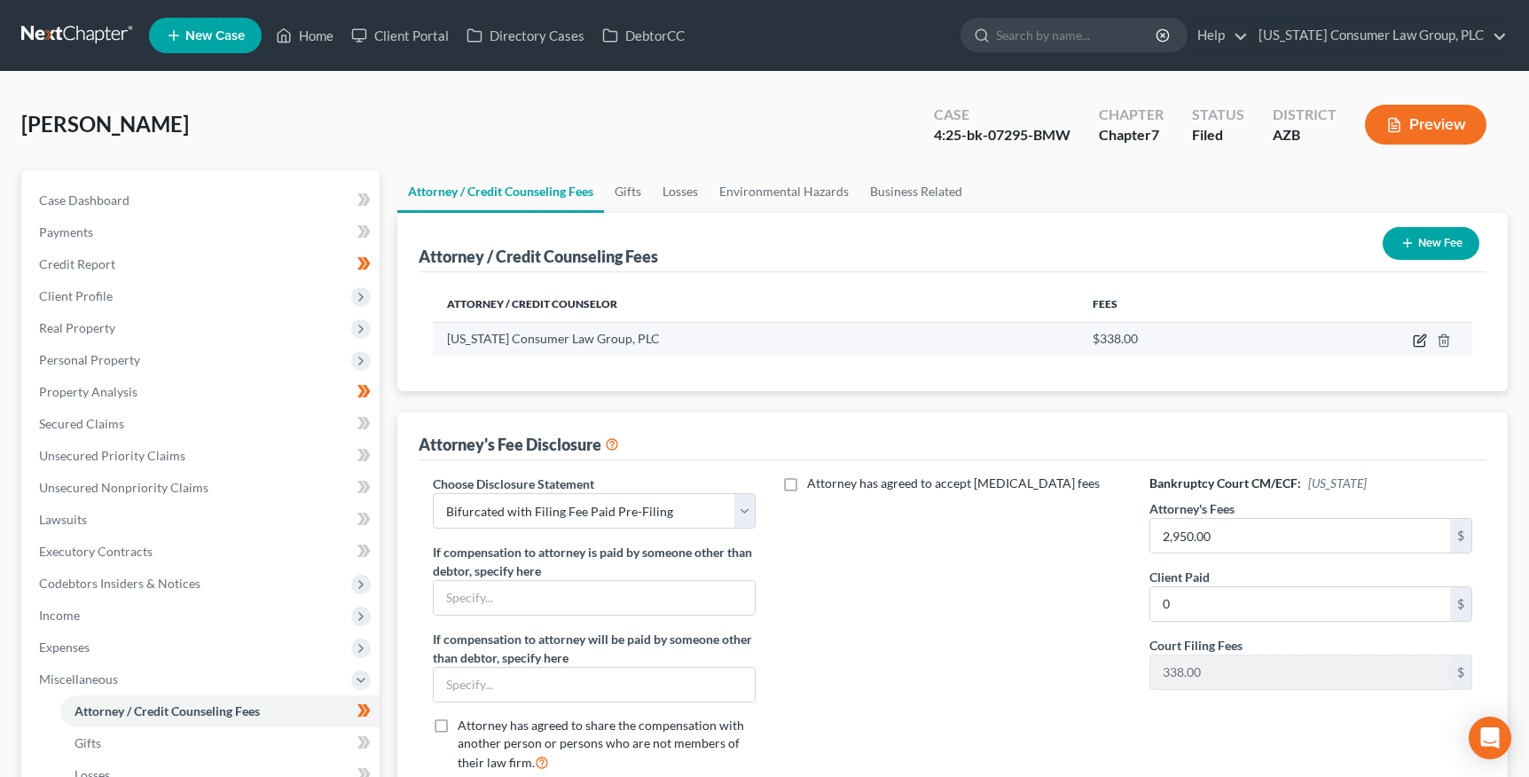
click at [1420, 344] on icon "button" at bounding box center [1420, 340] width 14 height 14
select select "3"
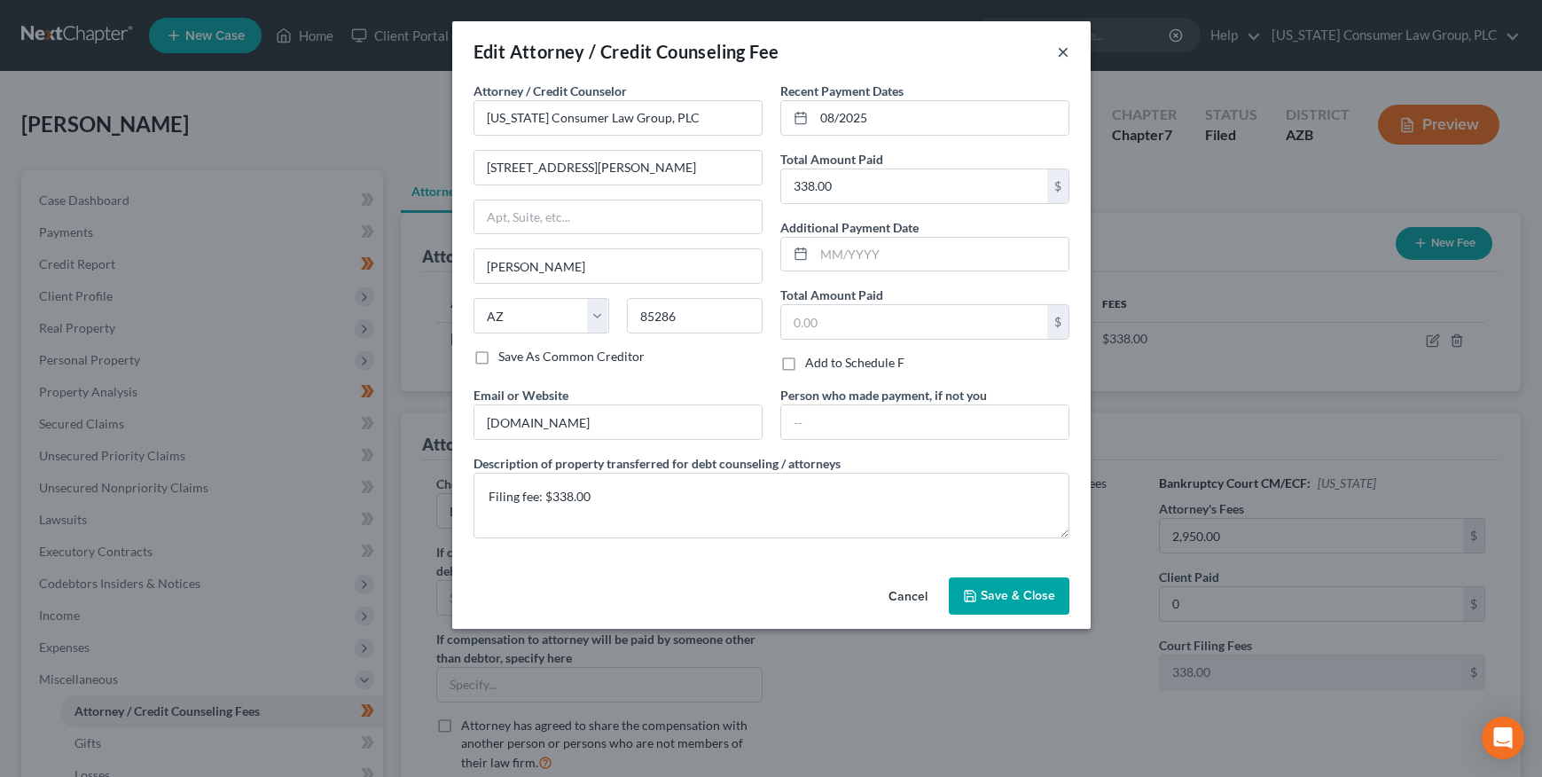
click at [1059, 51] on button "×" at bounding box center [1063, 51] width 12 height 21
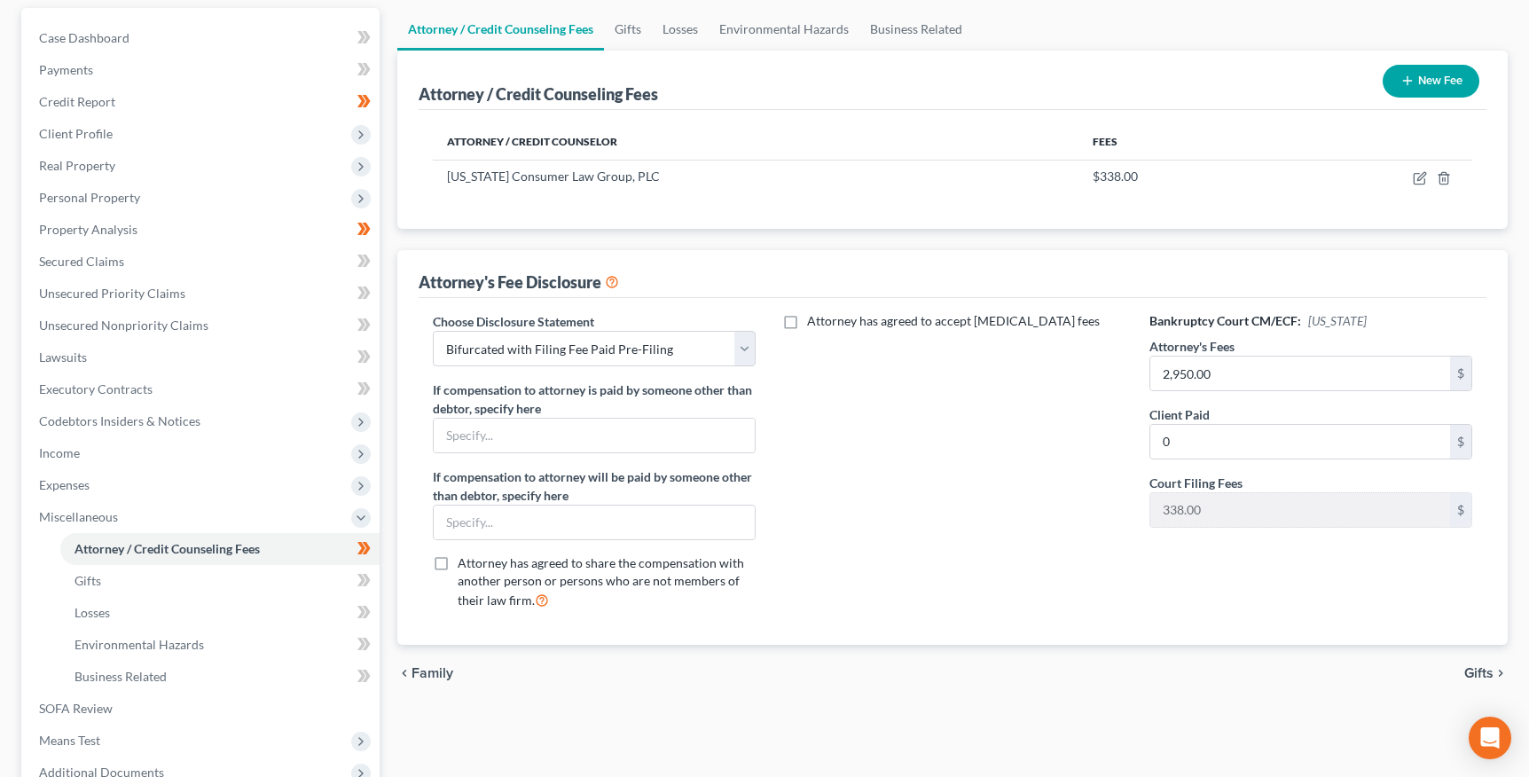
scroll to position [166, 0]
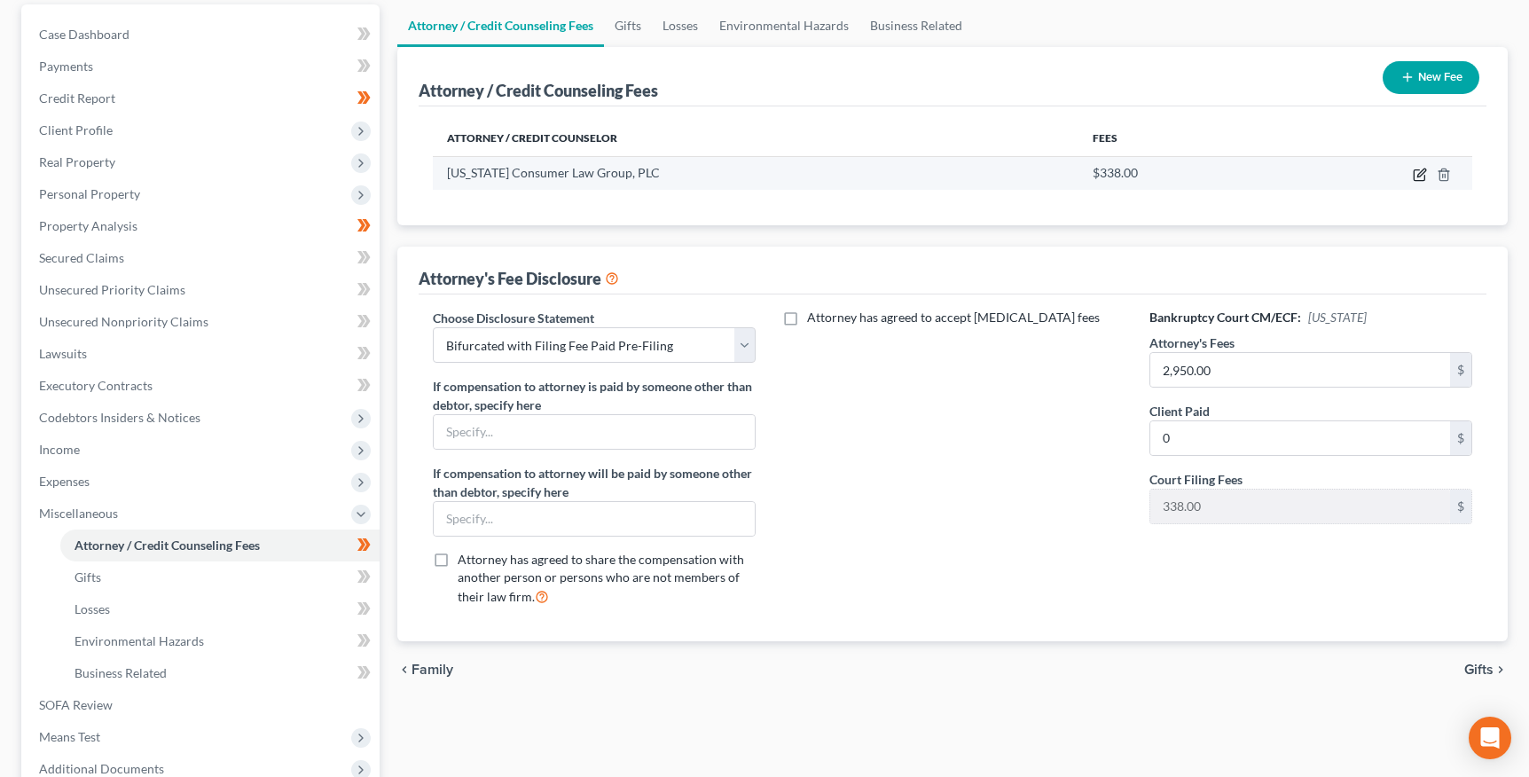
click at [1424, 172] on icon "button" at bounding box center [1420, 175] width 14 height 14
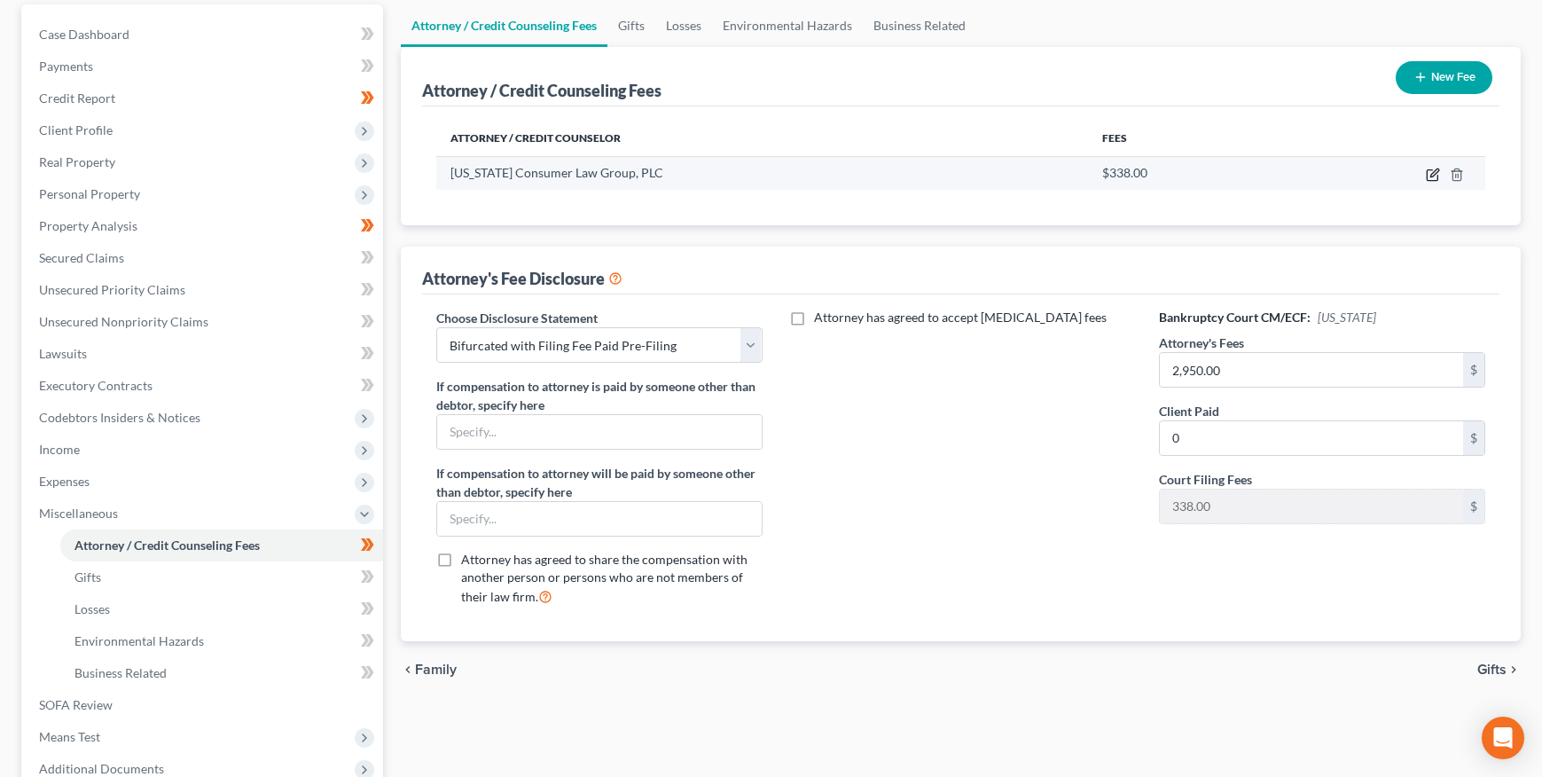
select select "3"
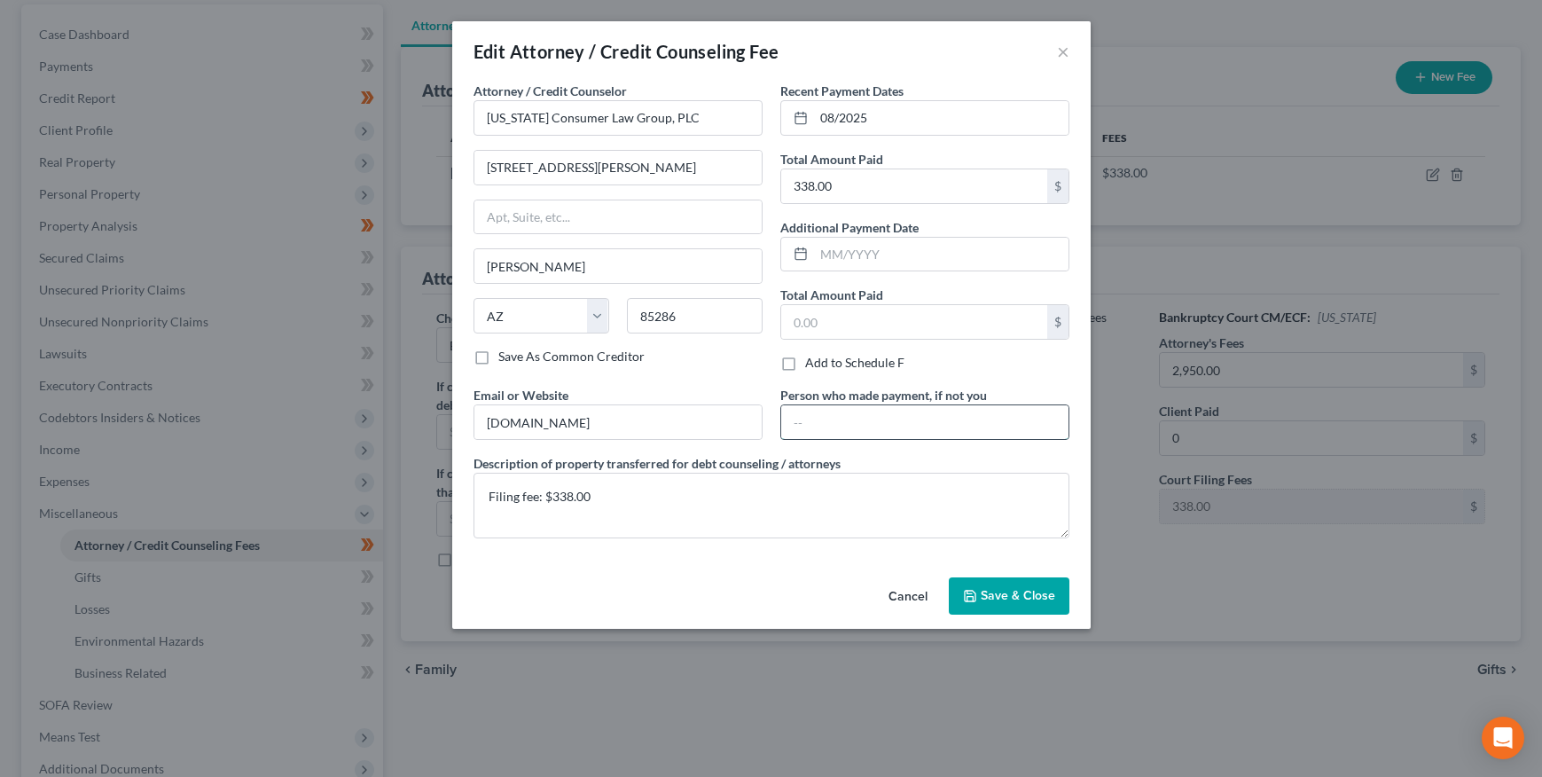
click at [859, 429] on input "text" at bounding box center [924, 422] width 287 height 34
type input "[PERSON_NAME]"
click at [1001, 599] on span "Save & Close" at bounding box center [1018, 595] width 74 height 15
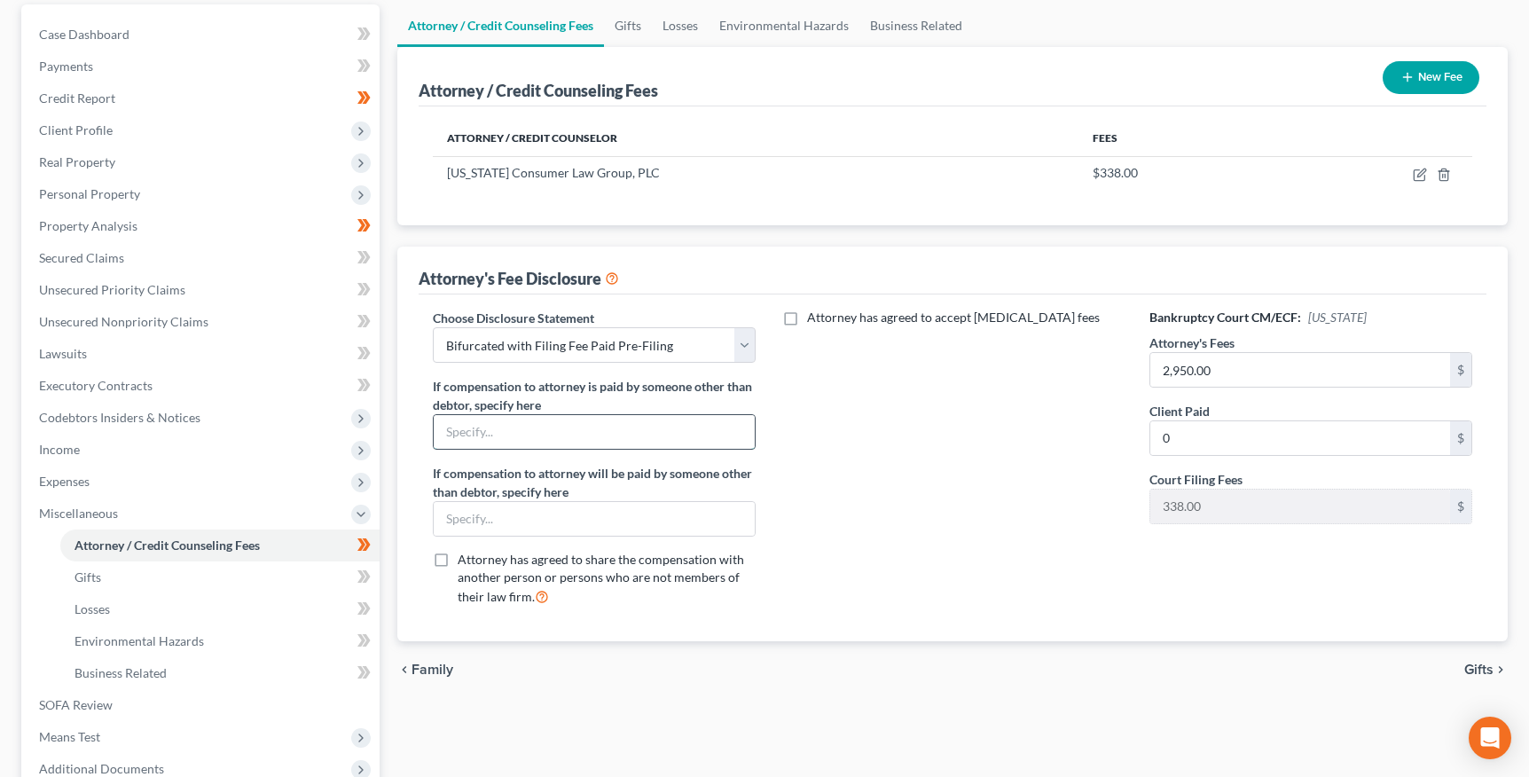
click at [549, 435] on input "text" at bounding box center [594, 432] width 321 height 34
type input "[PERSON_NAME]"
click at [111, 325] on span "Unsecured Nonpriority Claims" at bounding box center [123, 321] width 169 height 15
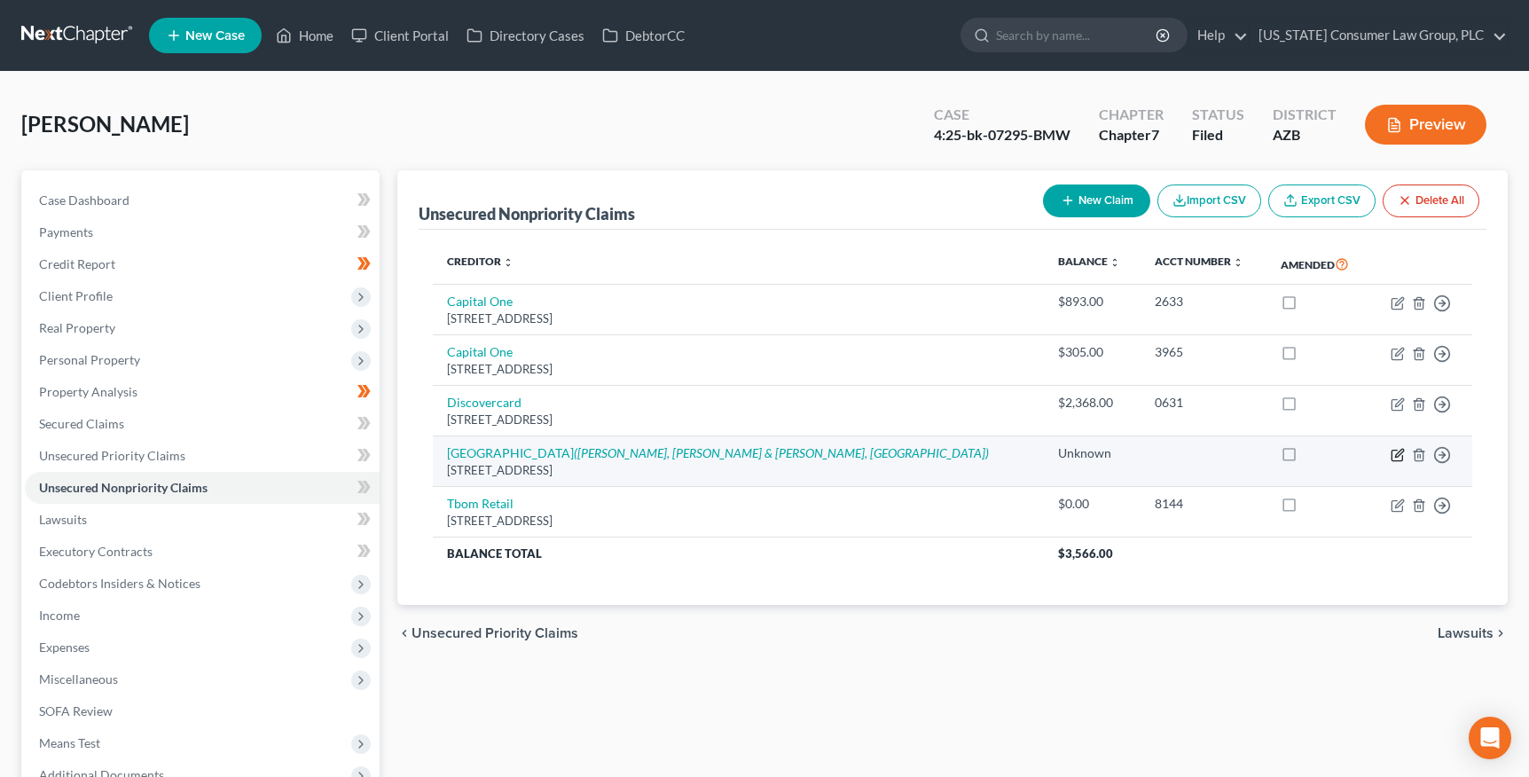
click at [1399, 451] on icon "button" at bounding box center [1398, 455] width 14 height 14
select select "4"
select select "10"
select select "0"
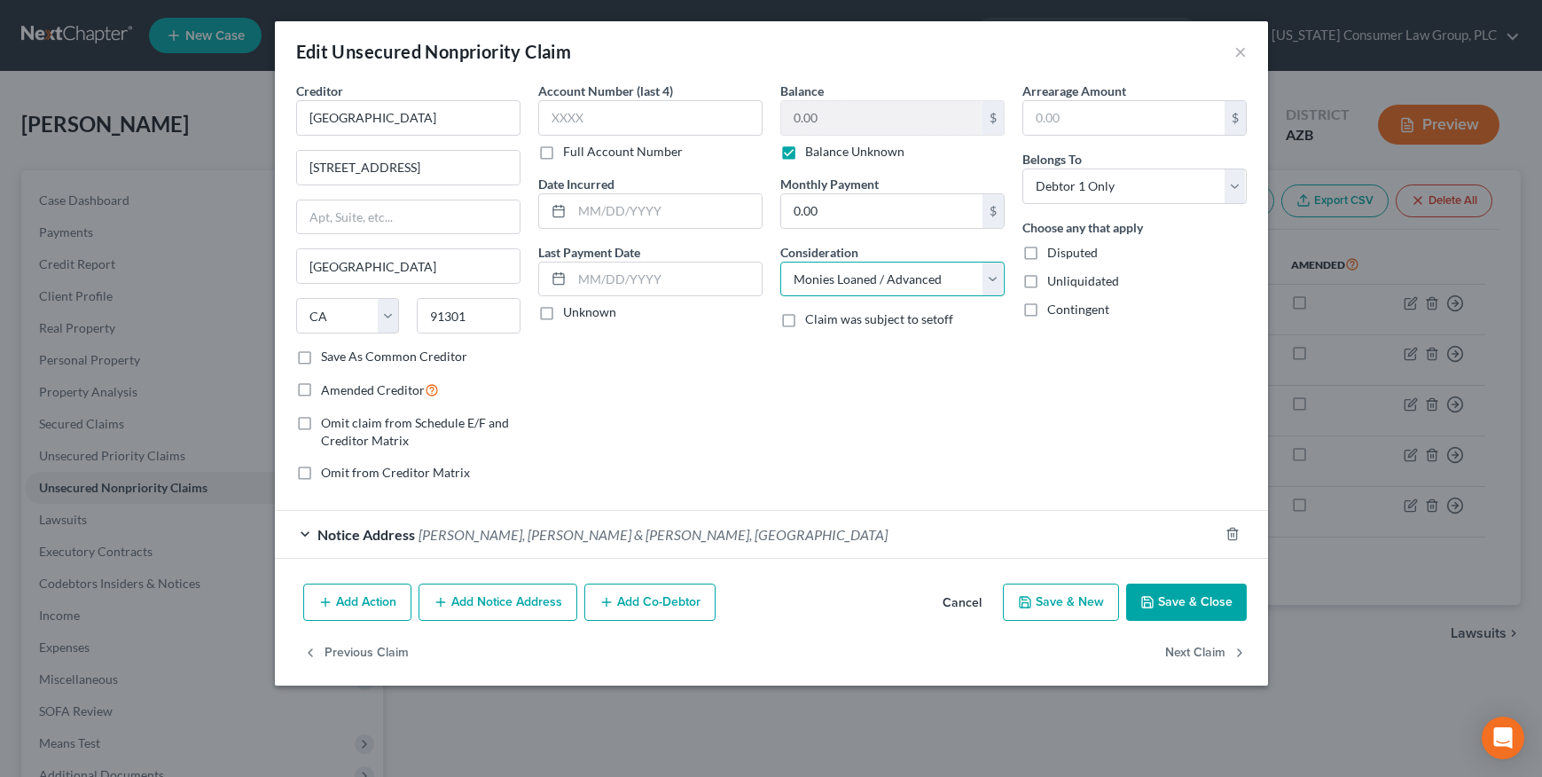
click at [882, 278] on select "Select Cable / Satellite Services Collection Agency Credit Card Debt Debt Couns…" at bounding box center [892, 279] width 224 height 35
click at [959, 600] on button "Cancel" at bounding box center [962, 602] width 67 height 35
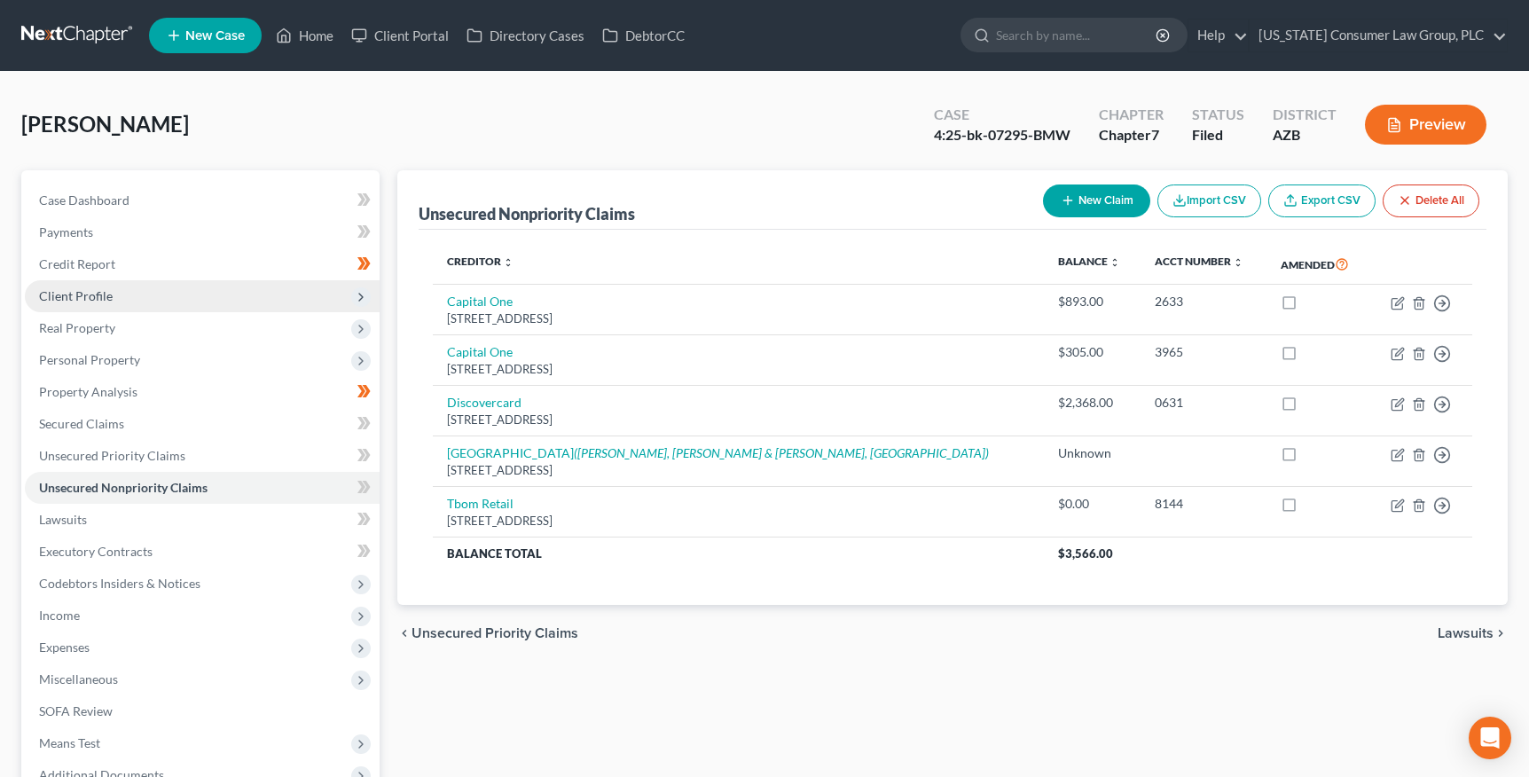
click at [92, 292] on span "Client Profile" at bounding box center [76, 295] width 74 height 15
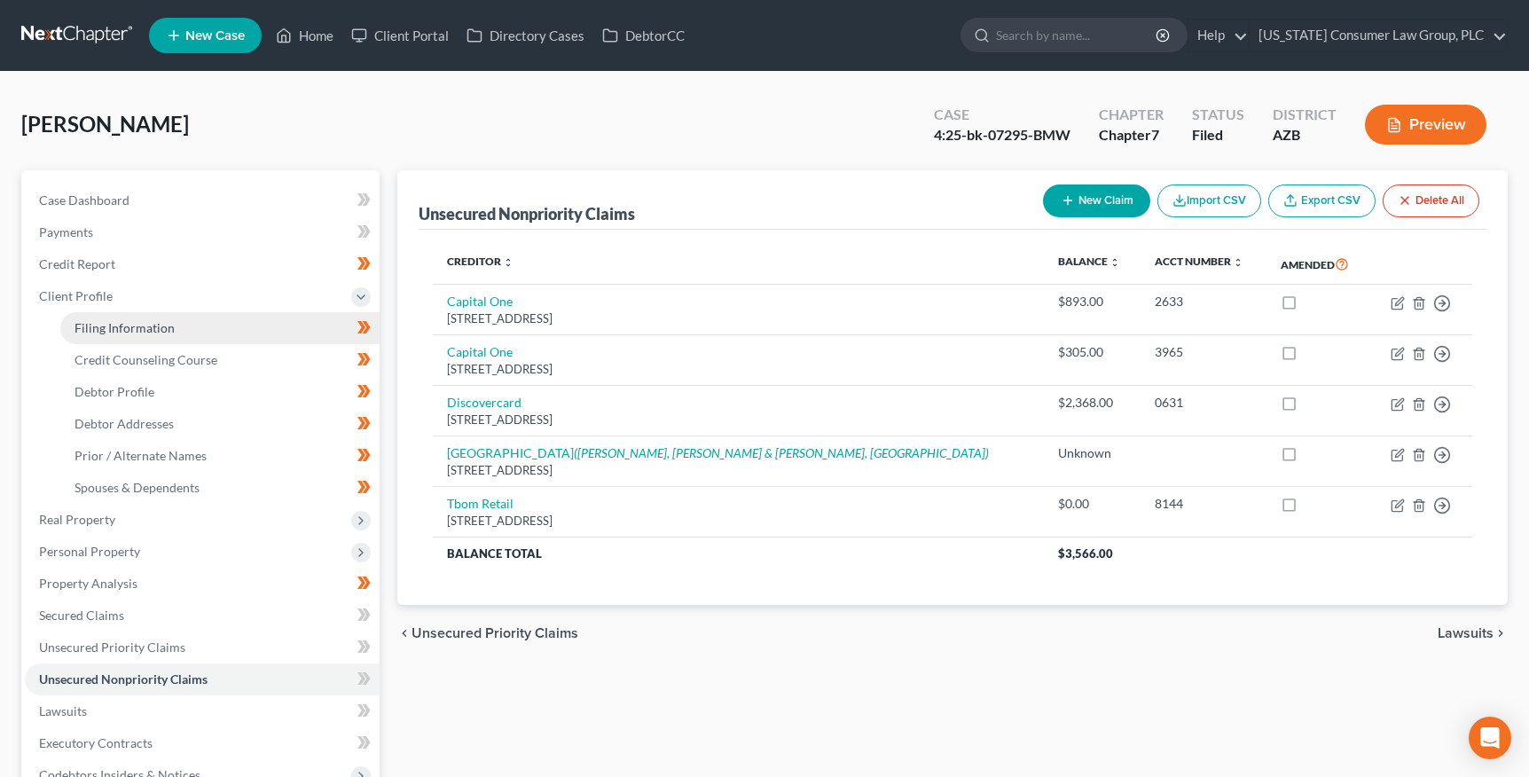
click at [109, 320] on span "Filing Information" at bounding box center [124, 327] width 100 height 15
select select "1"
select select "0"
select select "4"
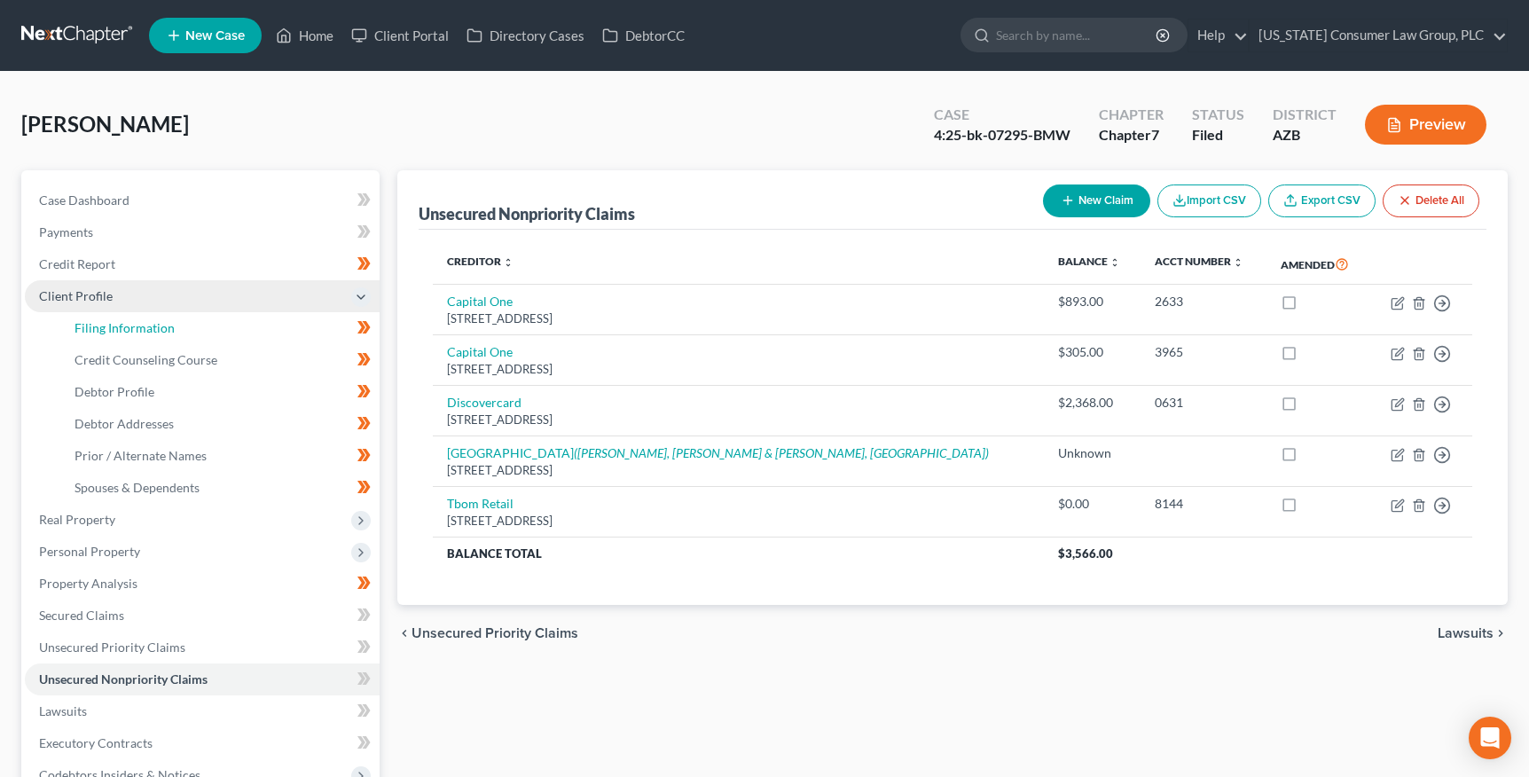
select select "0"
select select "3"
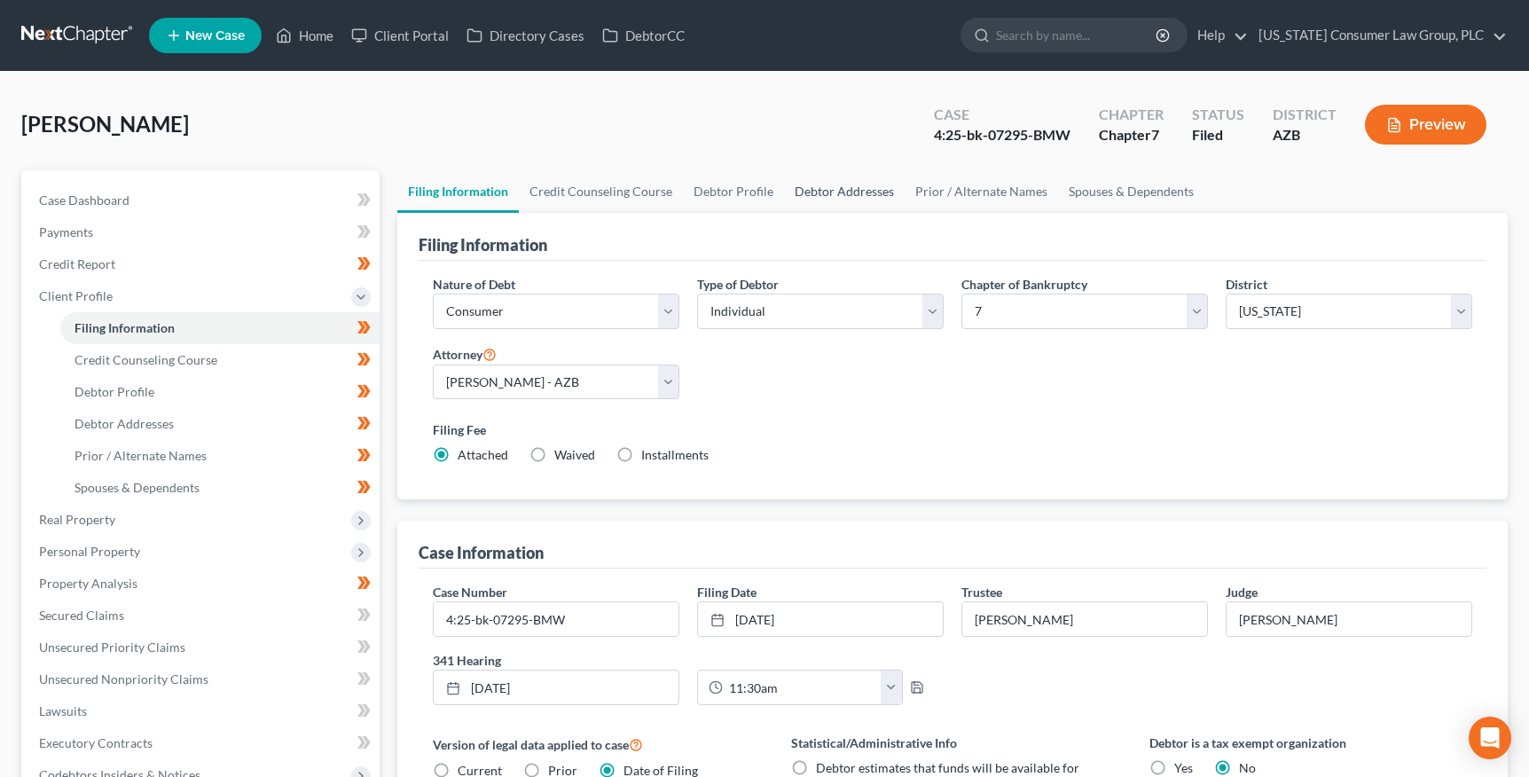
click at [814, 192] on link "Debtor Addresses" at bounding box center [844, 191] width 121 height 43
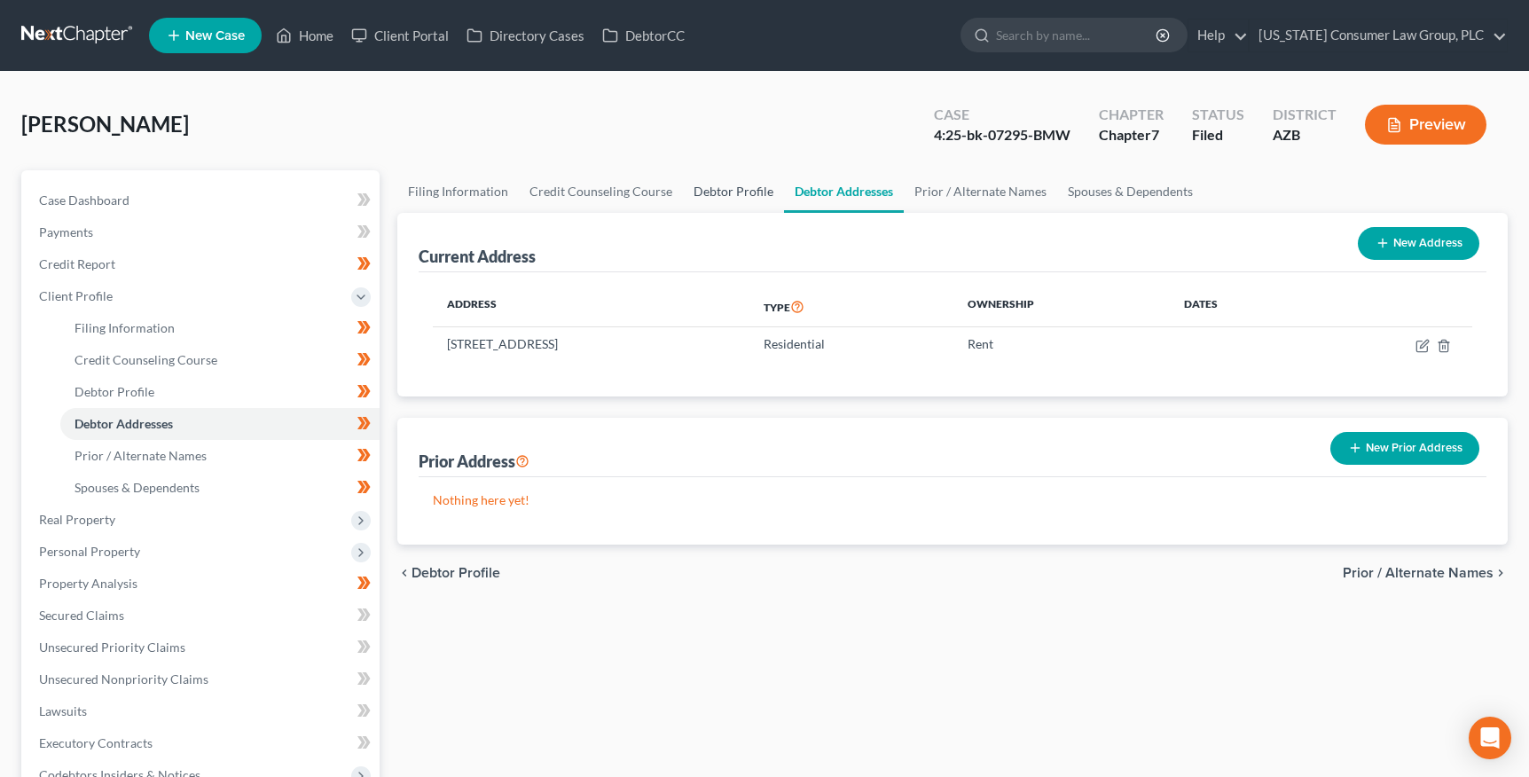
click at [732, 192] on link "Debtor Profile" at bounding box center [733, 191] width 101 height 43
select select "0"
select select "1"
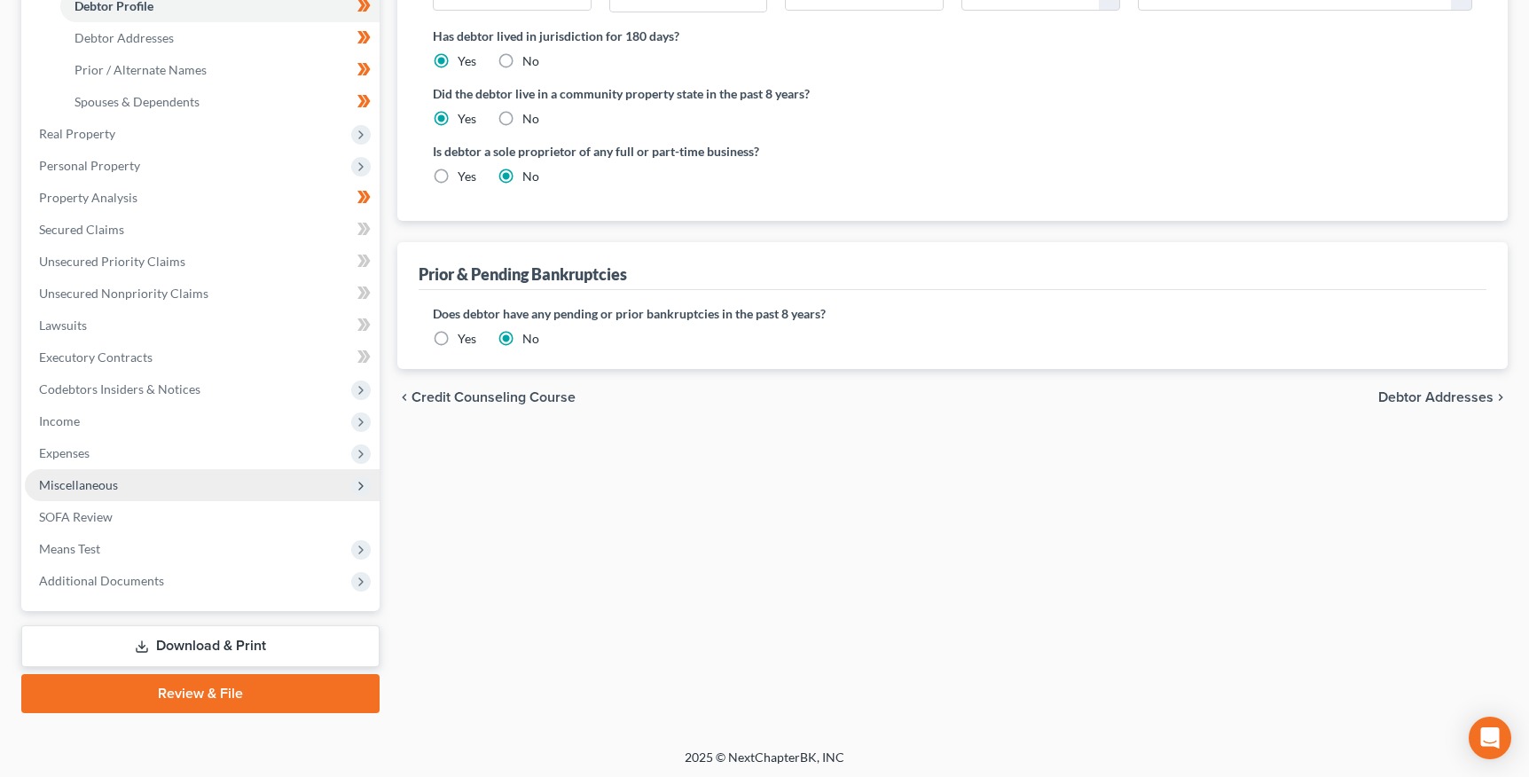
scroll to position [388, 0]
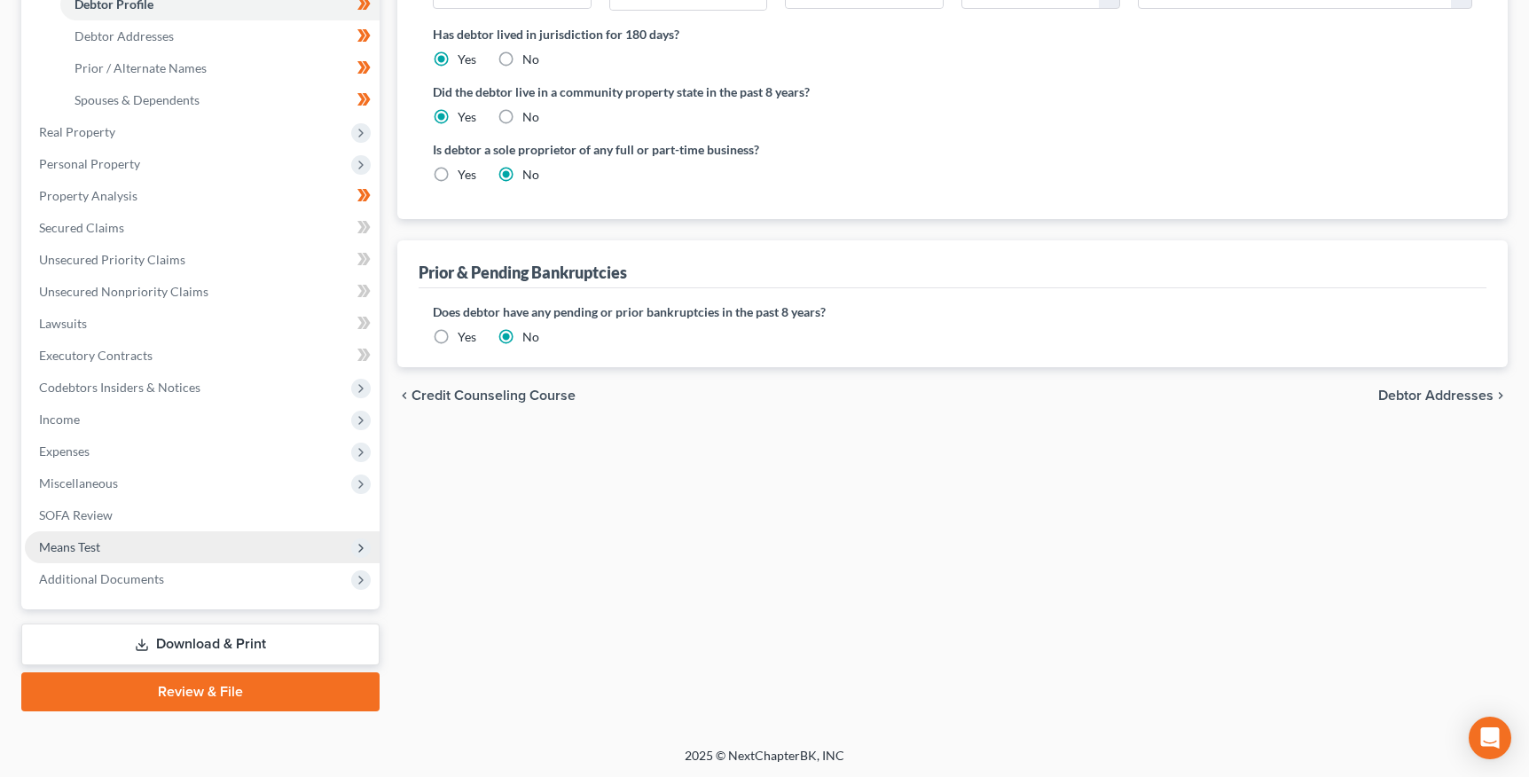
click at [90, 542] on span "Means Test" at bounding box center [69, 546] width 61 height 15
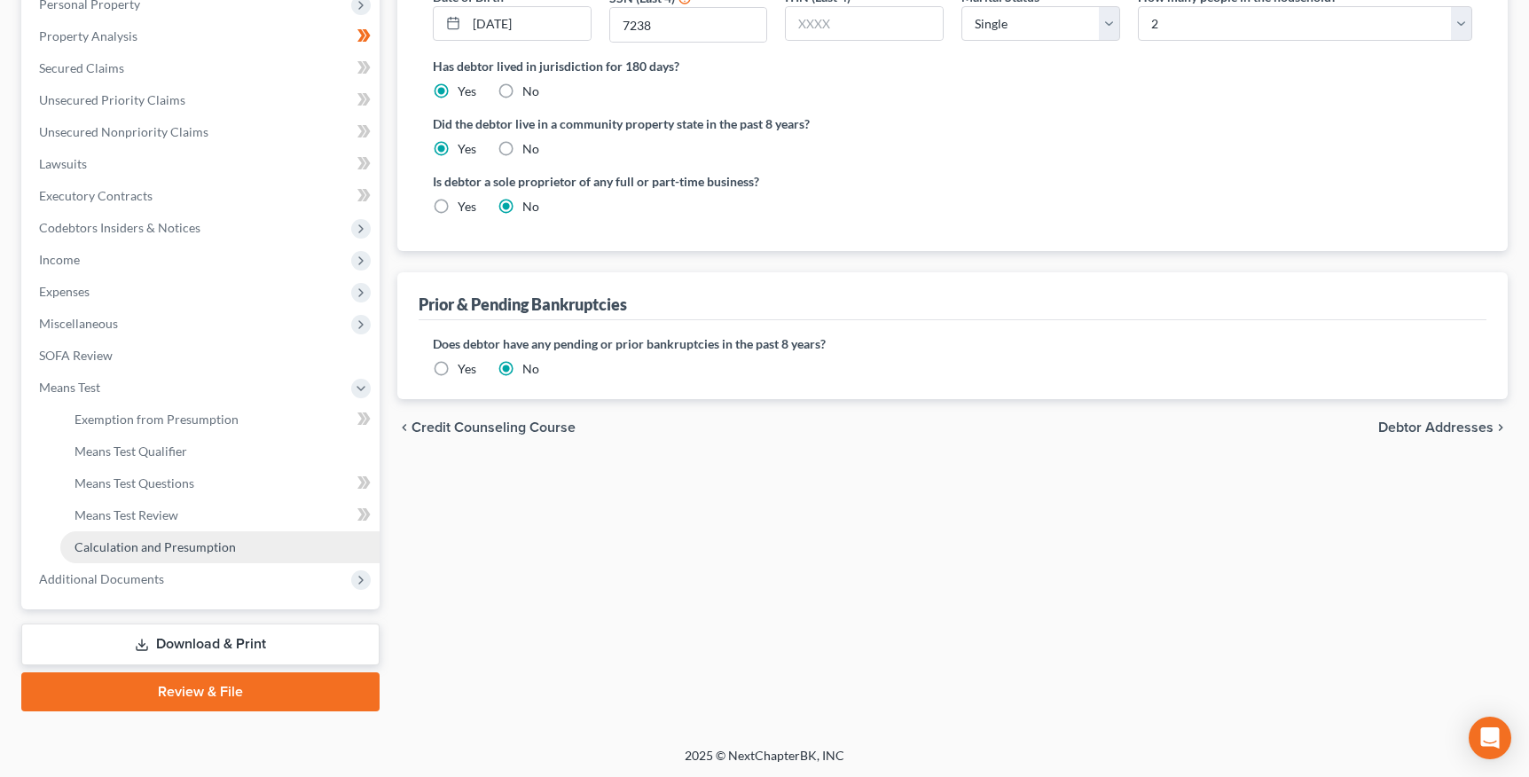
click at [147, 550] on span "Calculation and Presumption" at bounding box center [154, 546] width 161 height 15
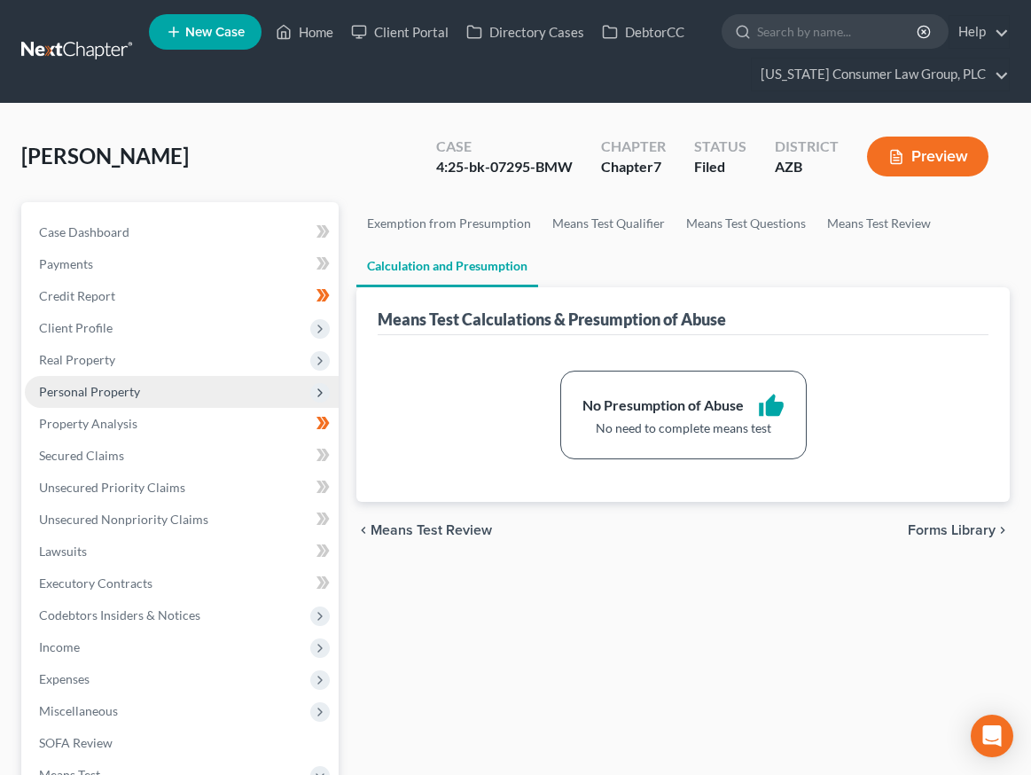
click at [87, 391] on span "Personal Property" at bounding box center [89, 391] width 101 height 15
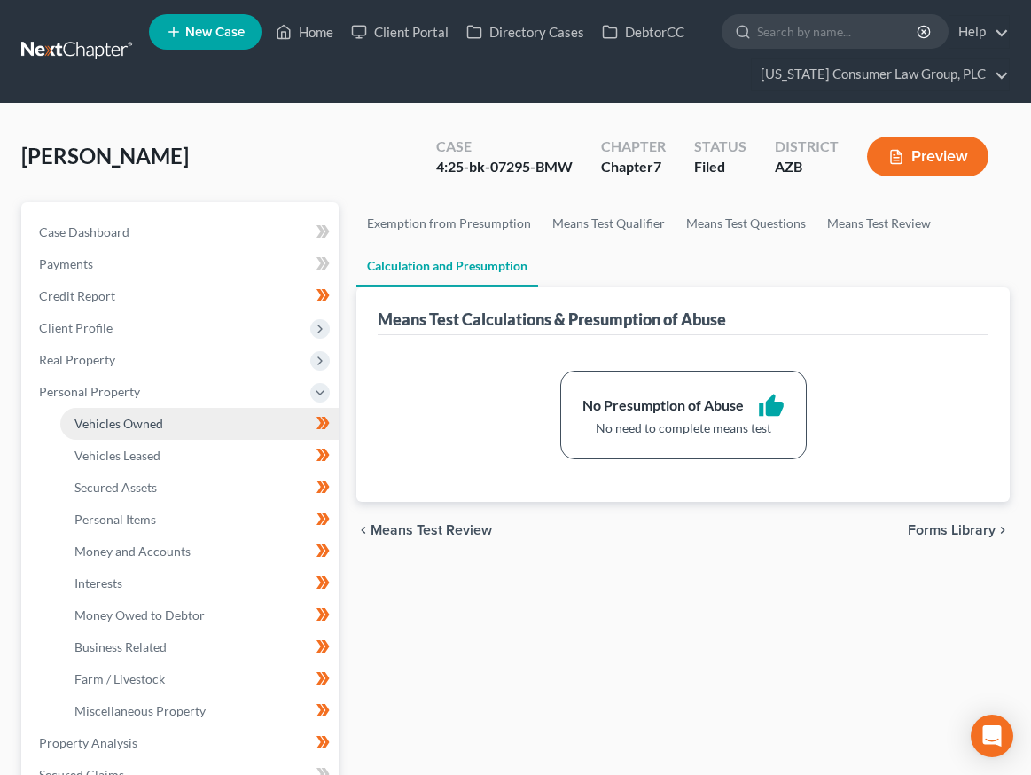
click at [101, 426] on span "Vehicles Owned" at bounding box center [118, 423] width 89 height 15
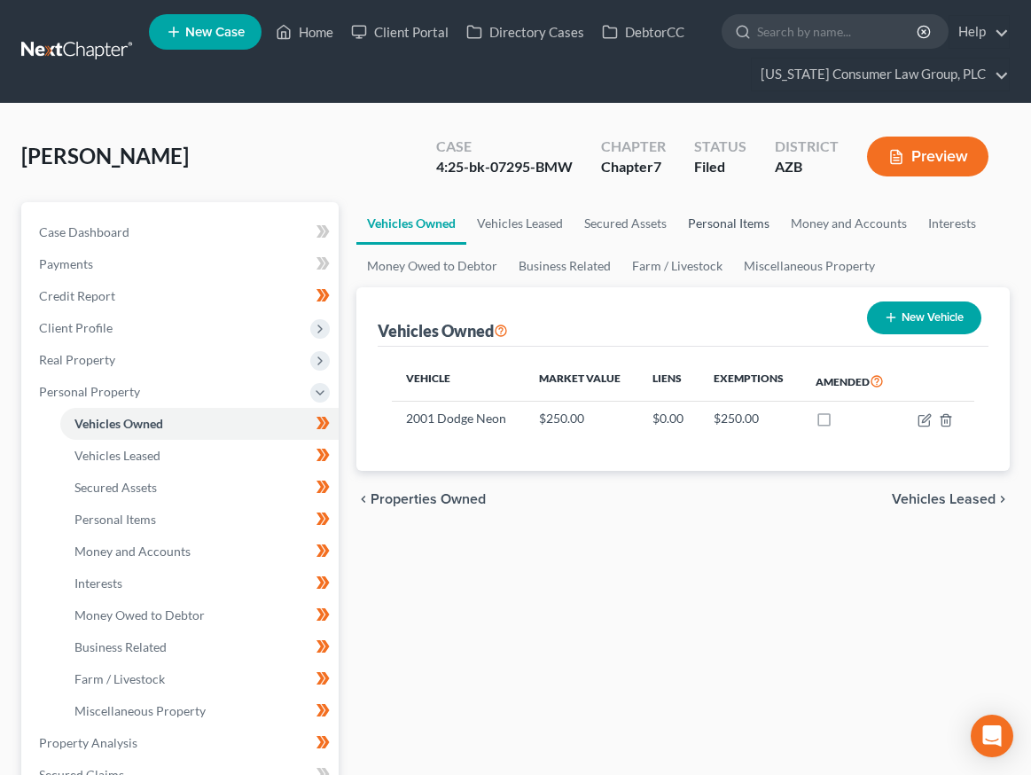
drag, startPoint x: 724, startPoint y: 216, endPoint x: 759, endPoint y: 216, distance: 35.5
click at [724, 216] on link "Personal Items" at bounding box center [729, 223] width 103 height 43
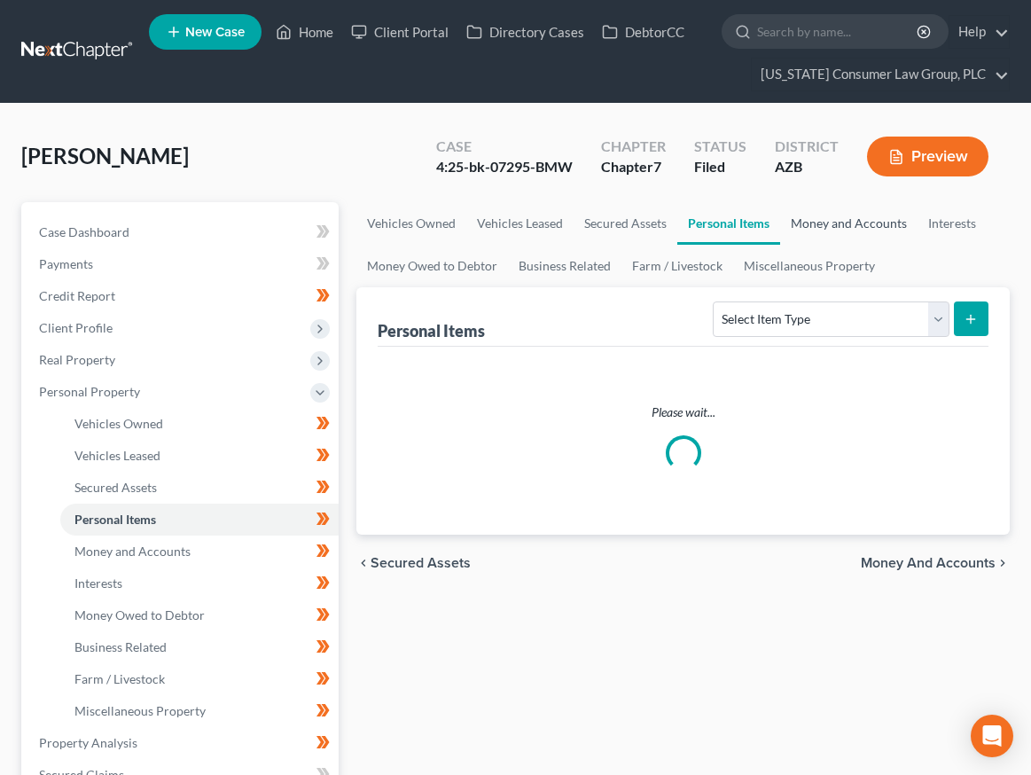
click at [820, 216] on link "Money and Accounts" at bounding box center [848, 223] width 137 height 43
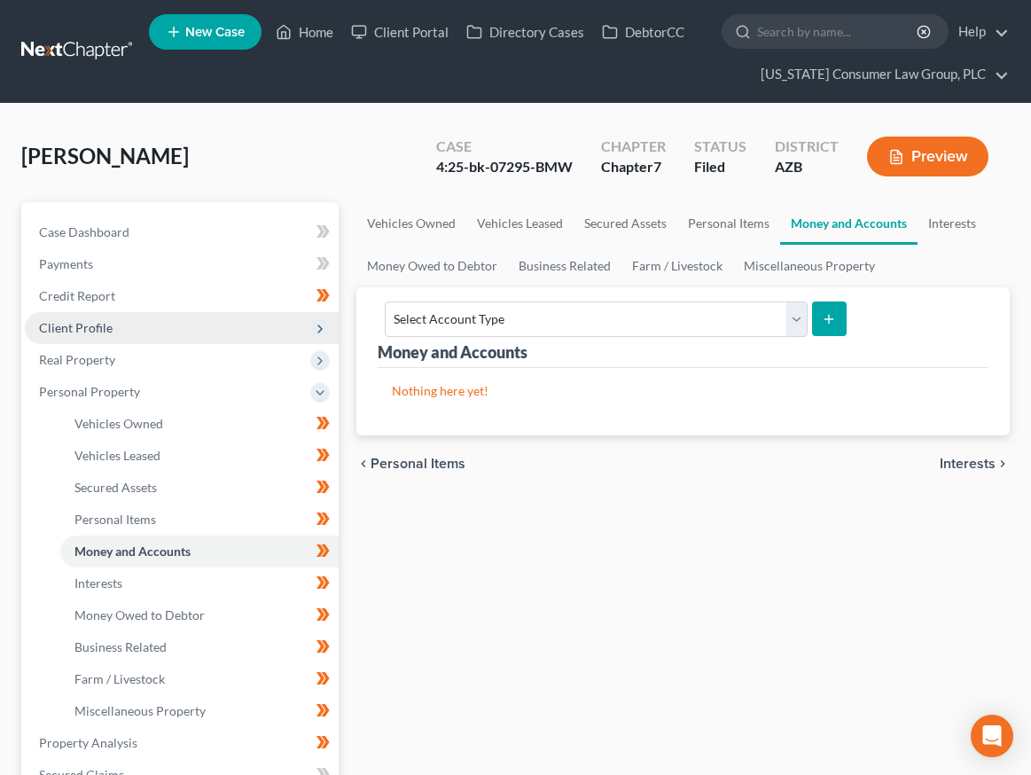
click at [92, 330] on span "Client Profile" at bounding box center [76, 327] width 74 height 15
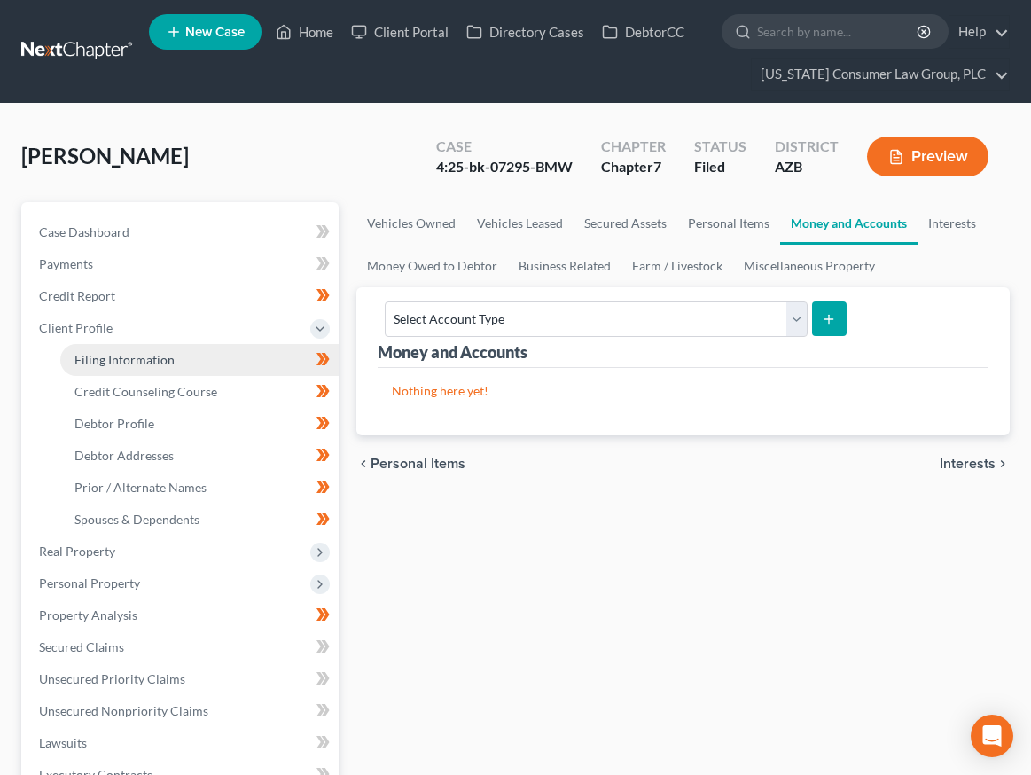
click at [153, 362] on span "Filing Information" at bounding box center [124, 359] width 100 height 15
select select "1"
select select "0"
select select "4"
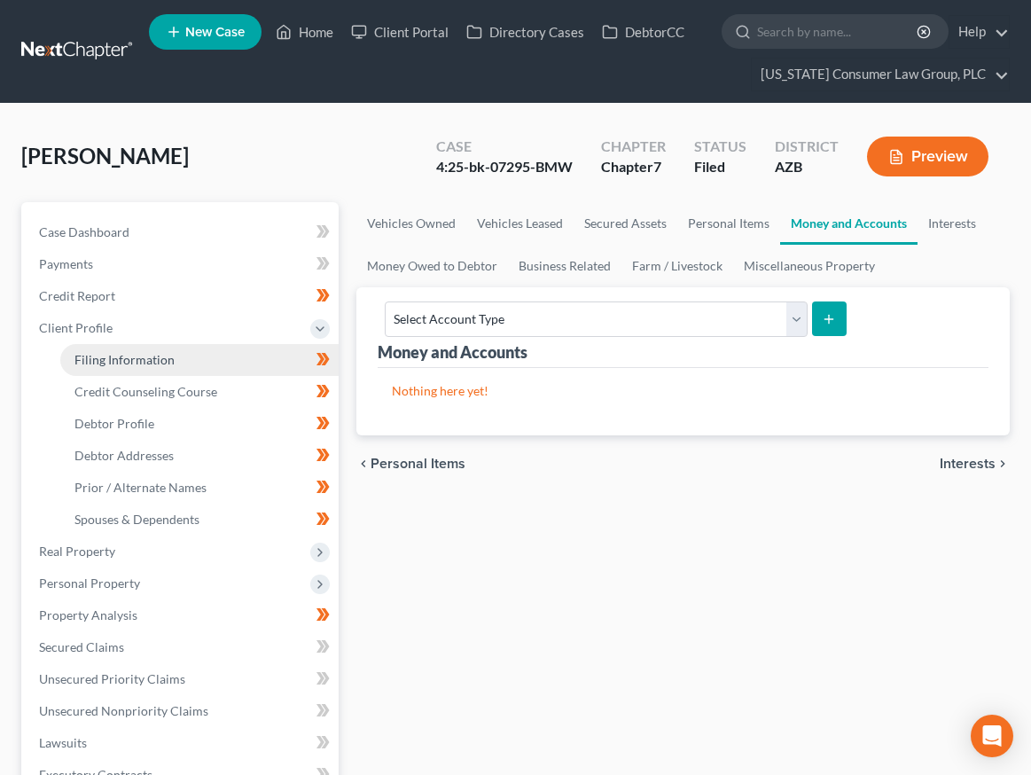
select select "0"
select select "3"
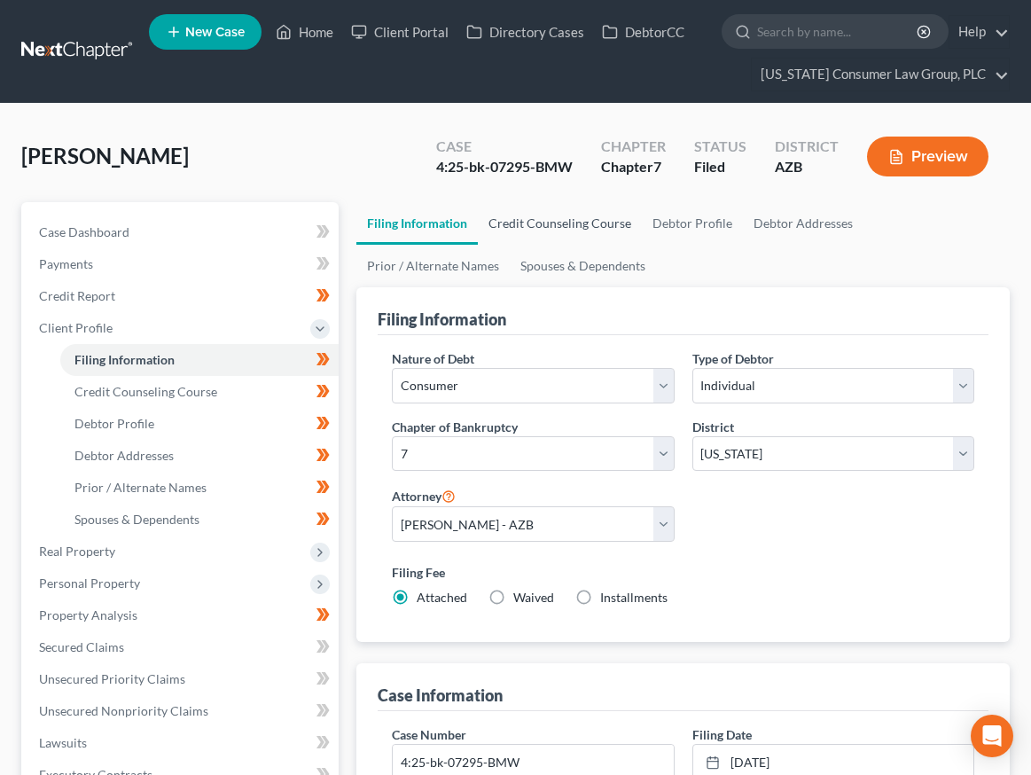
click at [577, 219] on link "Credit Counseling Course" at bounding box center [560, 223] width 164 height 43
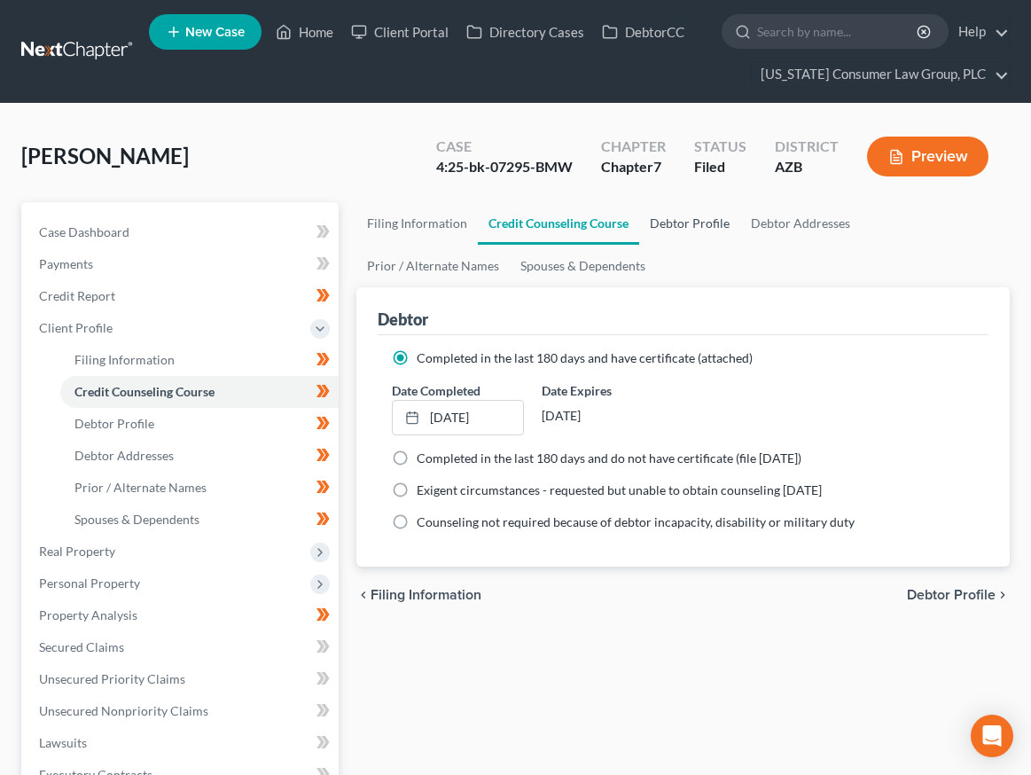
click at [687, 223] on link "Debtor Profile" at bounding box center [689, 223] width 101 height 43
select select "0"
select select "1"
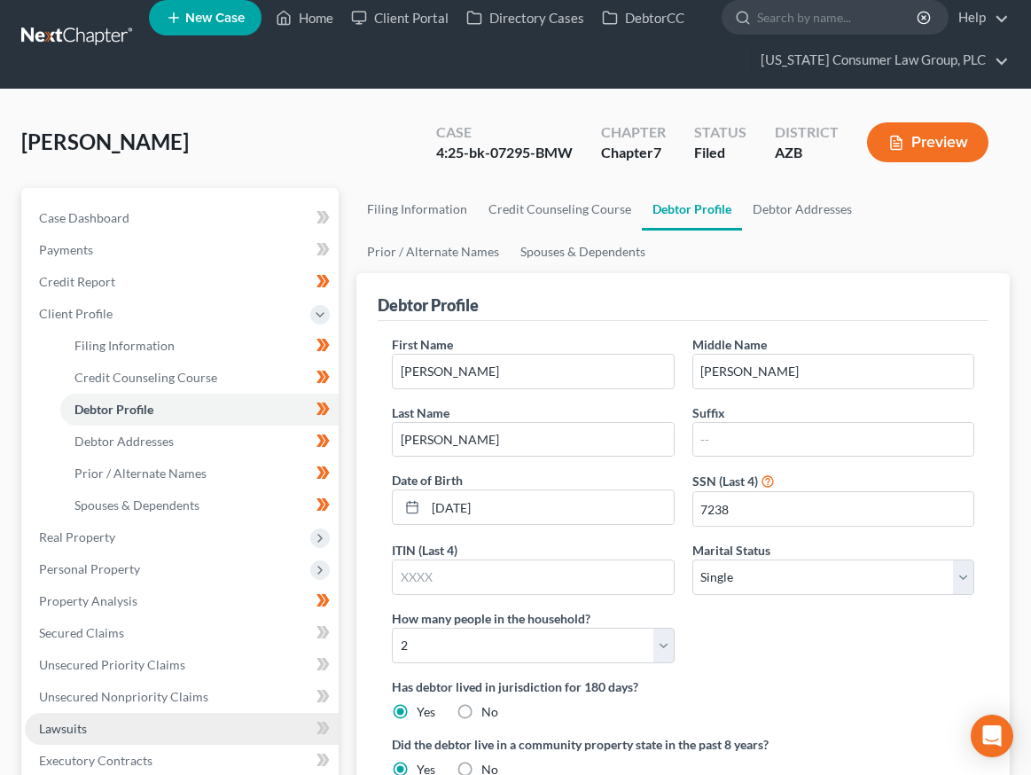
scroll to position [289, 0]
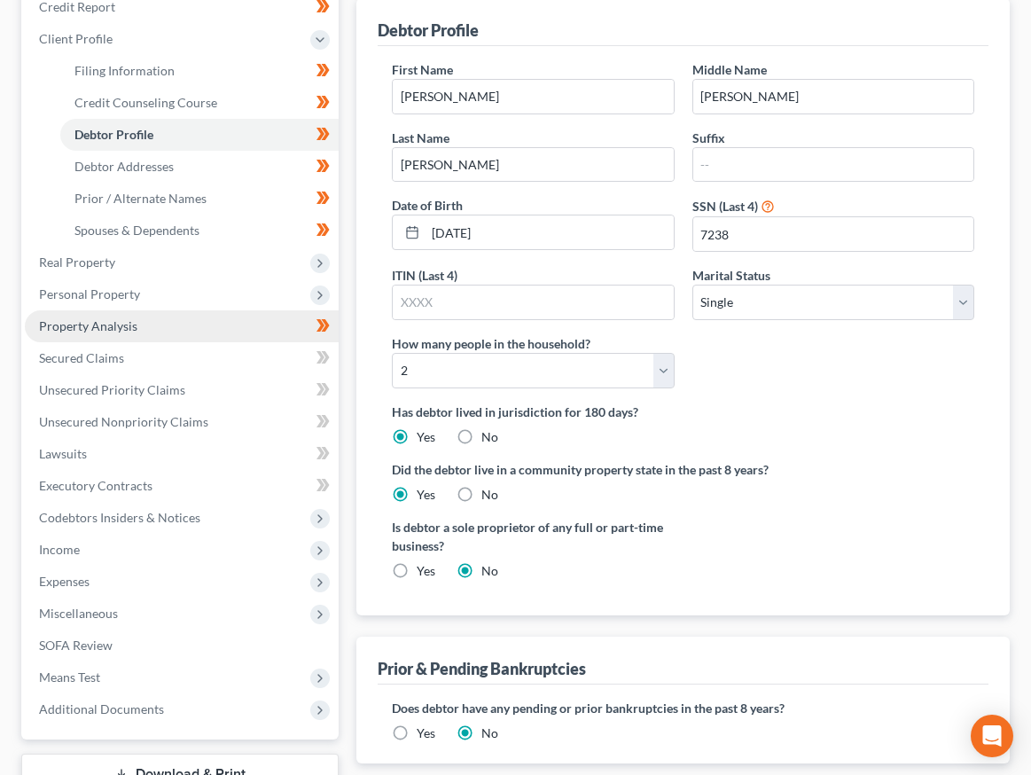
click at [105, 317] on link "Property Analysis" at bounding box center [182, 326] width 314 height 32
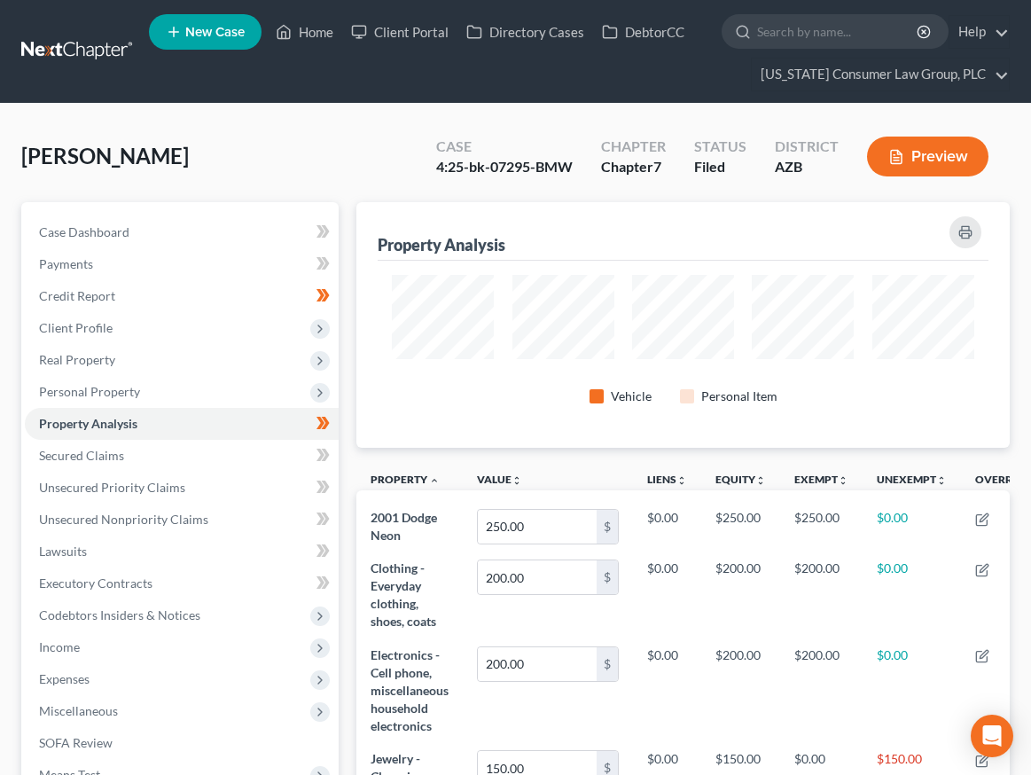
scroll to position [246, 654]
